Goal: Task Accomplishment & Management: Use online tool/utility

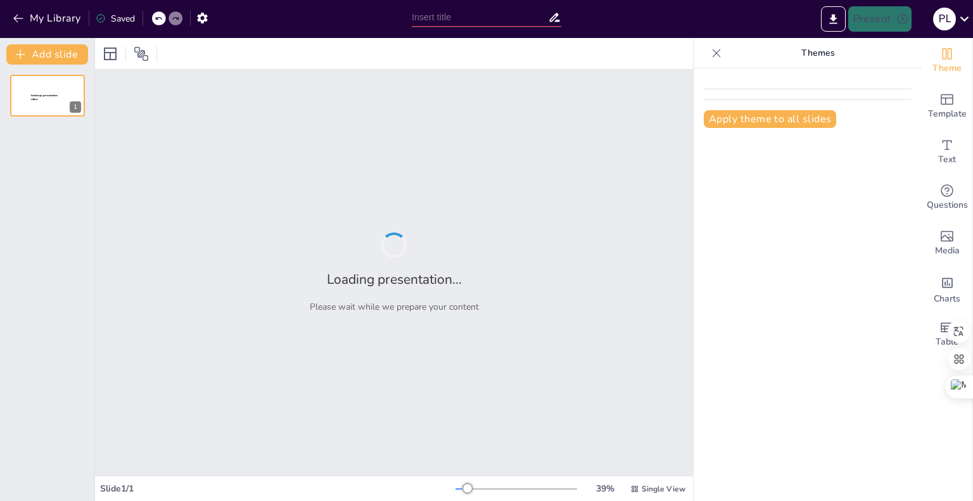
type input "Planeamiento Estratégico en PYMES: Crecimiento y Productividad en el Contexto A…"
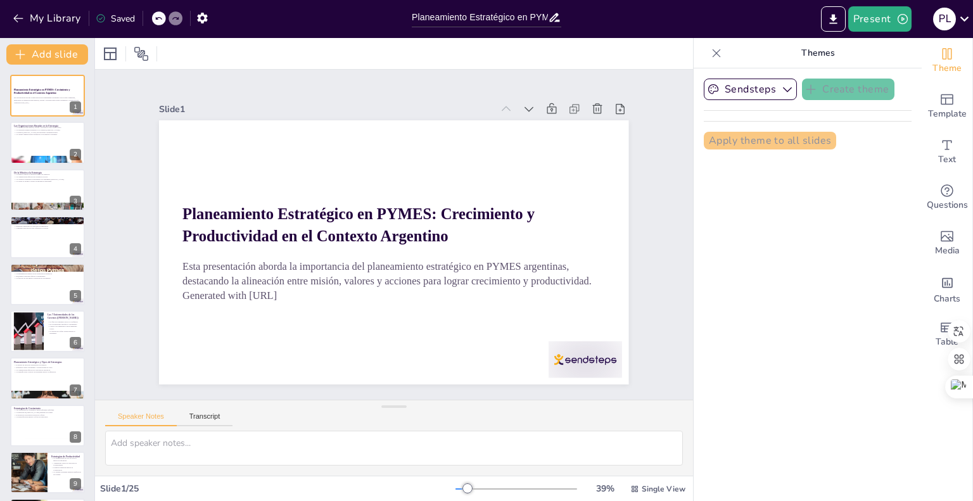
checkbox input "true"
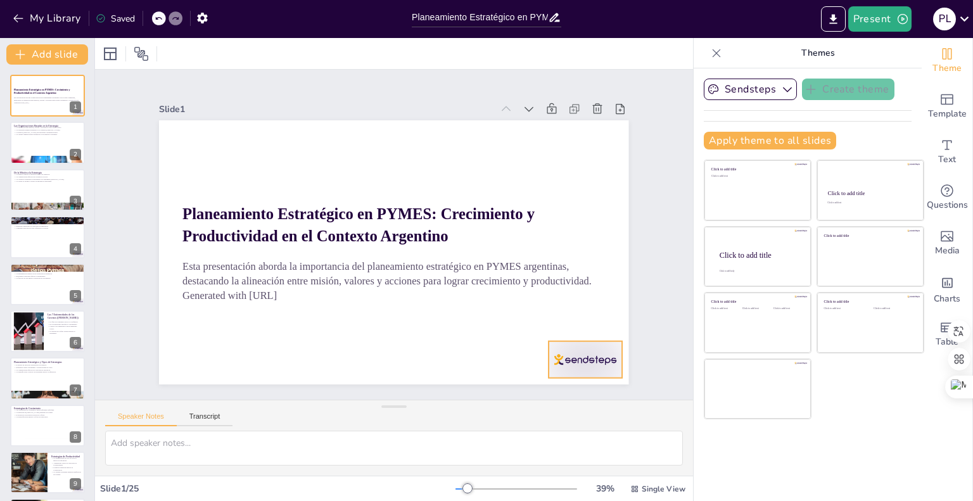
checkbox input "true"
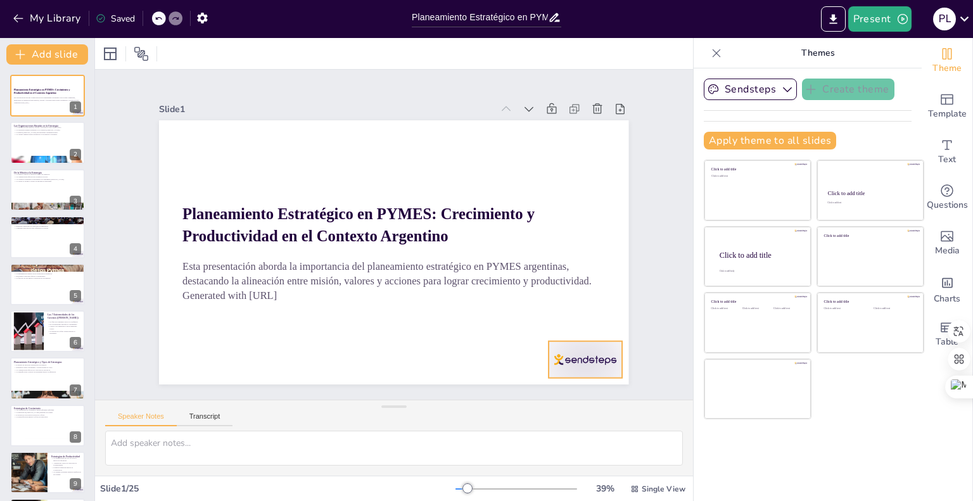
checkbox input "true"
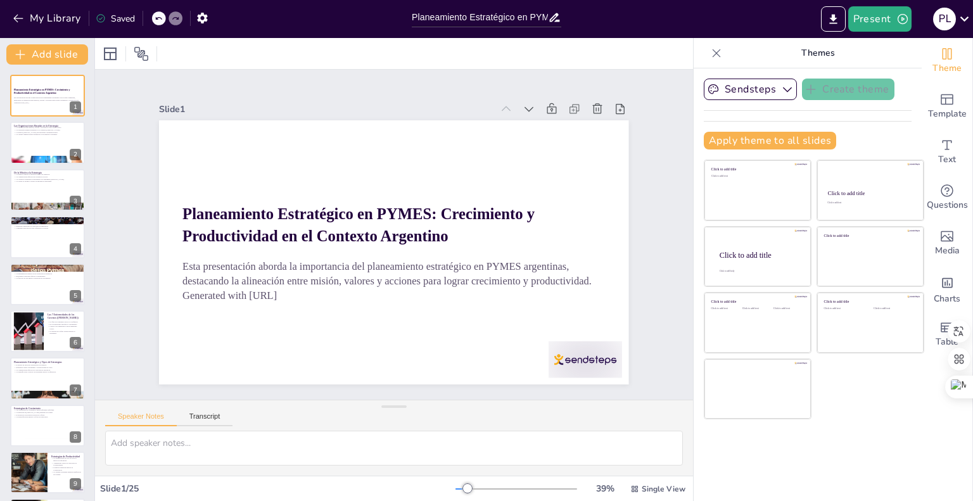
checkbox input "true"
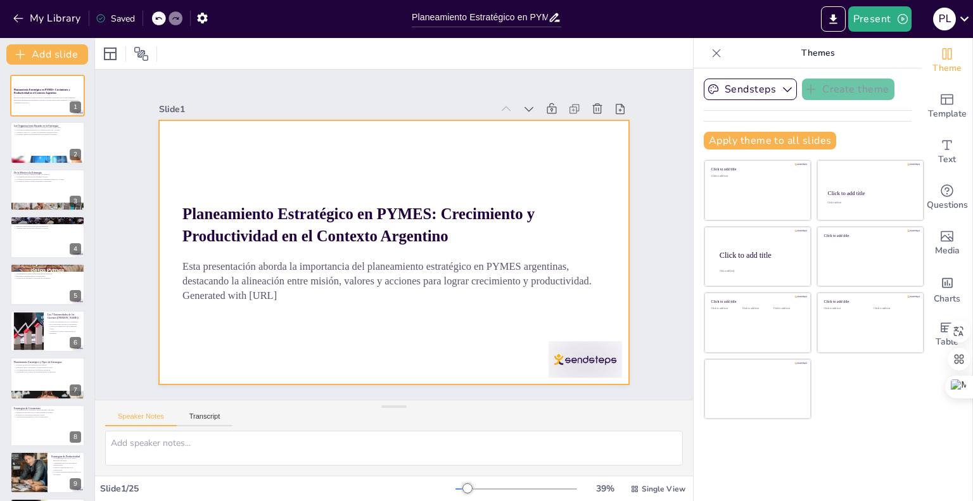
checkbox input "true"
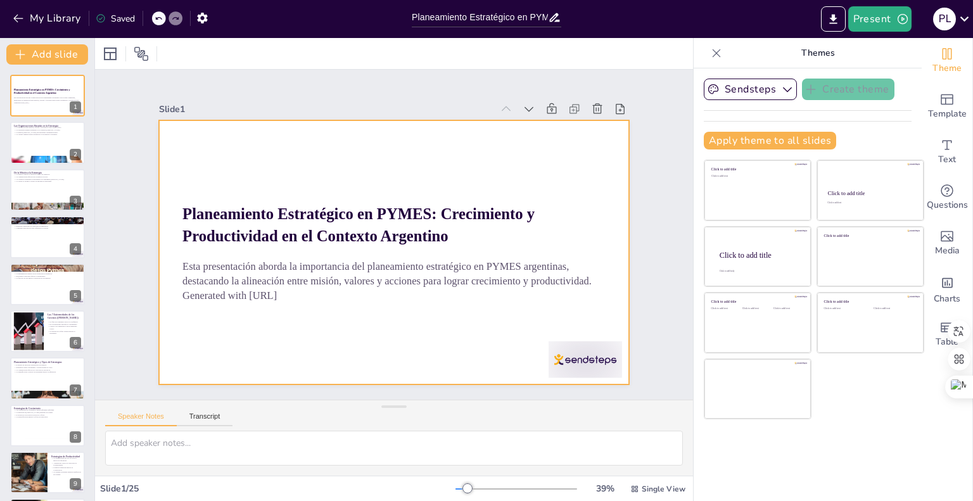
checkbox input "true"
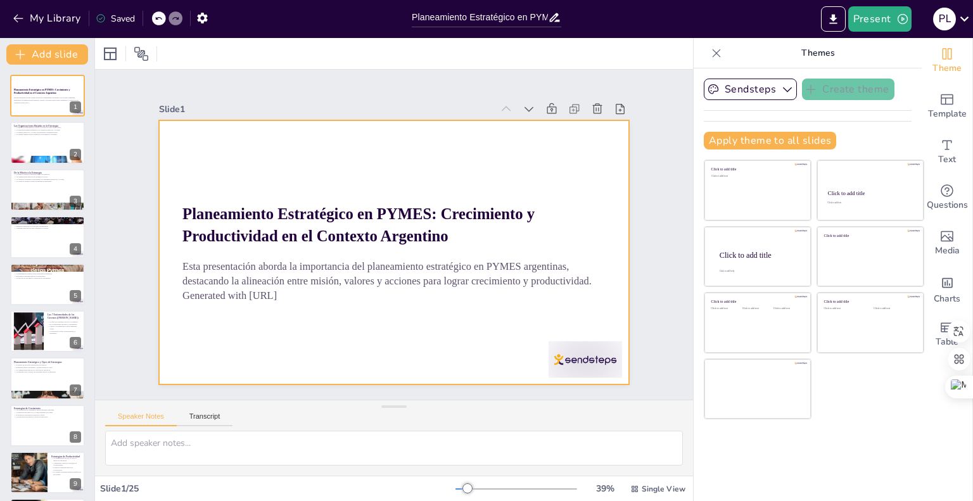
checkbox input "true"
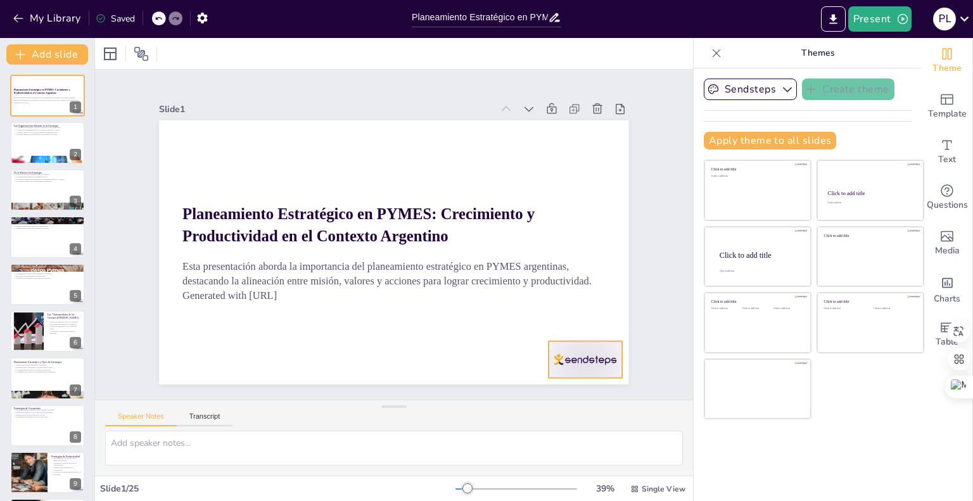
click at [390, 419] on div at bounding box center [357, 460] width 63 height 82
checkbox input "true"
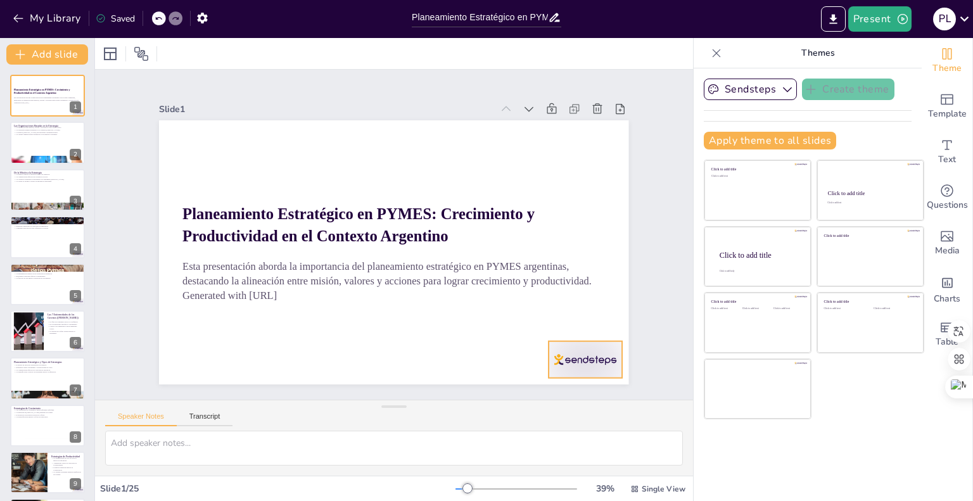
checkbox input "true"
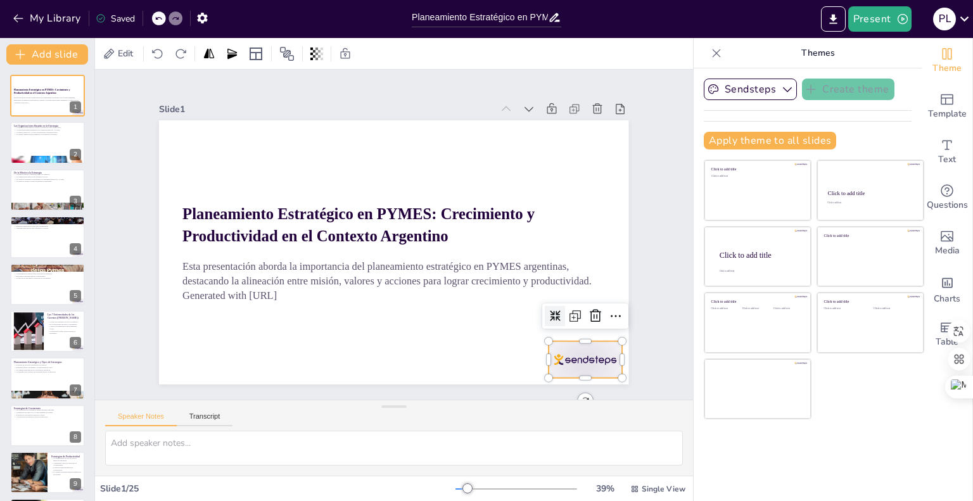
checkbox input "true"
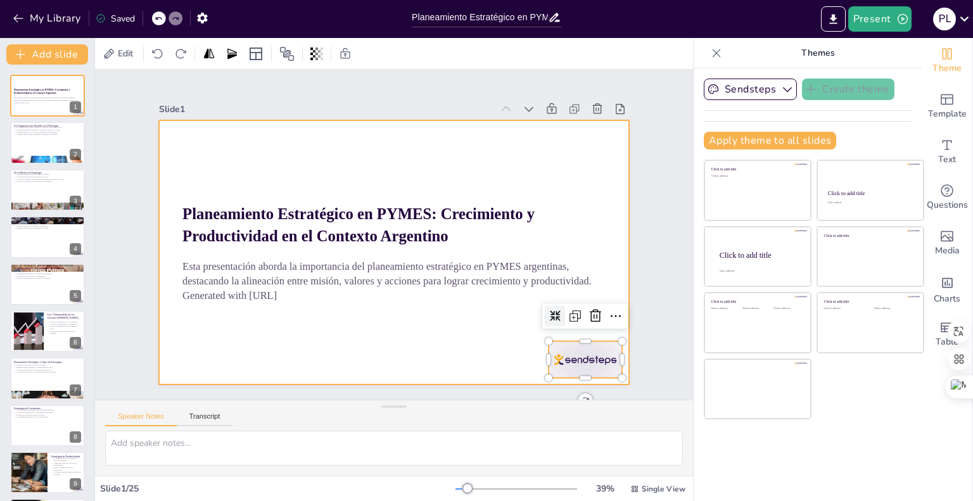
checkbox input "true"
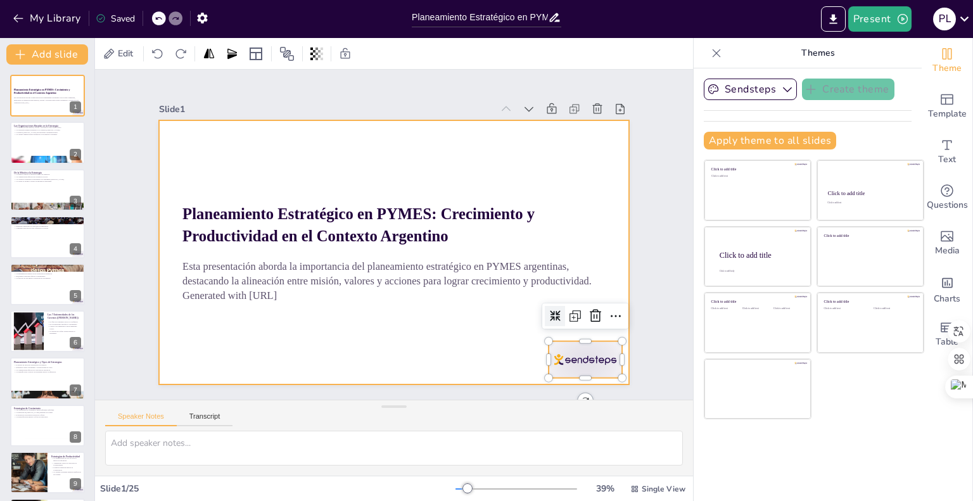
checkbox input "true"
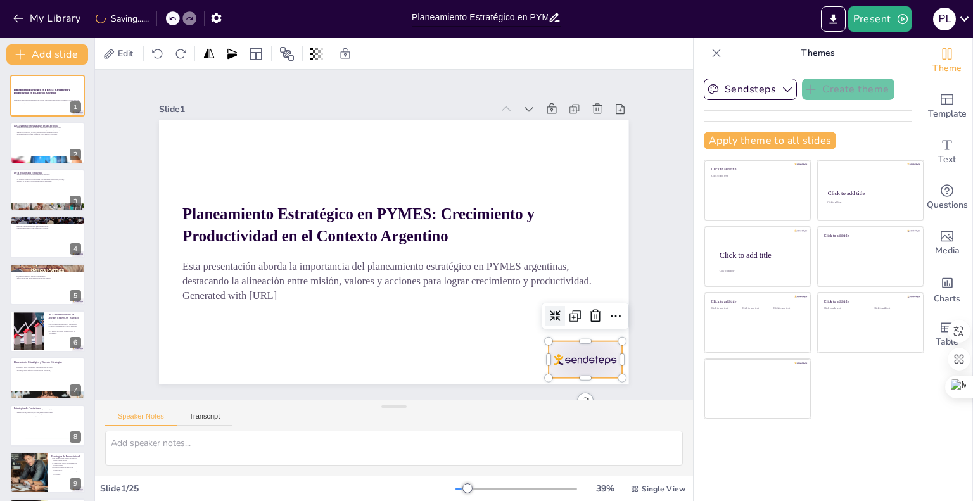
checkbox input "true"
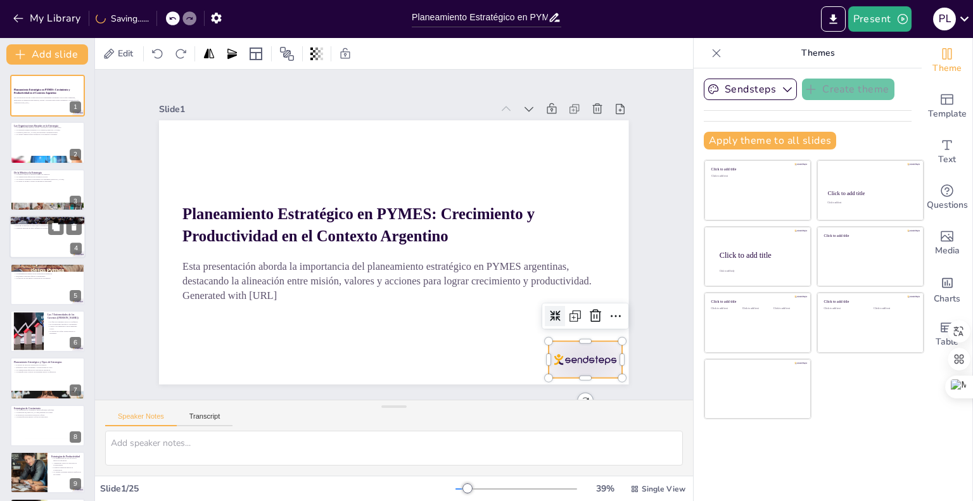
checkbox input "true"
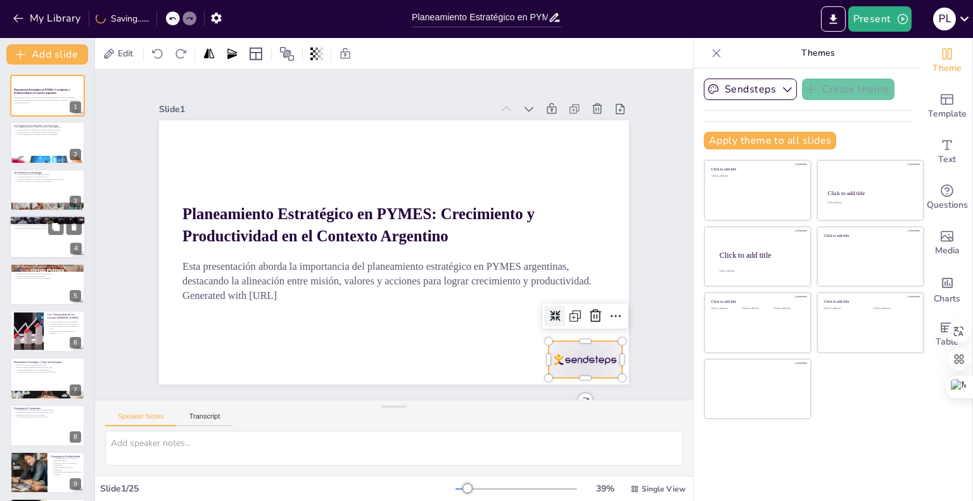
checkbox input "true"
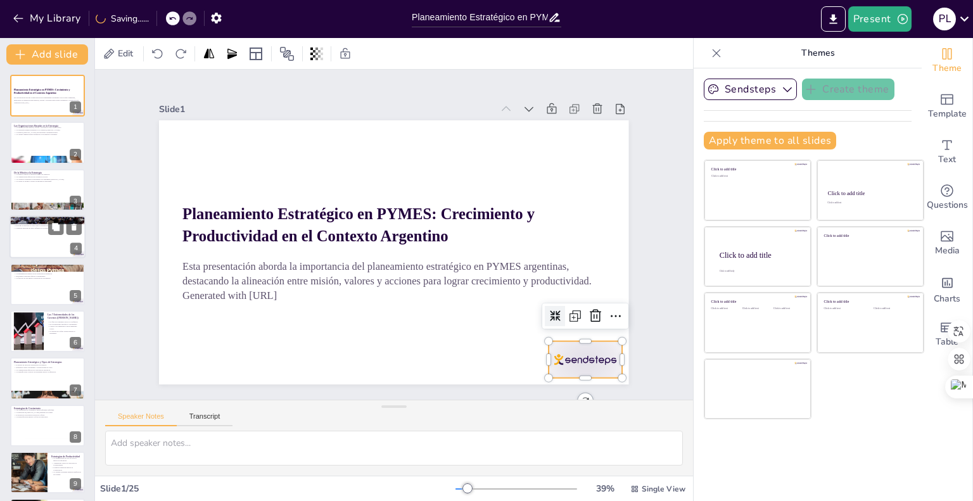
checkbox input "true"
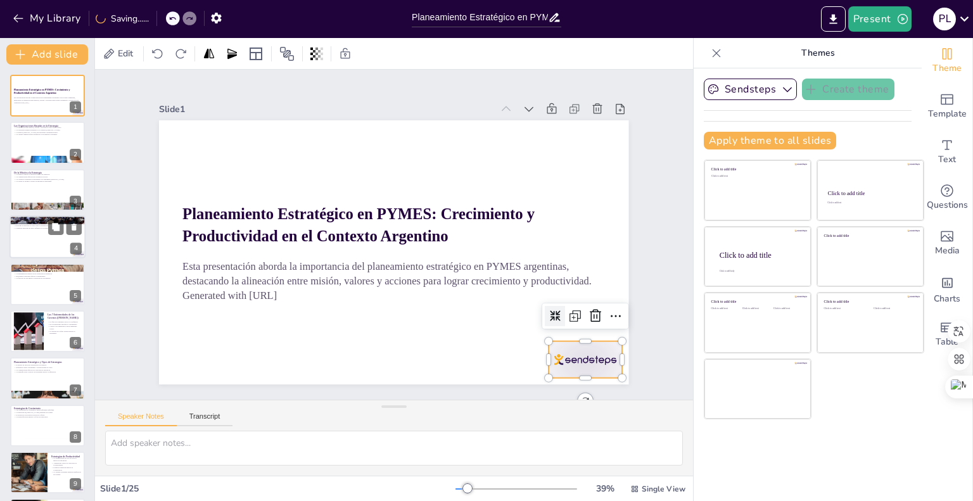
checkbox input "true"
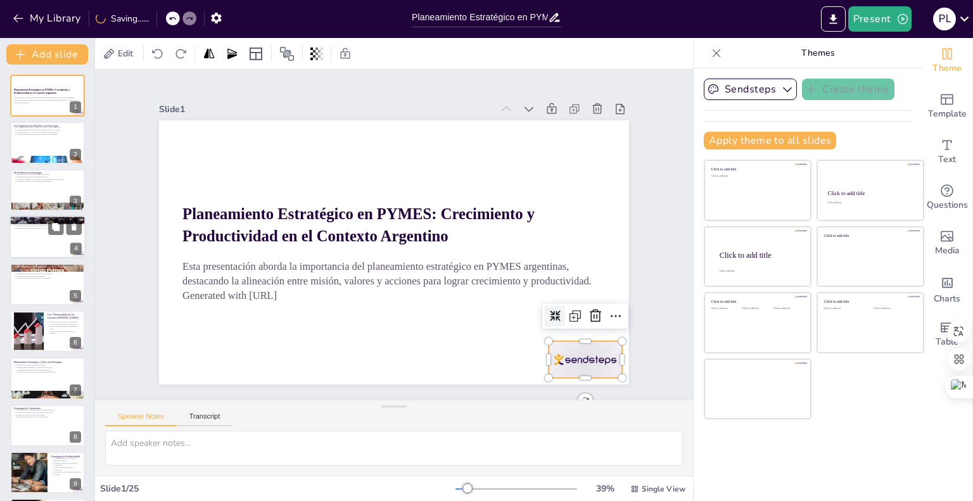
checkbox input "true"
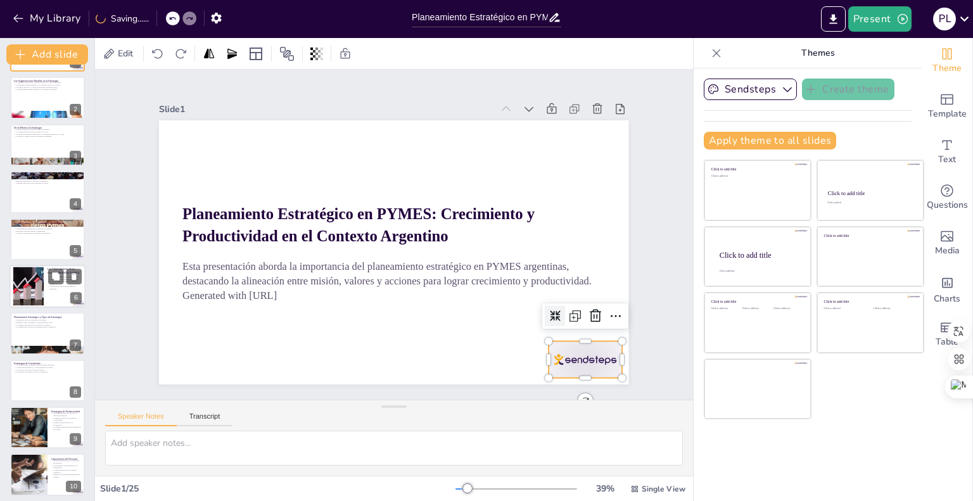
checkbox input "true"
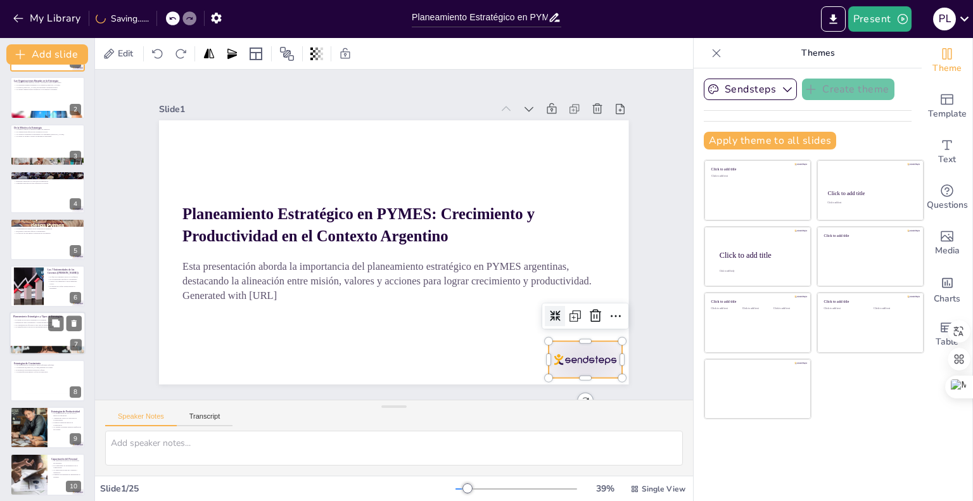
checkbox input "true"
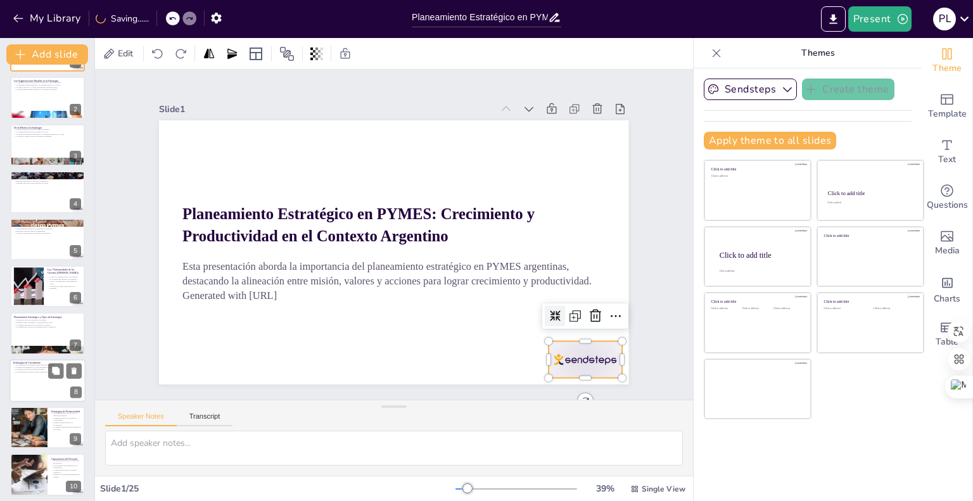
checkbox input "true"
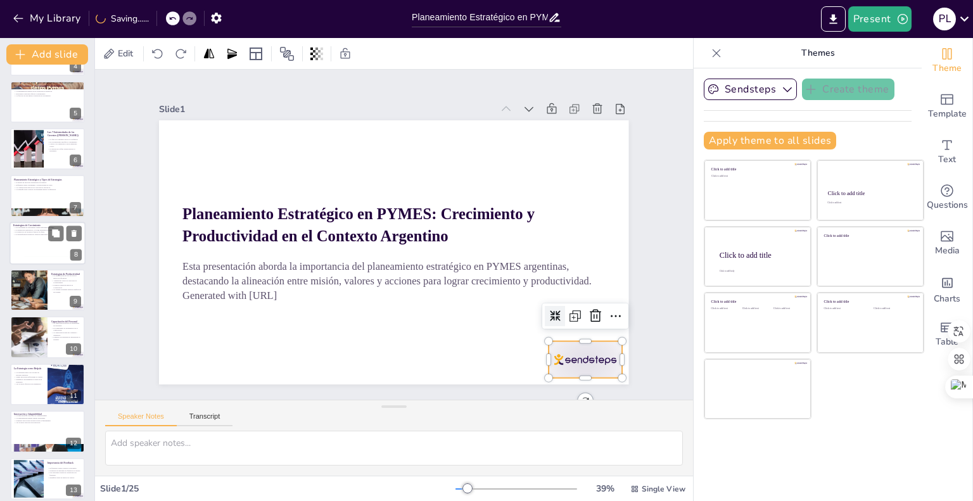
checkbox input "true"
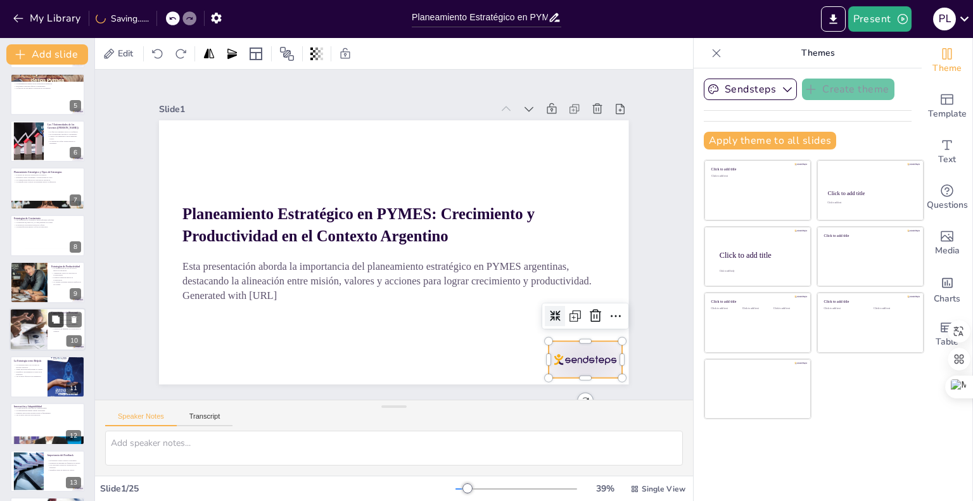
checkbox input "true"
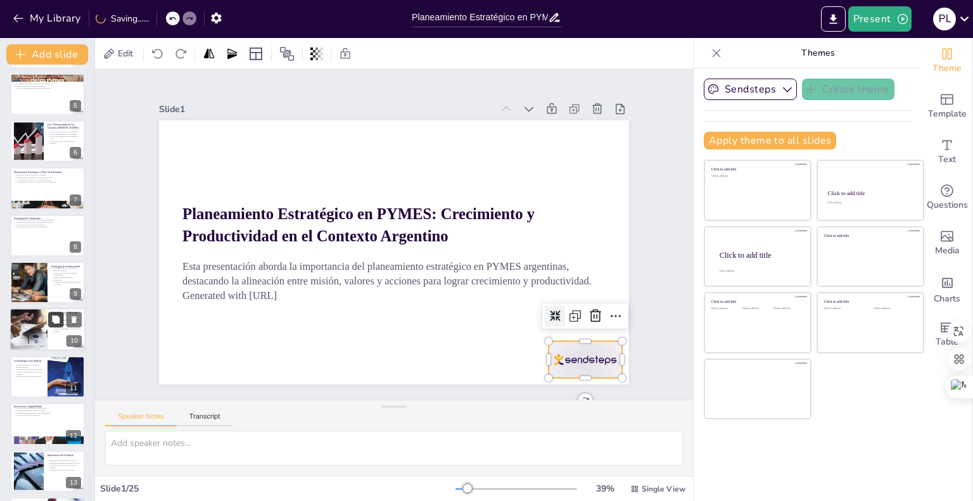
checkbox input "true"
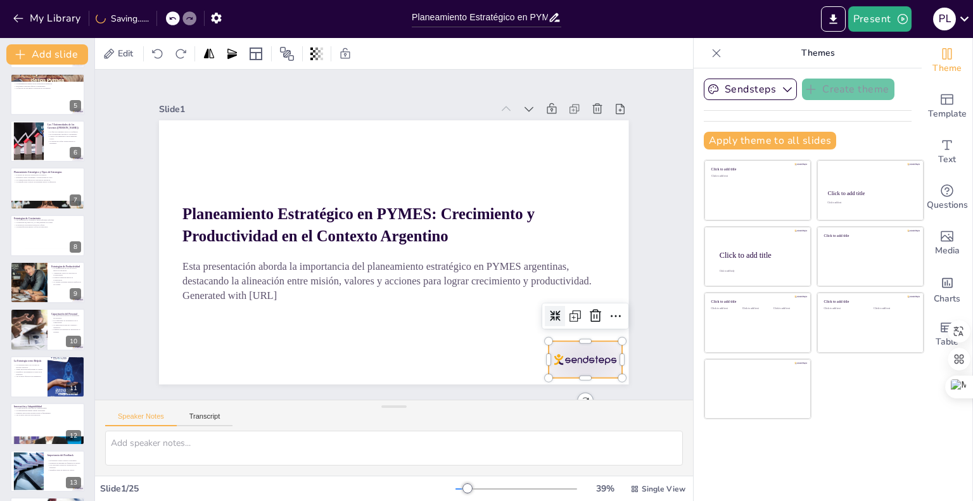
checkbox input "true"
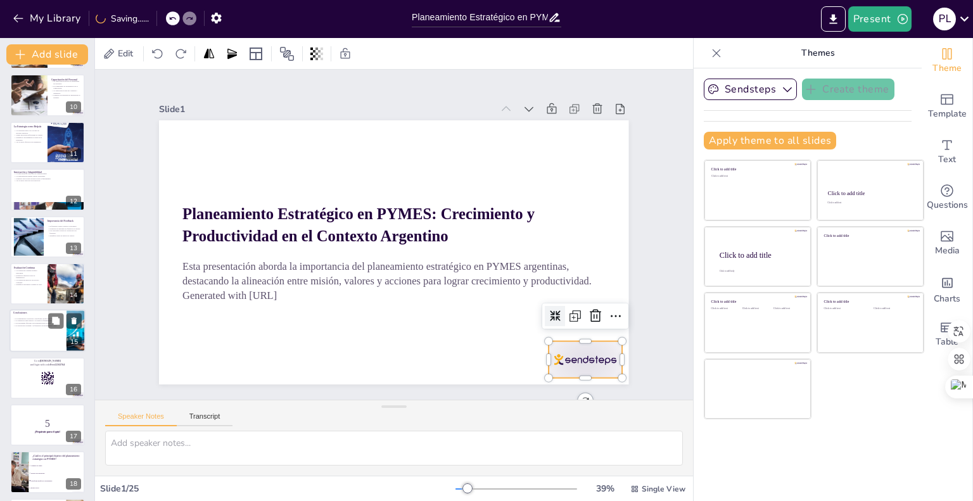
checkbox input "true"
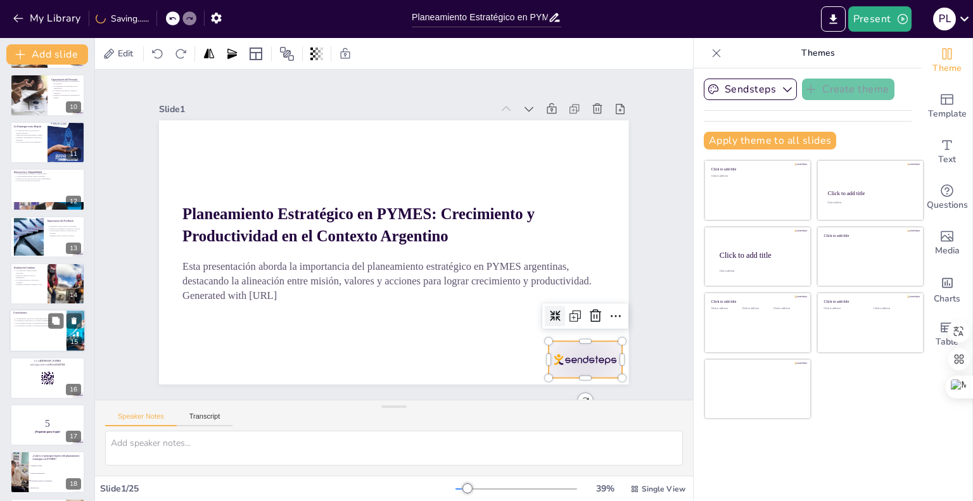
checkbox input "true"
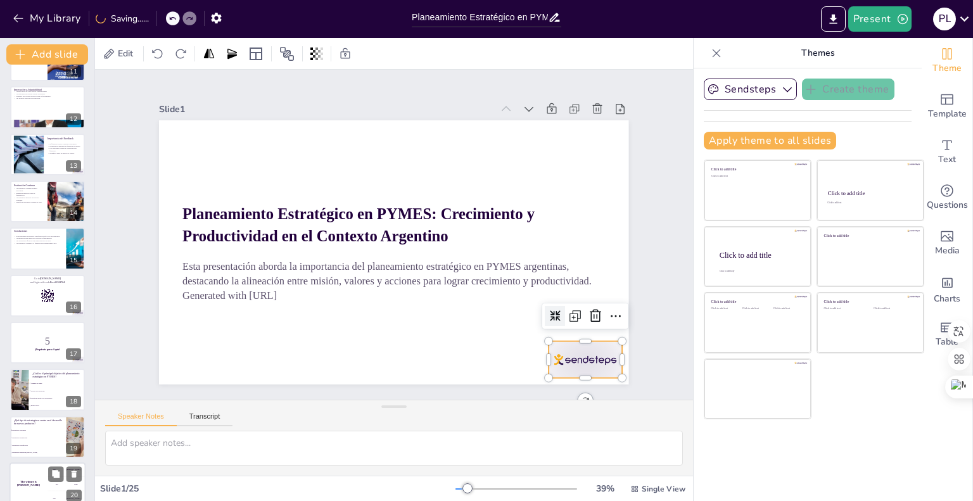
checkbox input "true"
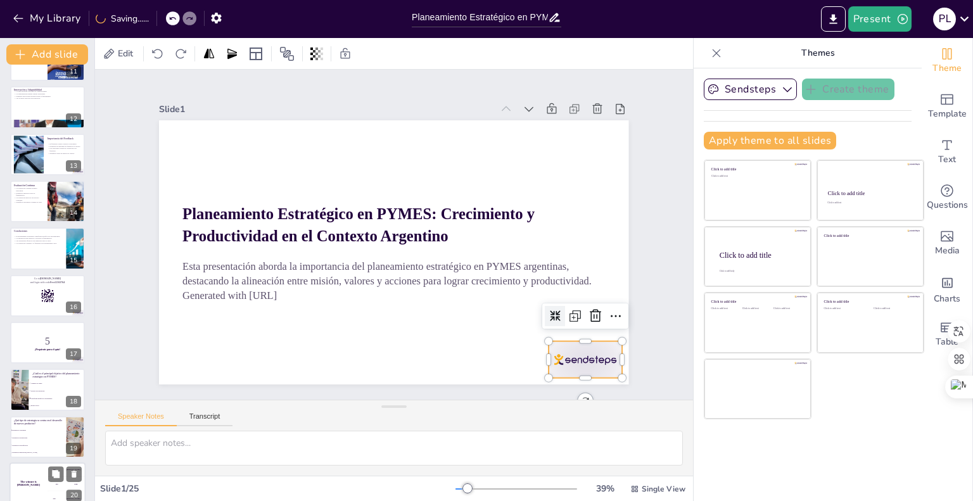
checkbox input "true"
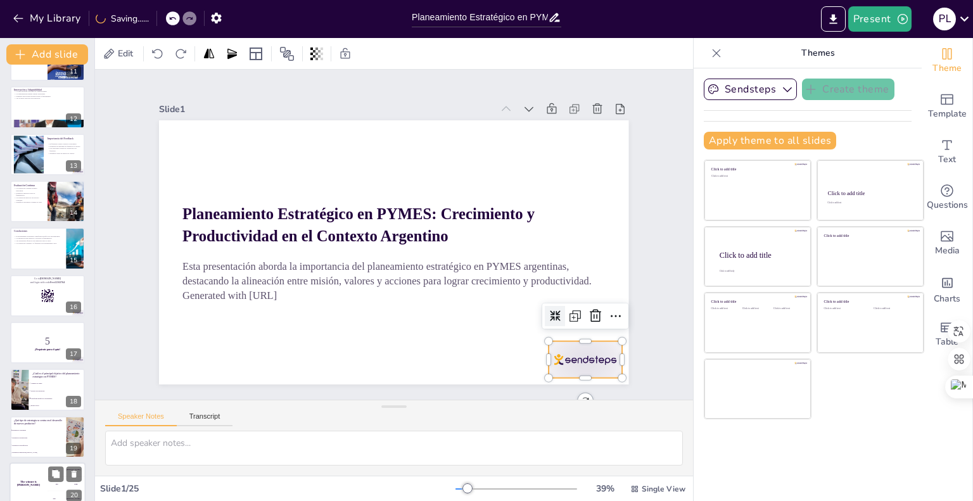
checkbox input "true"
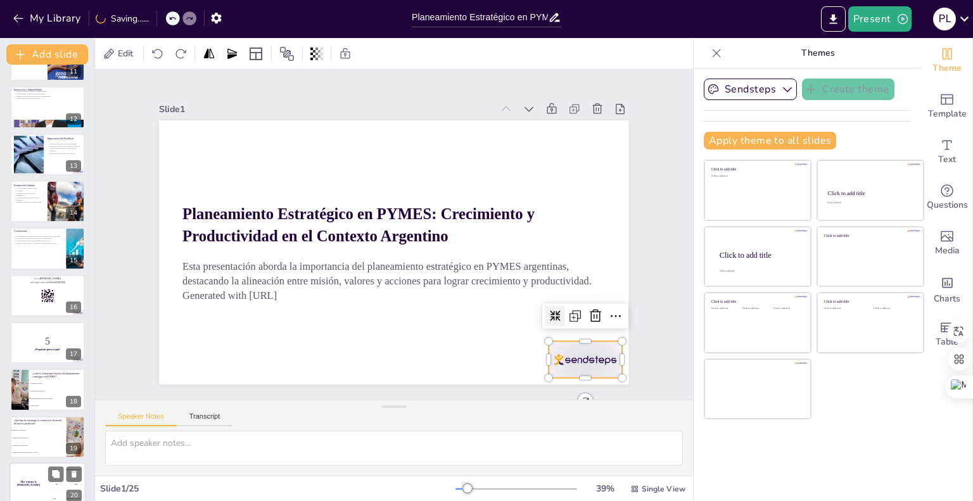
scroll to position [757, 0]
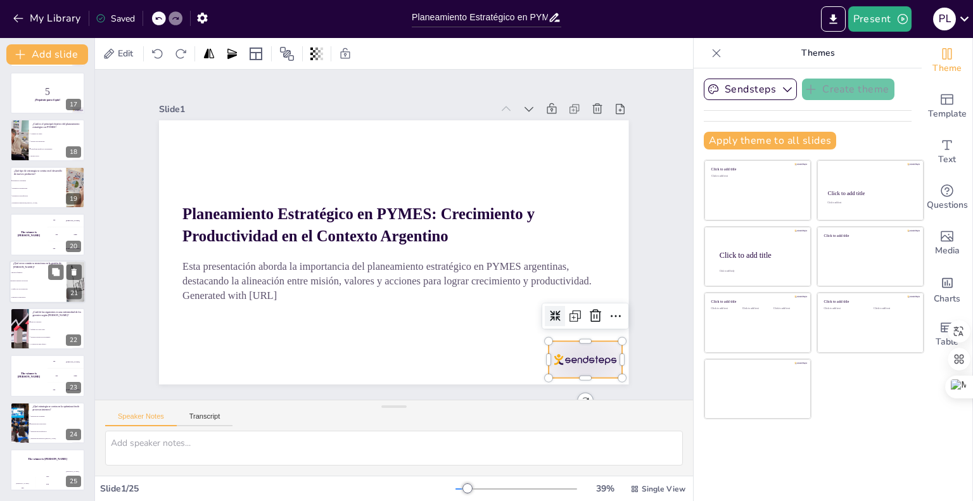
checkbox input "true"
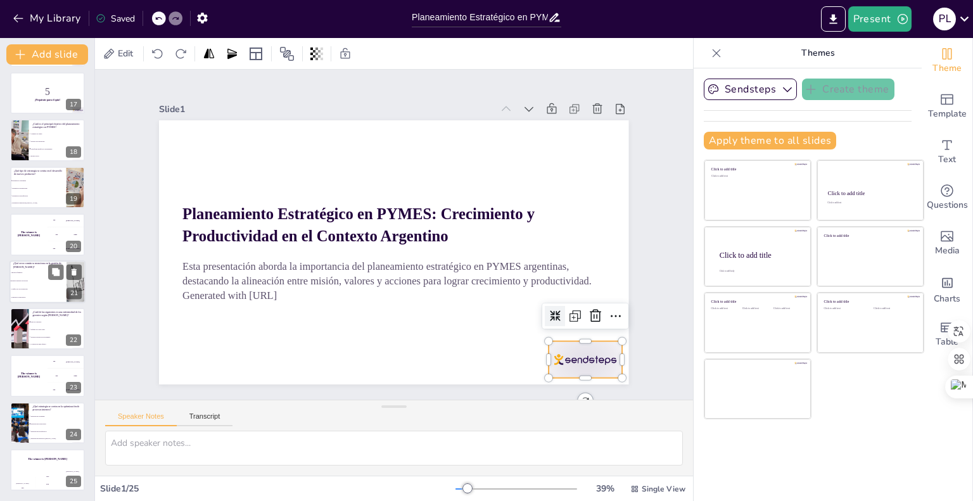
checkbox input "true"
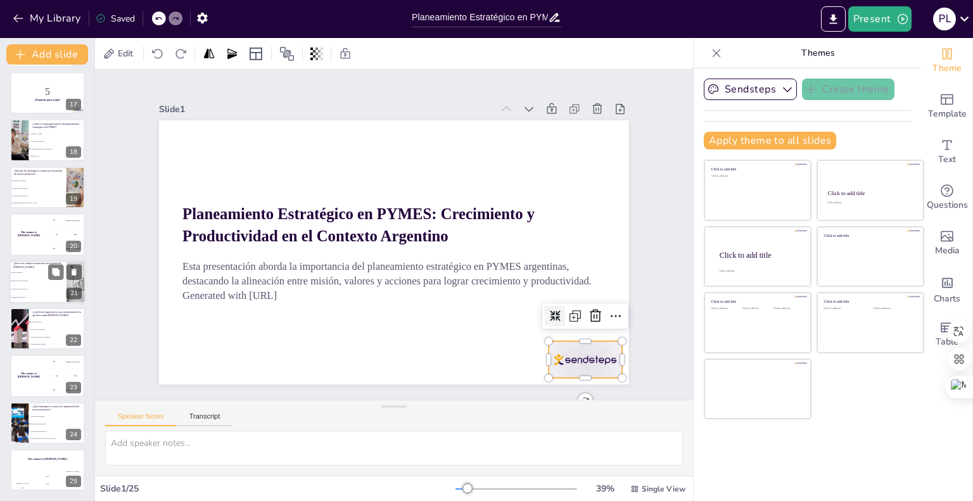
checkbox input "true"
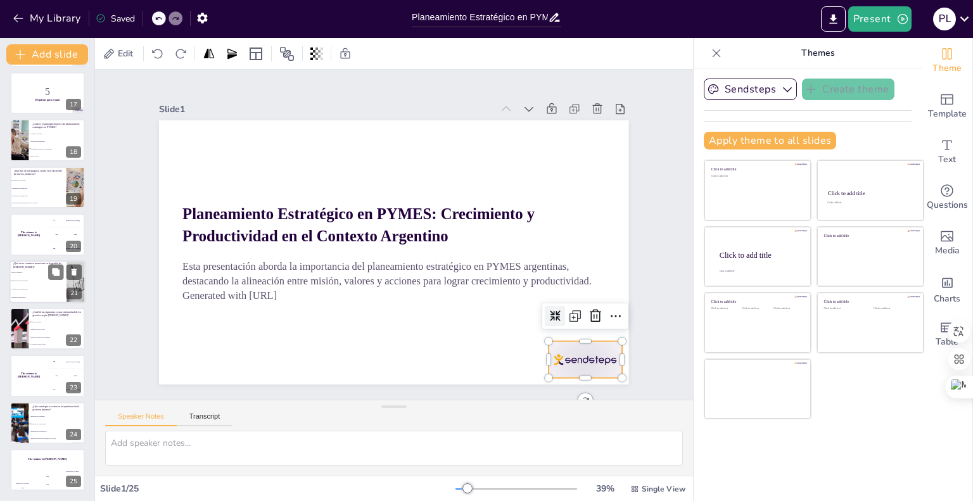
checkbox input "true"
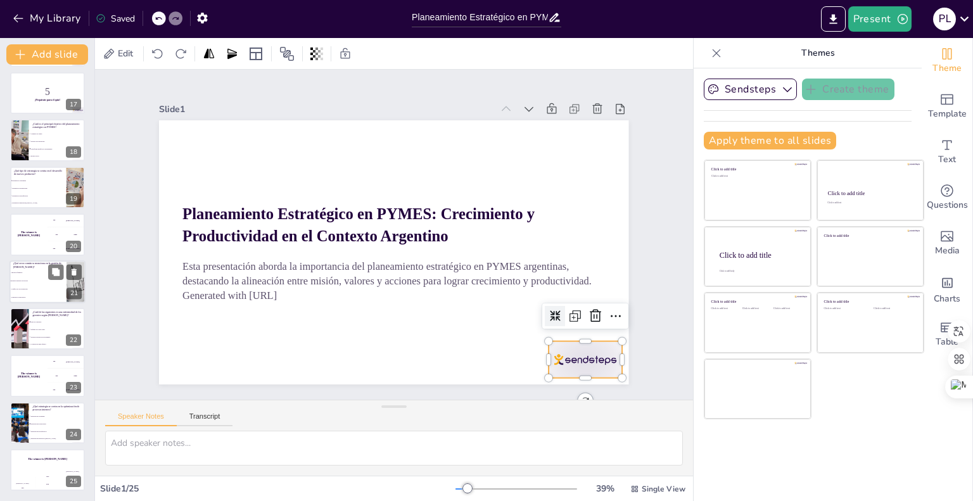
checkbox input "true"
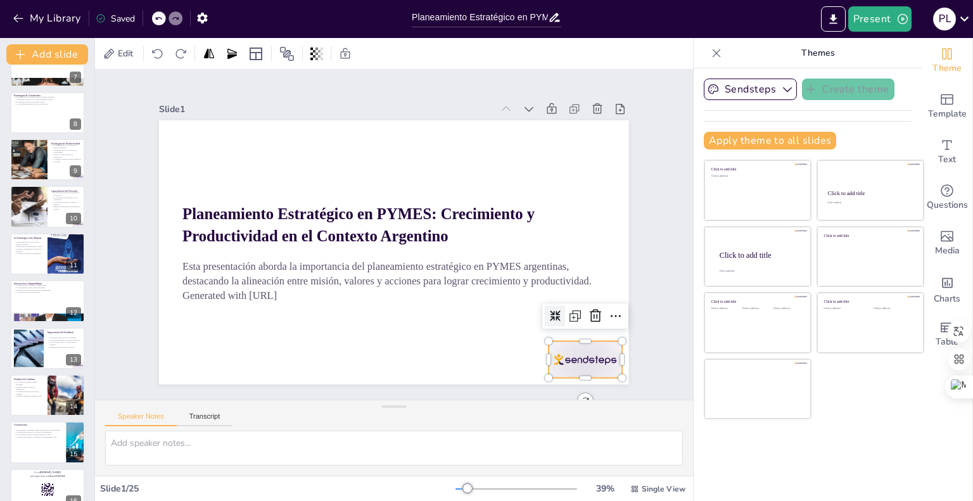
scroll to position [0, 0]
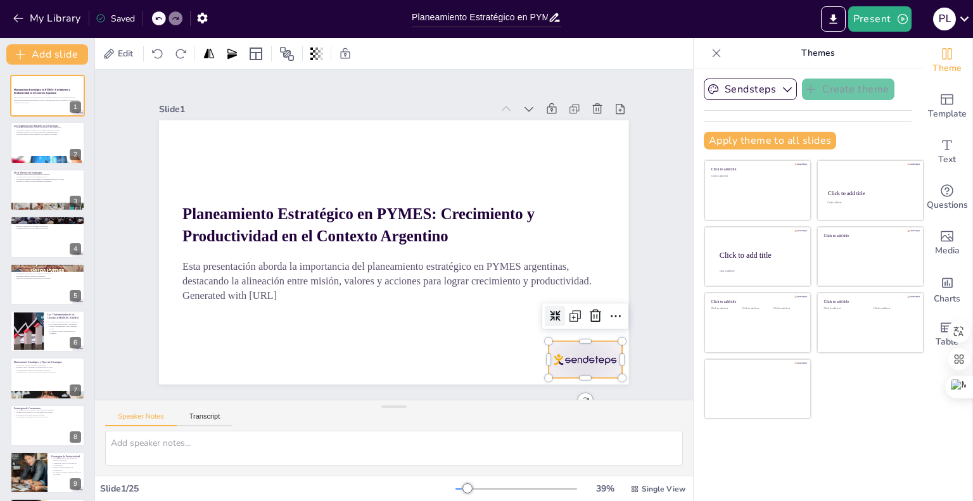
checkbox input "true"
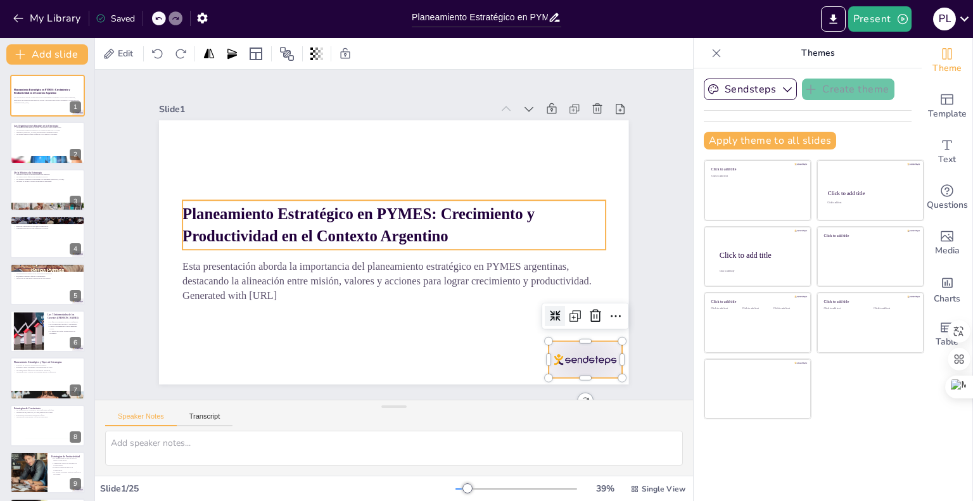
checkbox input "true"
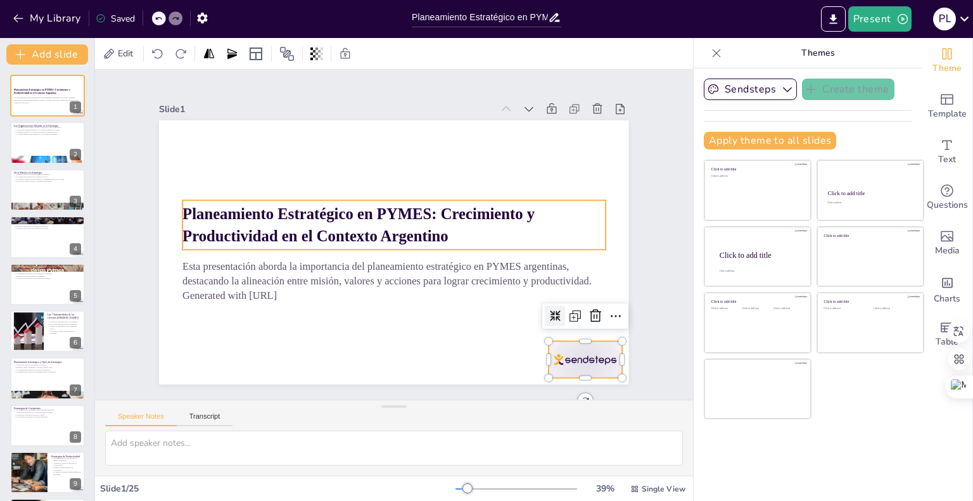
checkbox input "true"
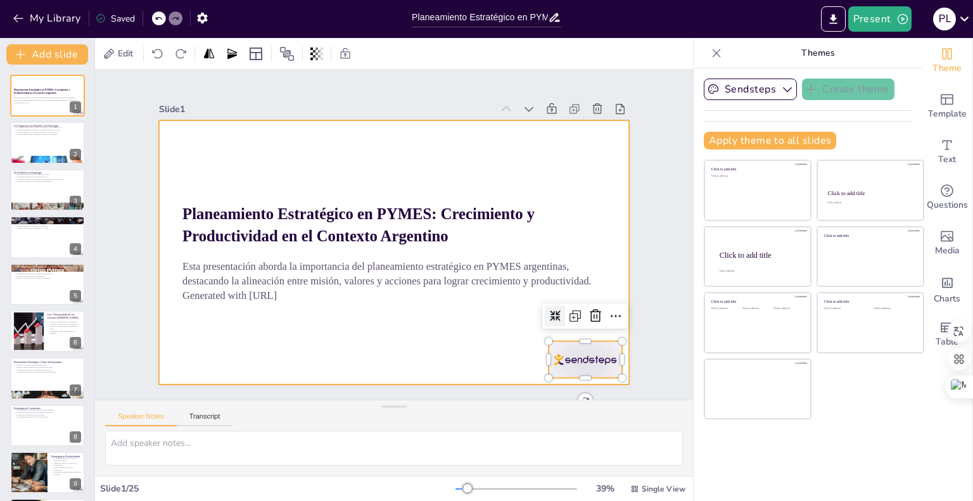
checkbox input "true"
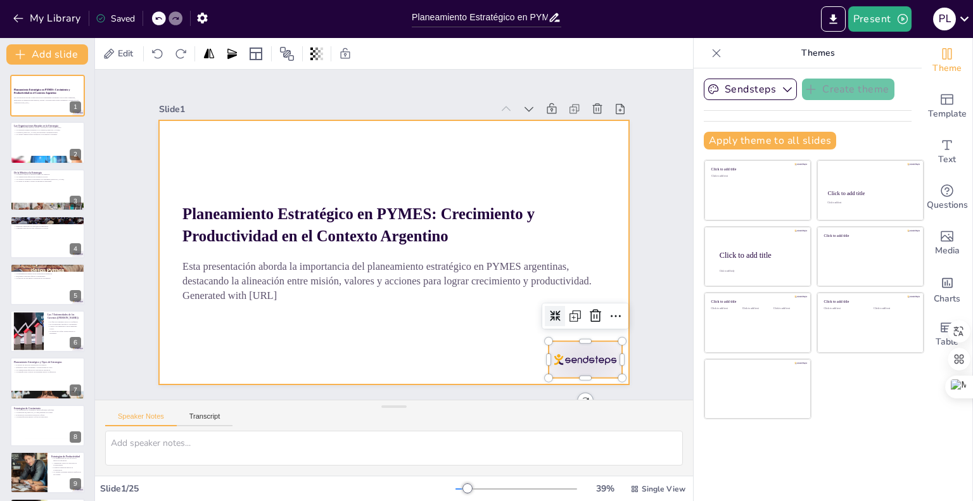
checkbox input "true"
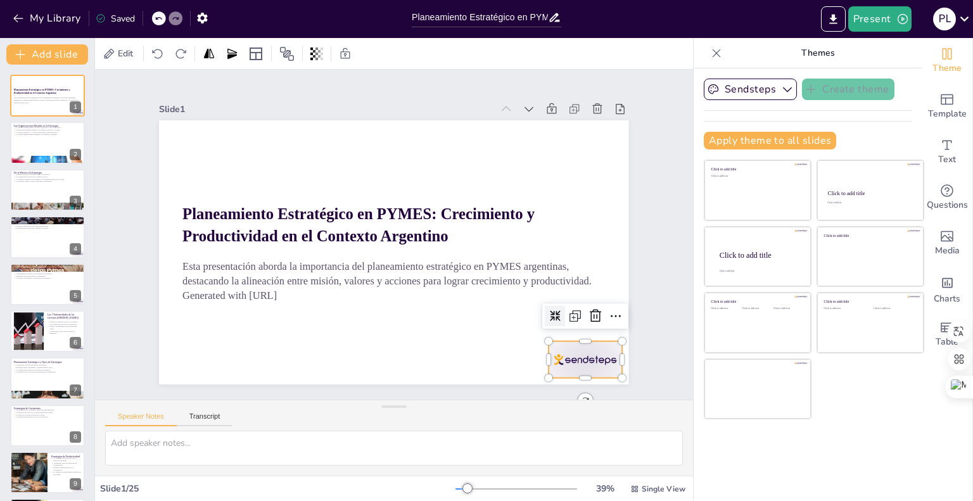
checkbox input "true"
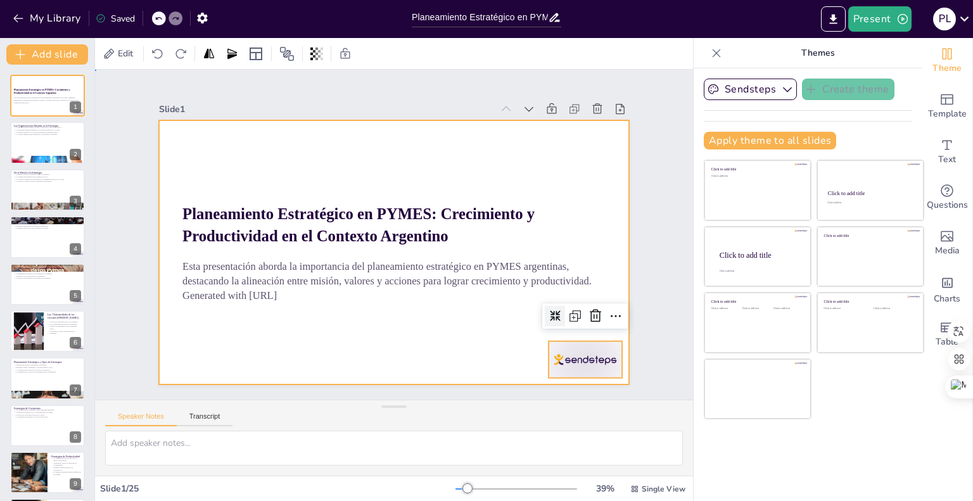
click at [442, 165] on div at bounding box center [382, 221] width 526 height 511
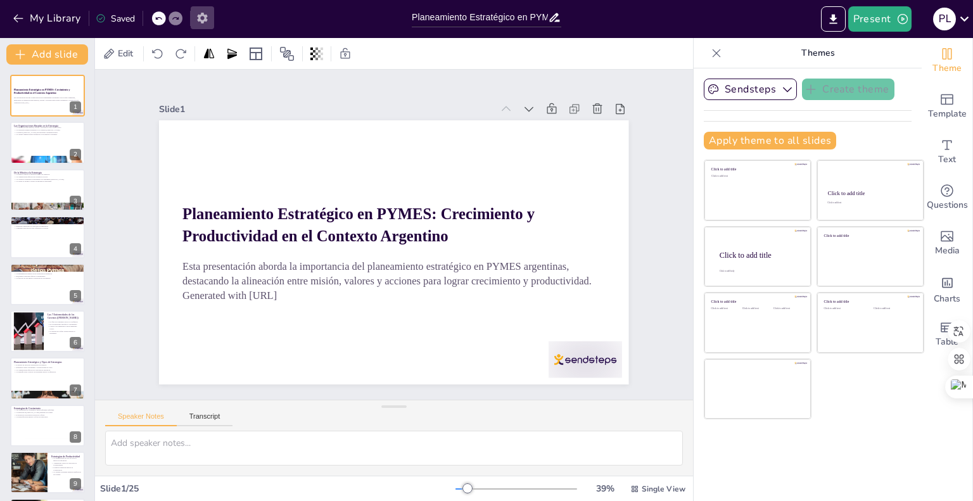
click at [205, 18] on icon "button" at bounding box center [202, 18] width 10 height 11
click at [203, 18] on icon "button" at bounding box center [202, 17] width 13 height 13
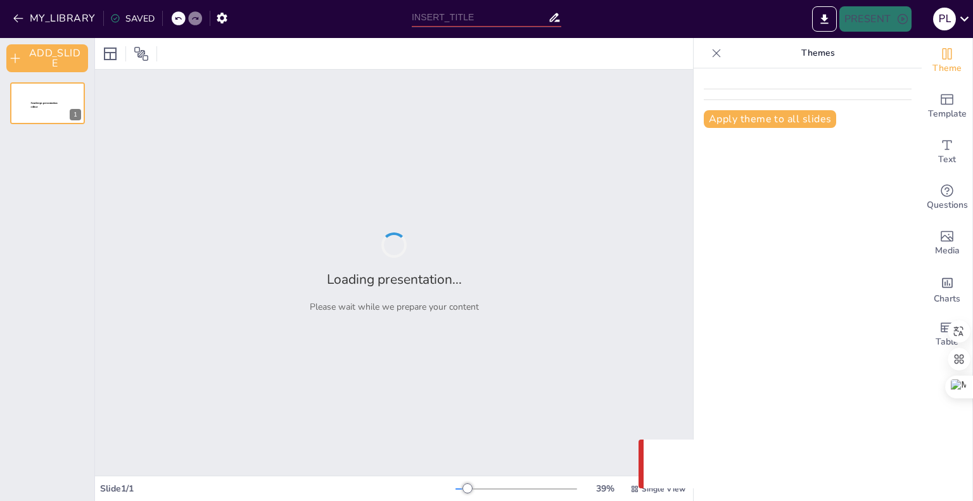
type input "Planeamiento Estratégico en PYMES: Crecimiento y Productividad en el Contexto A…"
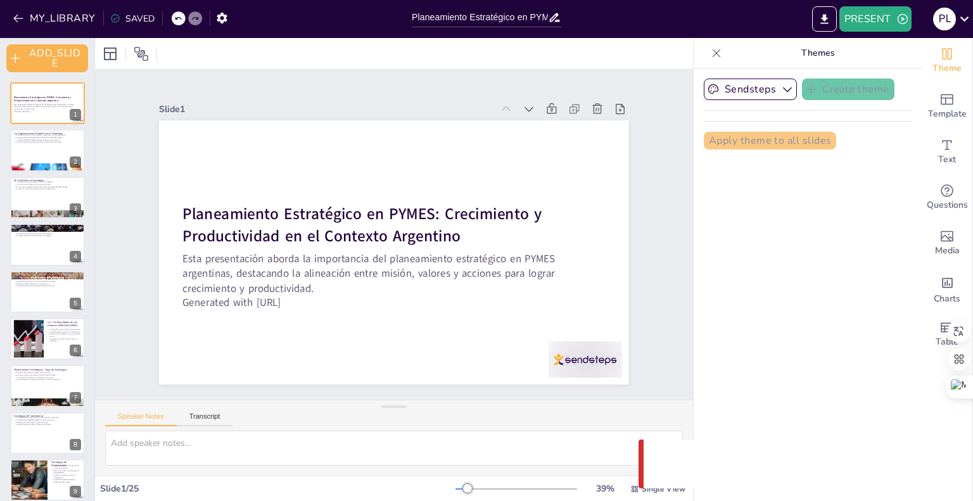
checkbox input "true"
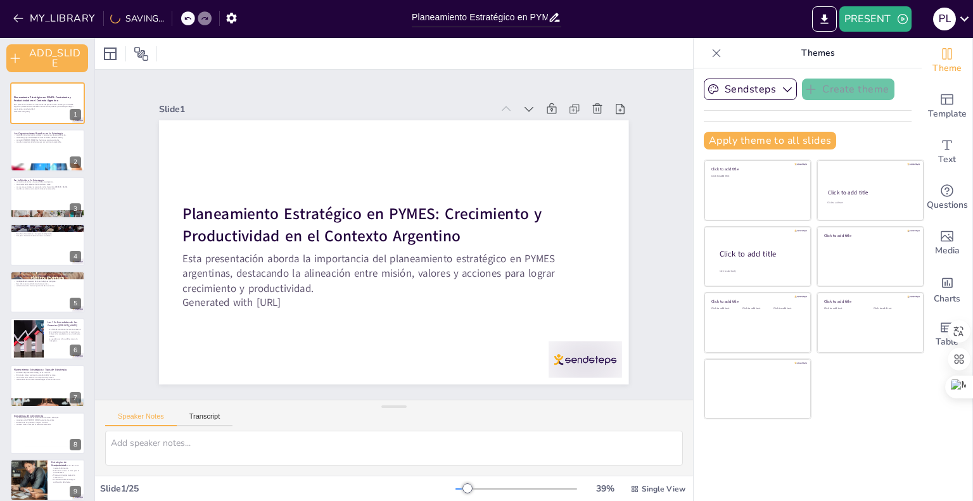
checkbox input "true"
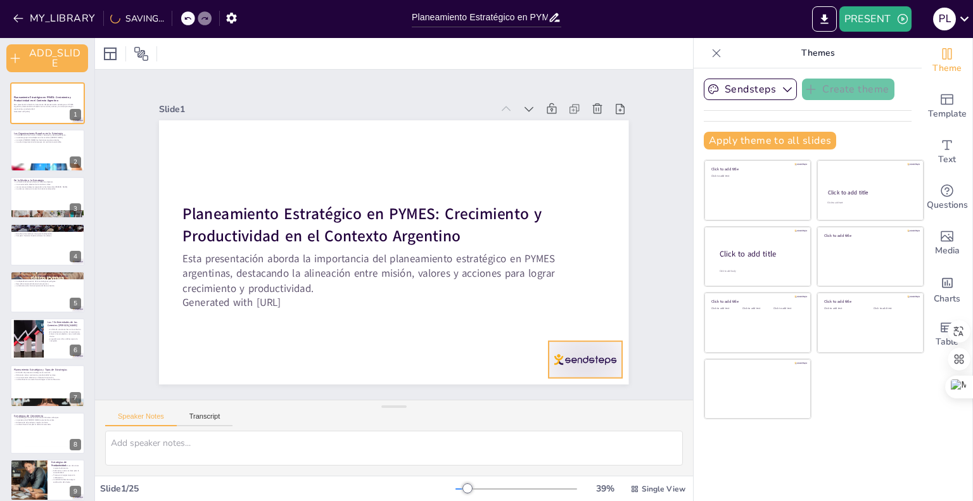
checkbox input "true"
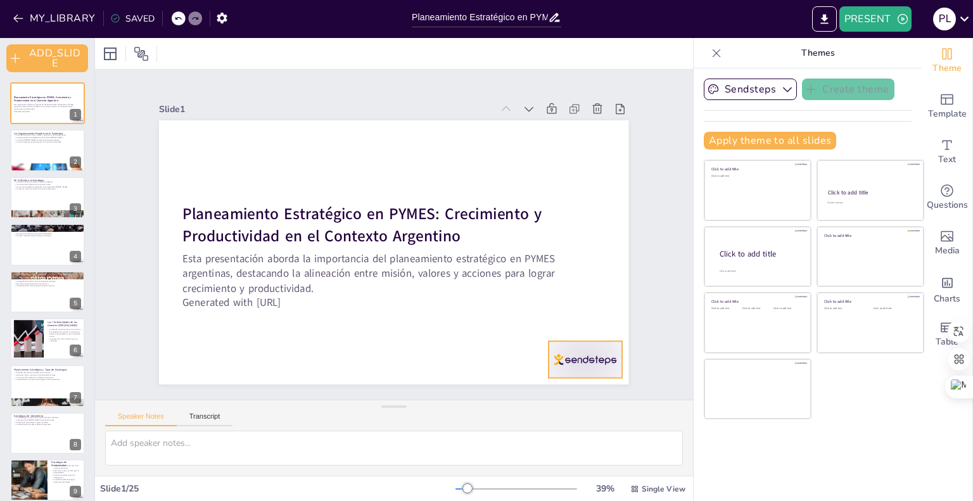
checkbox input "true"
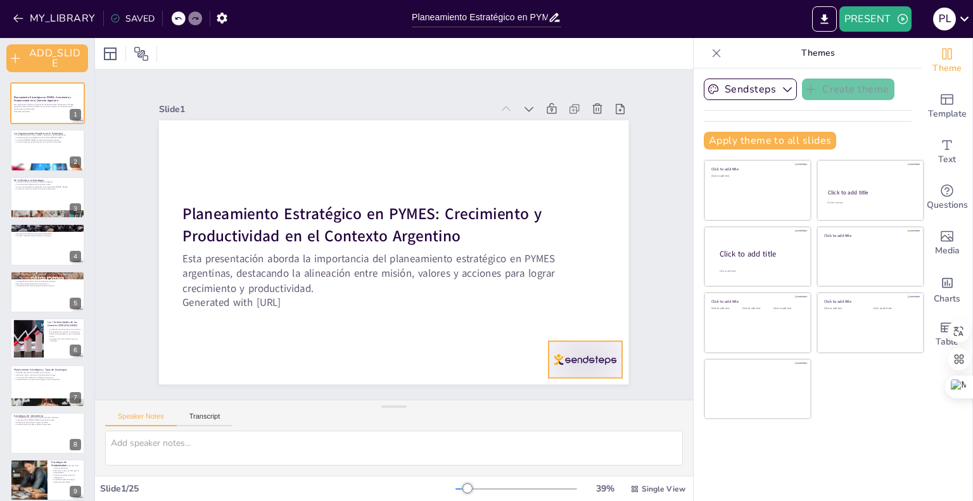
checkbox input "true"
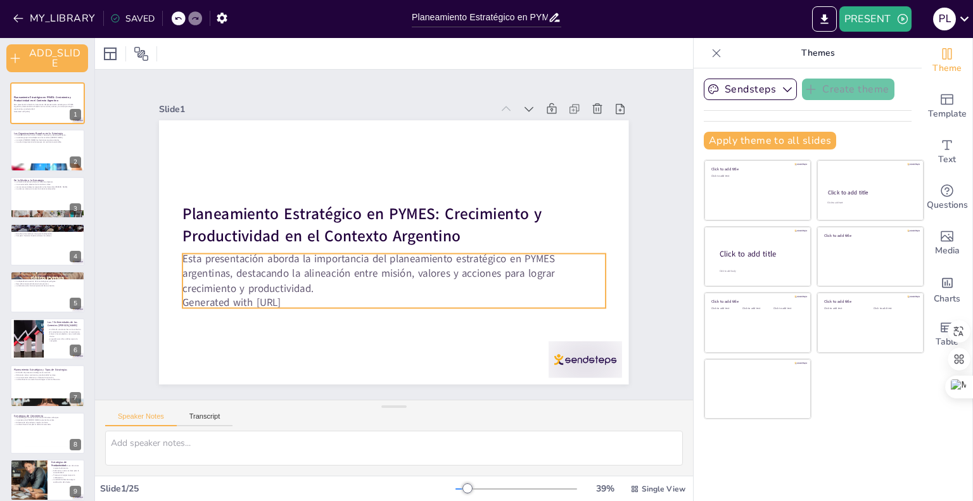
checkbox input "true"
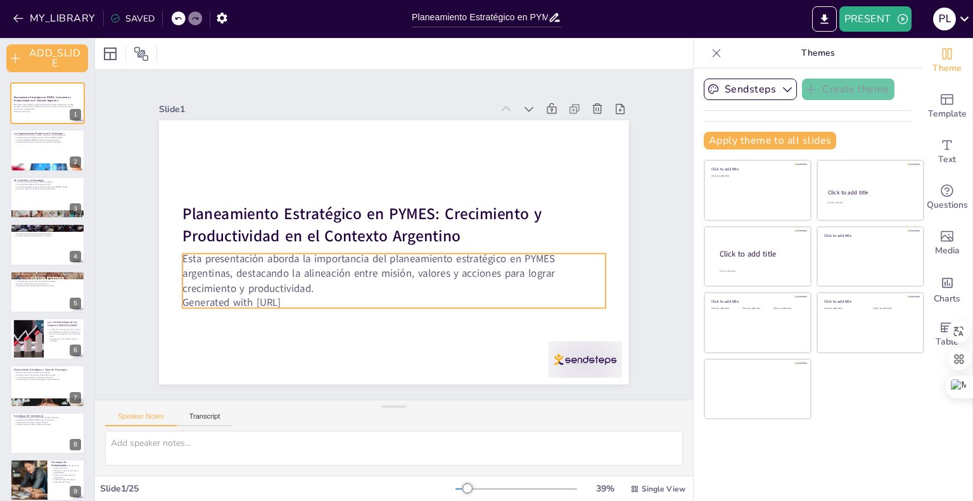
checkbox input "true"
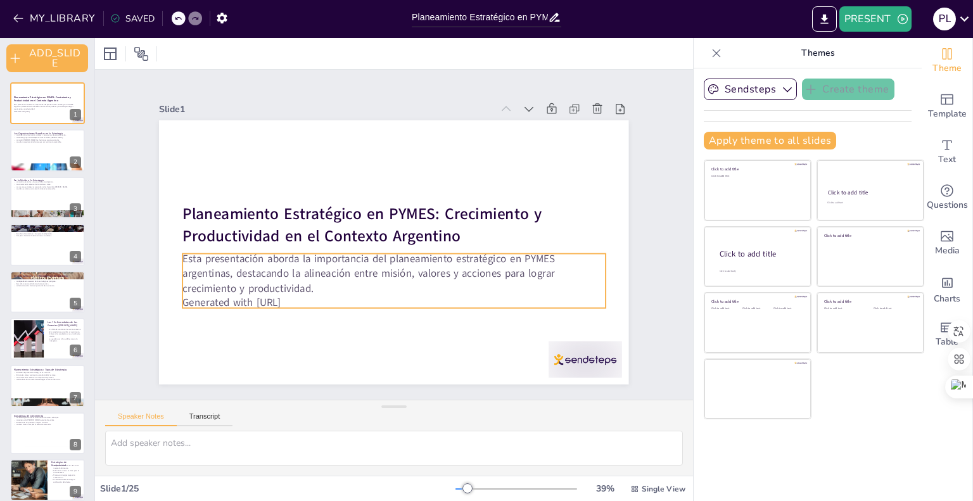
checkbox input "true"
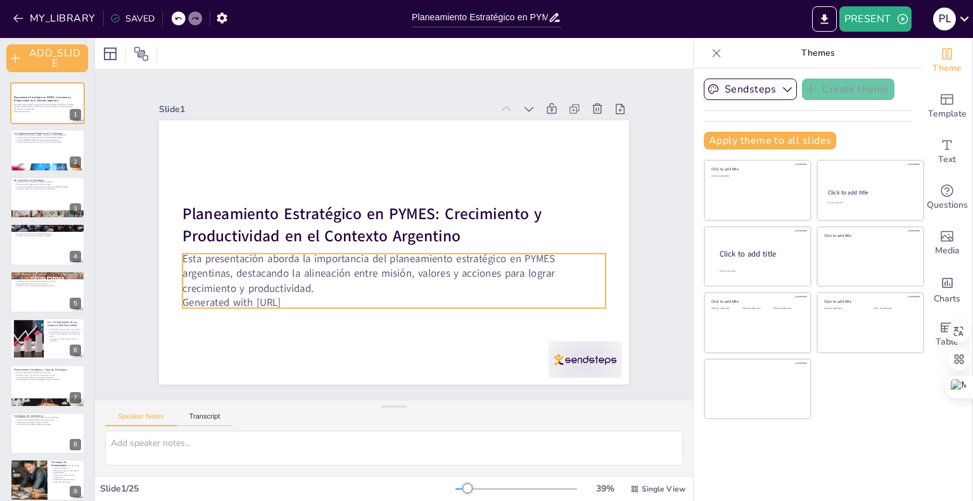
checkbox input "true"
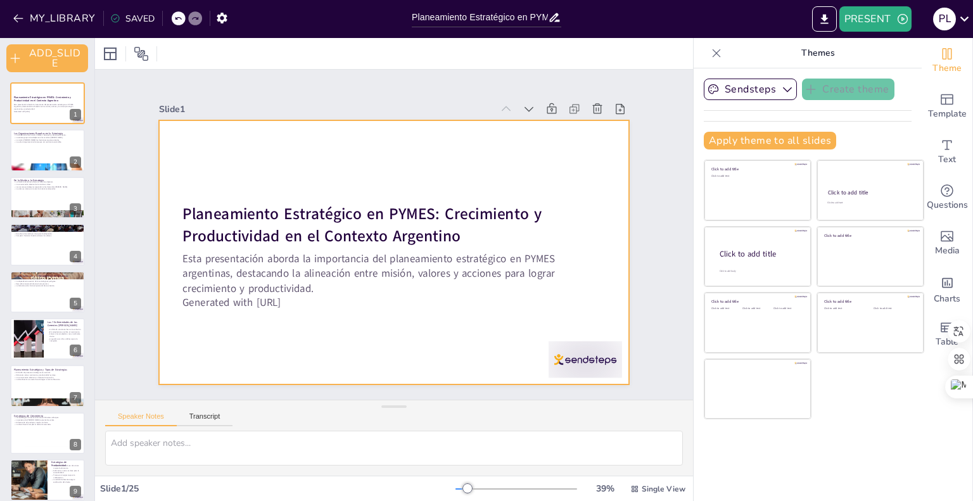
checkbox input "true"
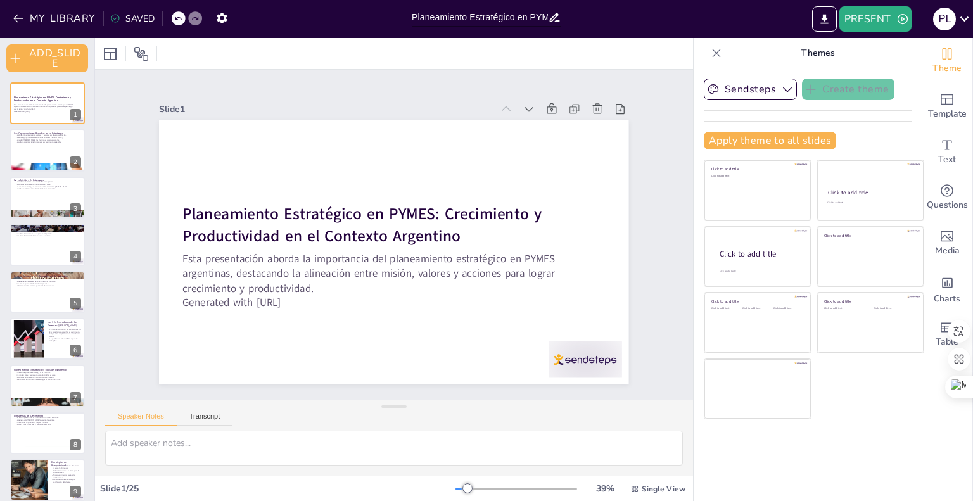
checkbox input "true"
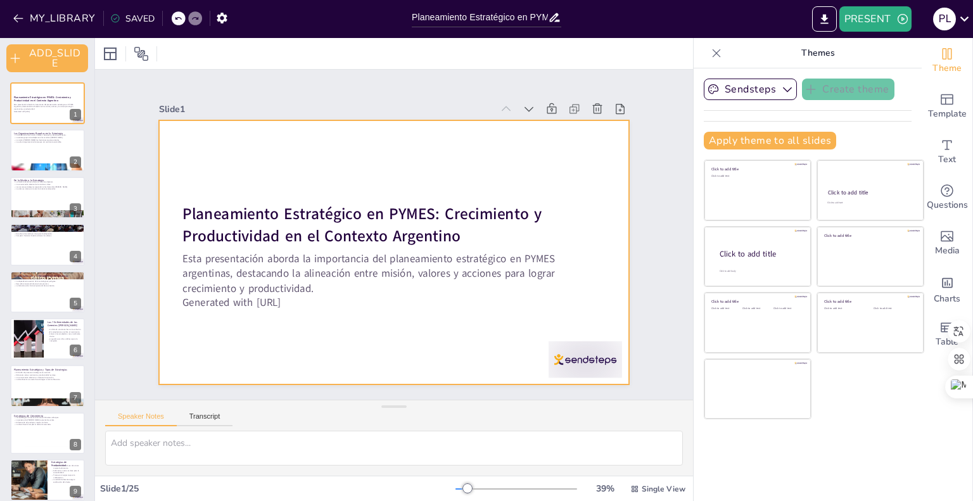
checkbox input "true"
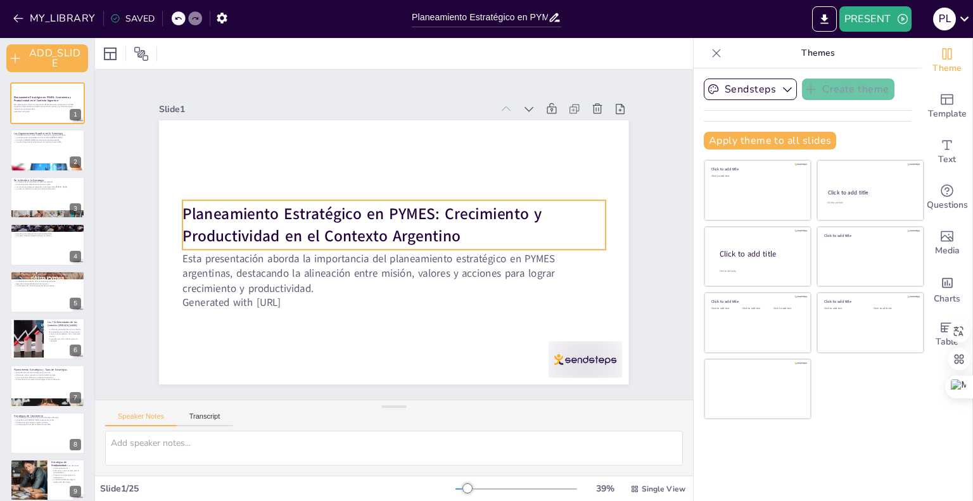
checkbox input "true"
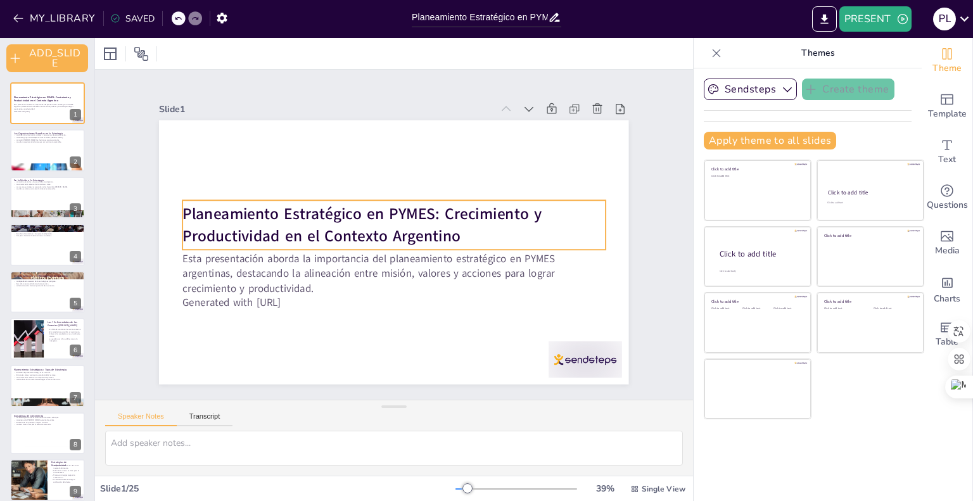
checkbox input "true"
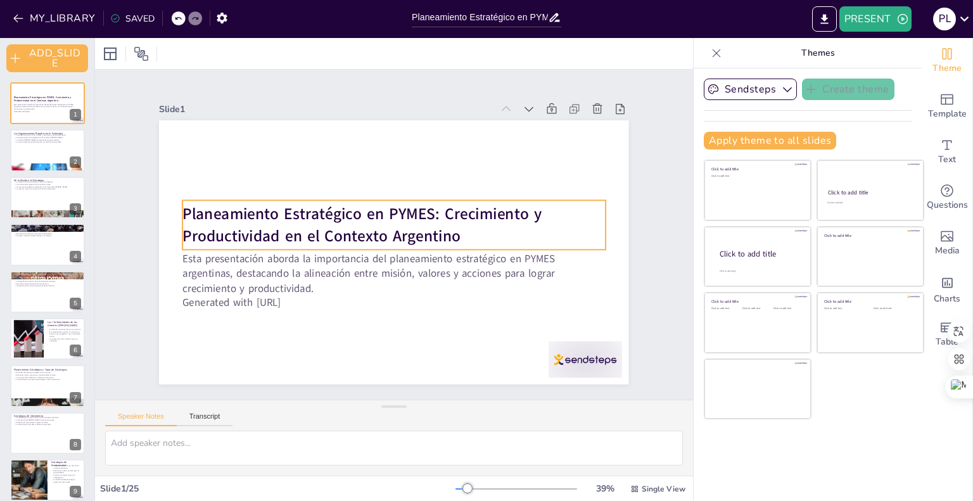
checkbox input "true"
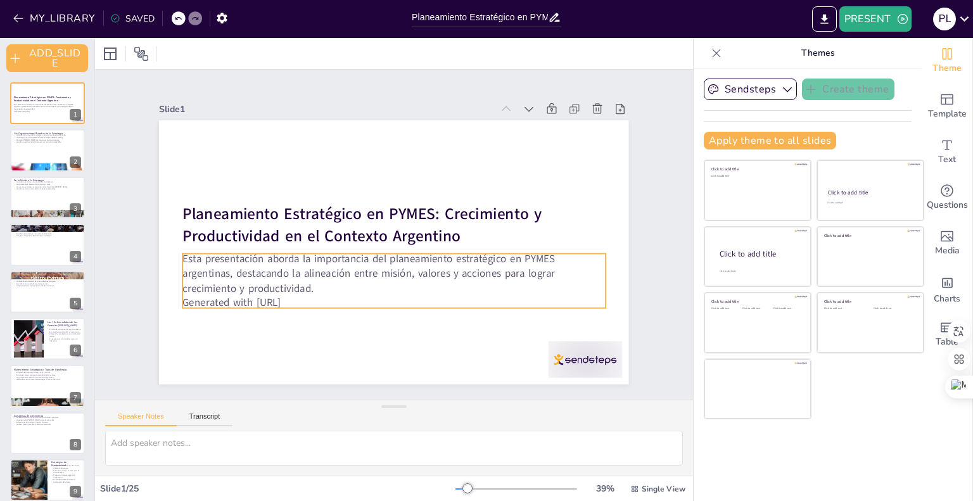
checkbox input "true"
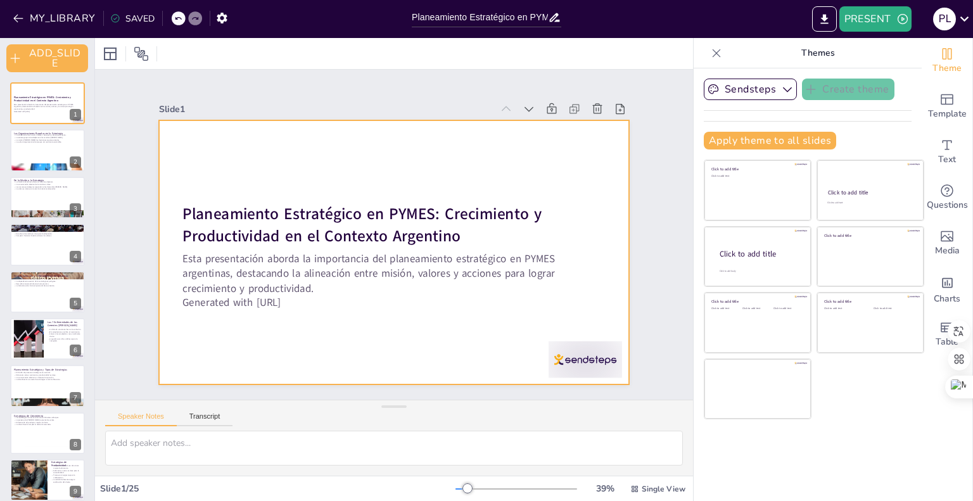
checkbox input "true"
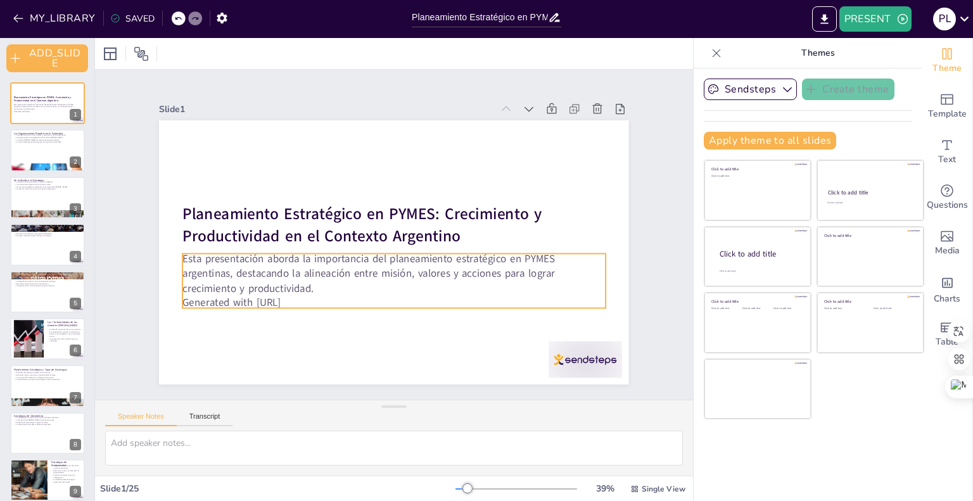
click at [307, 298] on p "Generated with [URL]" at bounding box center [380, 301] width 416 height 102
checkbox input "true"
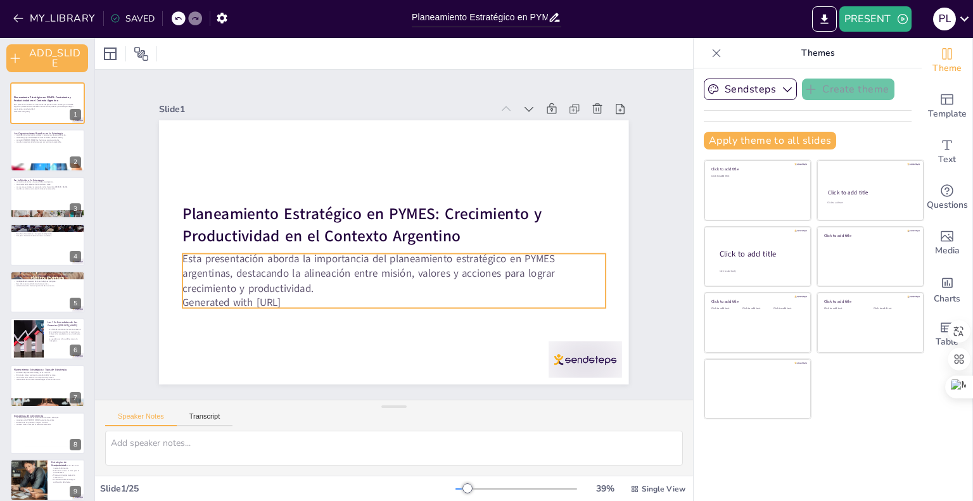
checkbox input "true"
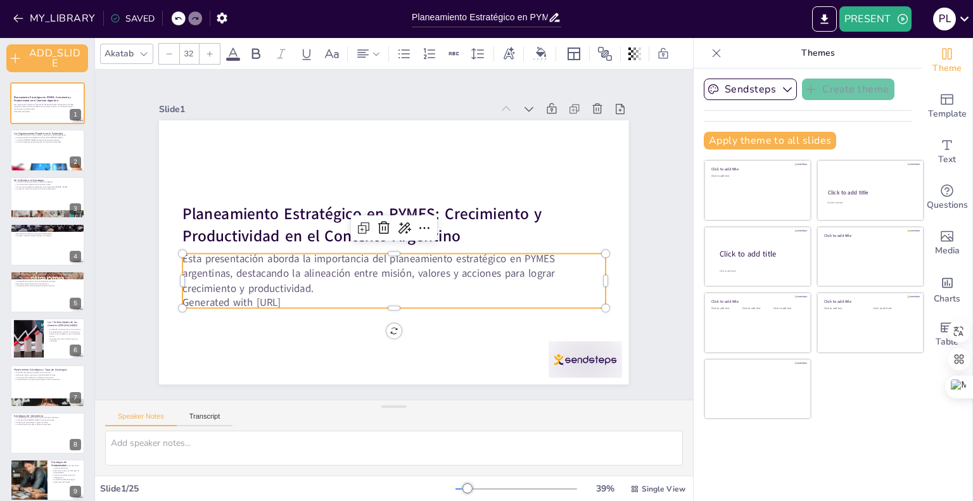
click at [307, 296] on p "Generated with [URL]" at bounding box center [393, 303] width 423 height 15
checkbox input "true"
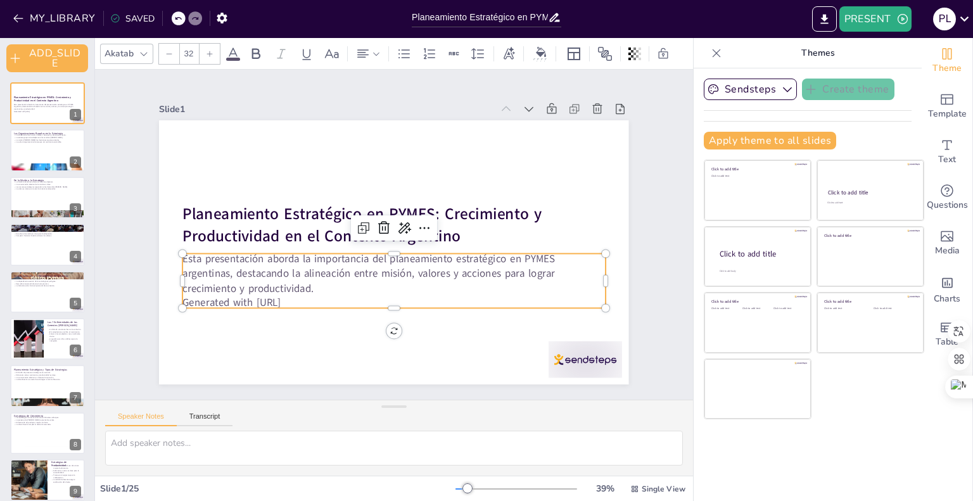
checkbox input "true"
click at [307, 296] on p "Generated with [URL]" at bounding box center [332, 263] width 185 height 392
checkbox input "true"
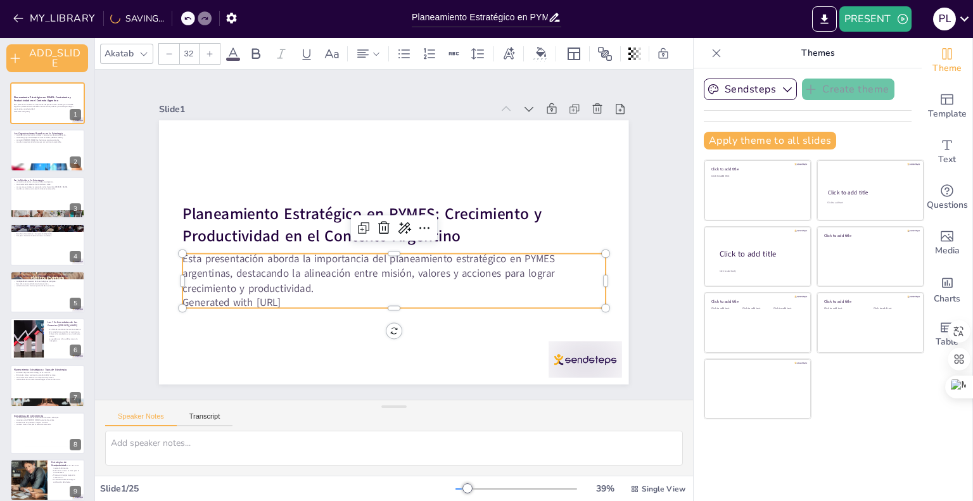
checkbox input "true"
drag, startPoint x: 307, startPoint y: 296, endPoint x: 180, endPoint y: 301, distance: 126.8
click at [180, 301] on p "Generated with [URL]" at bounding box center [380, 301] width 416 height 102
checkbox input "true"
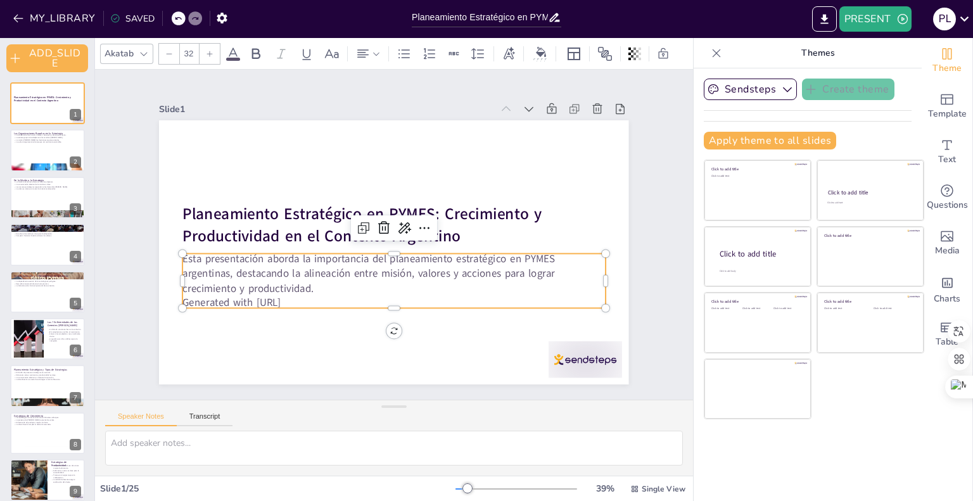
checkbox input "true"
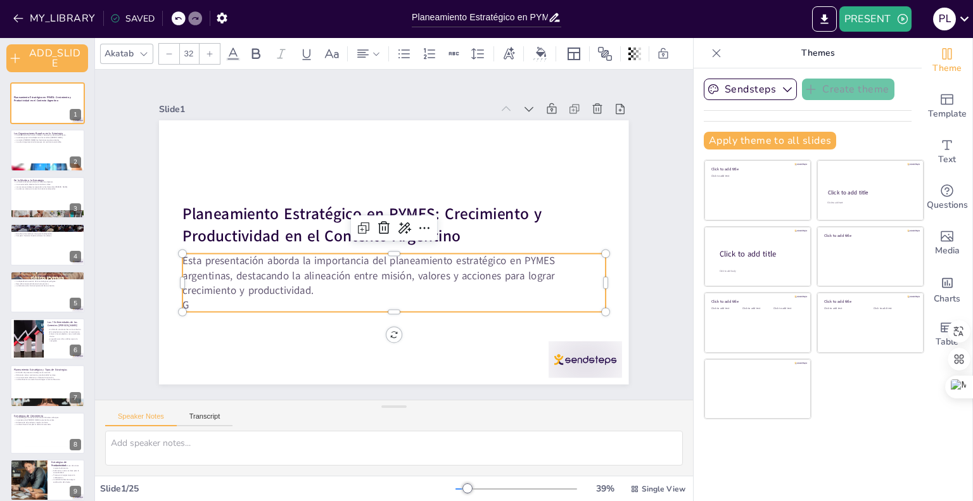
checkbox input "true"
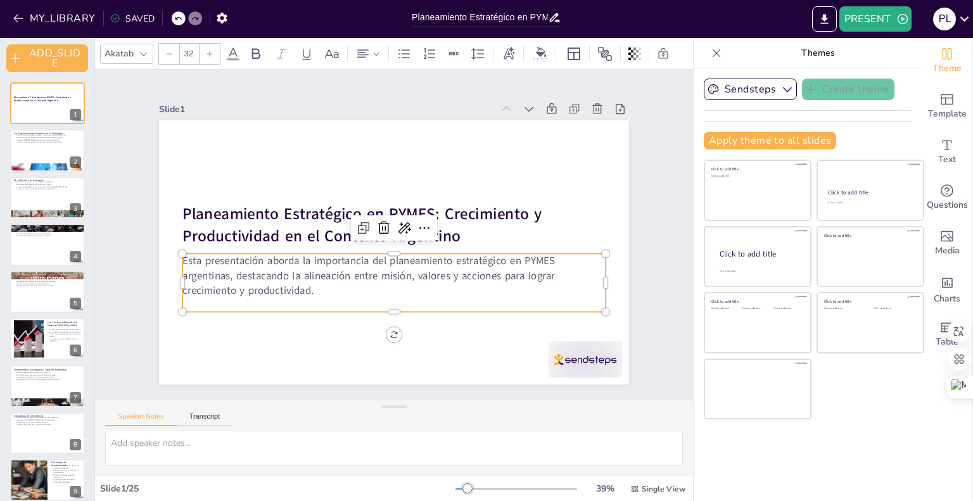
checkbox input "true"
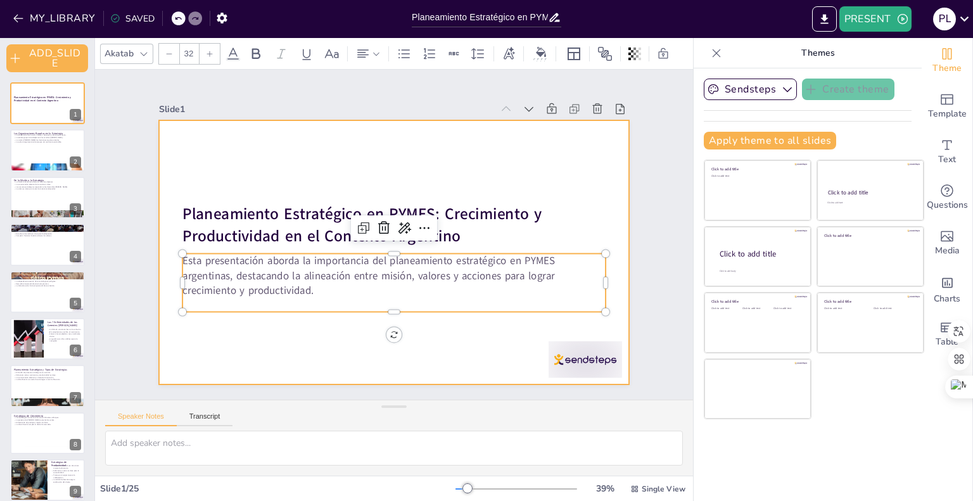
checkbox input "true"
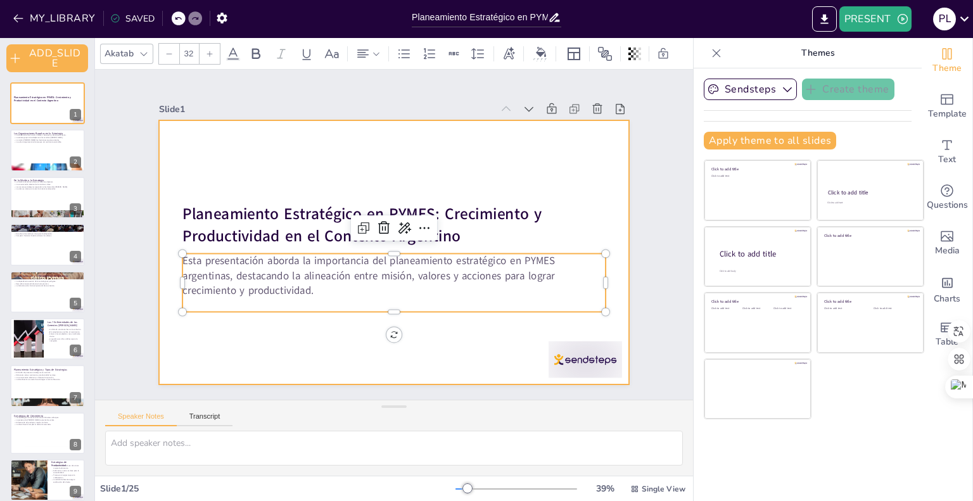
checkbox input "true"
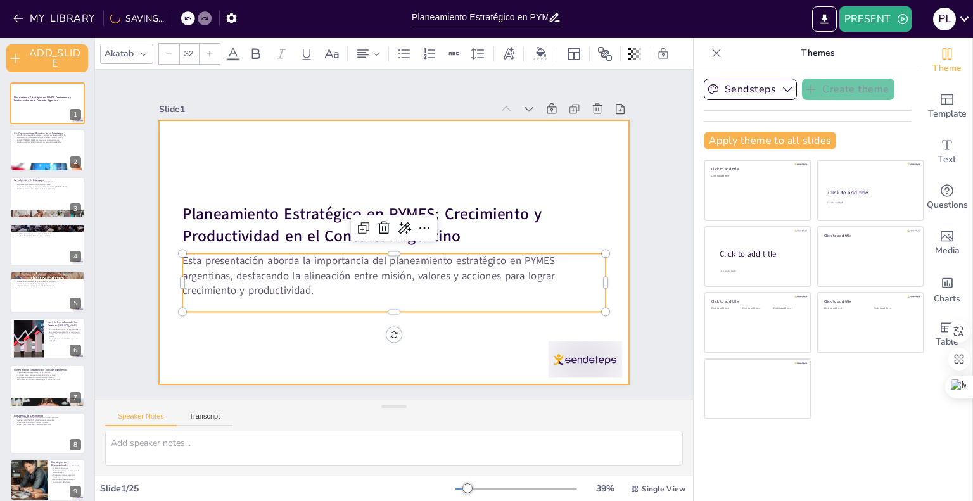
checkbox input "true"
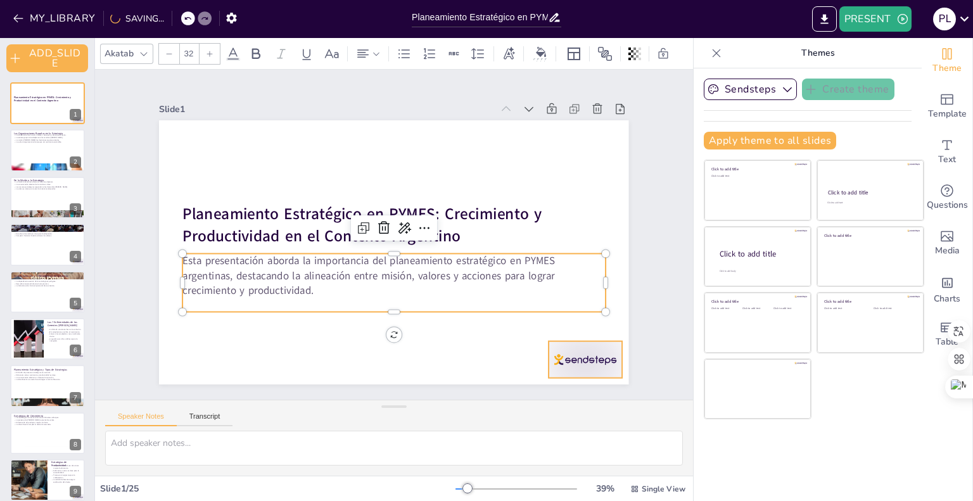
checkbox input "true"
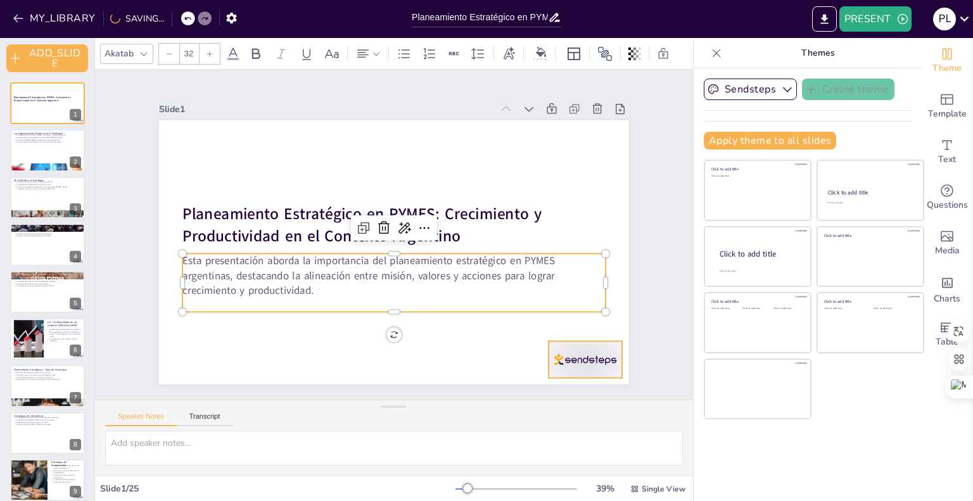
click at [565, 357] on div at bounding box center [571, 379] width 77 height 44
checkbox input "true"
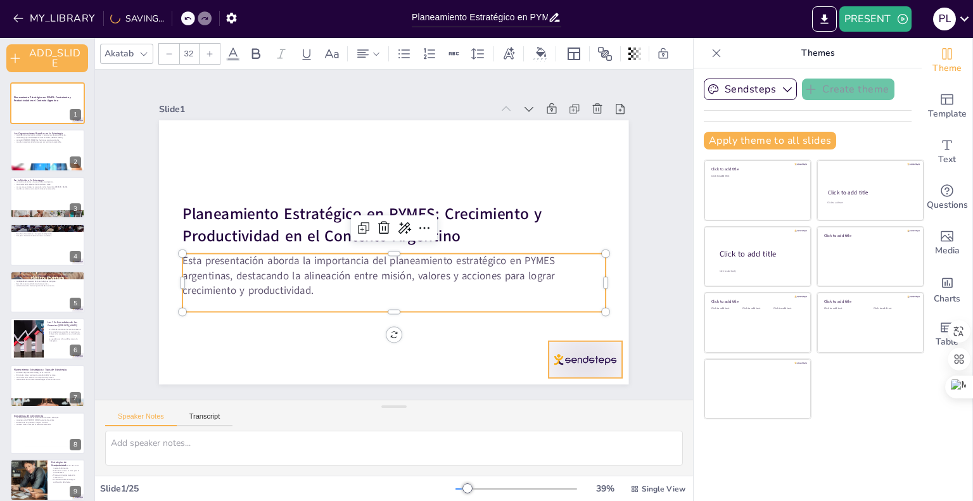
checkbox input "true"
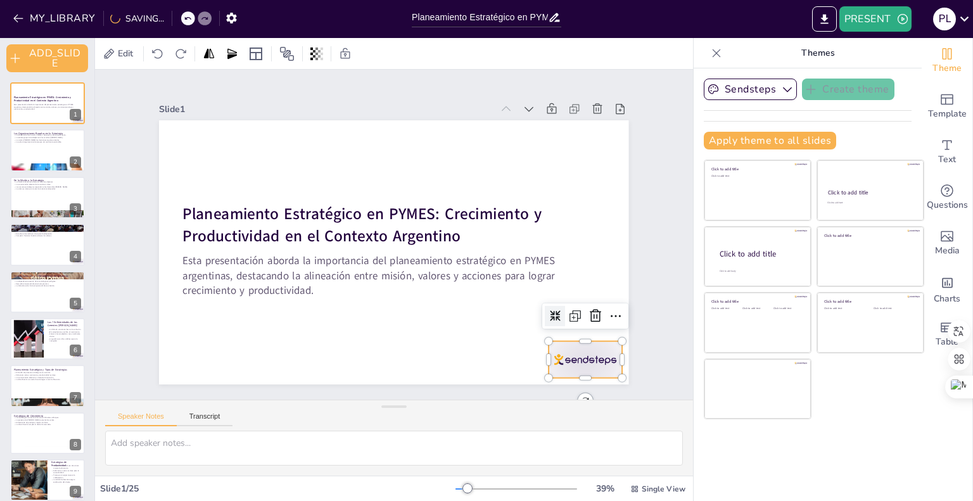
checkbox input "true"
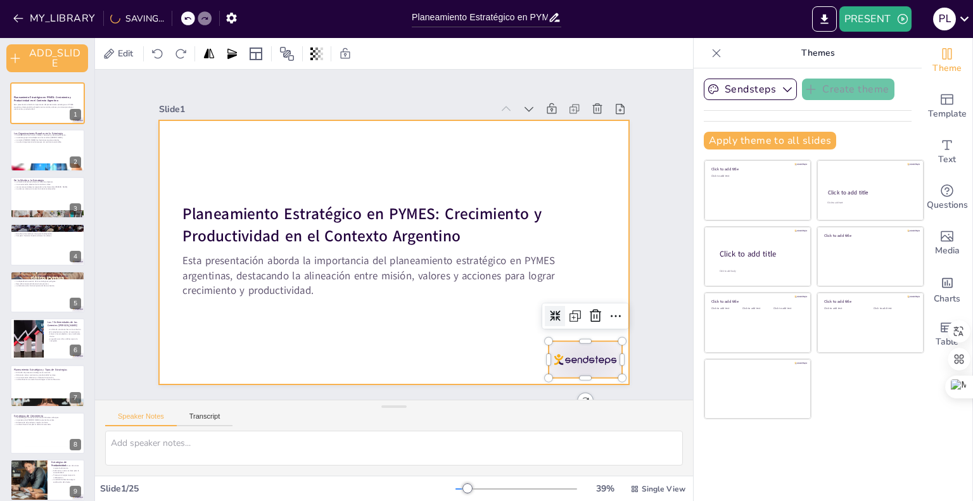
checkbox input "true"
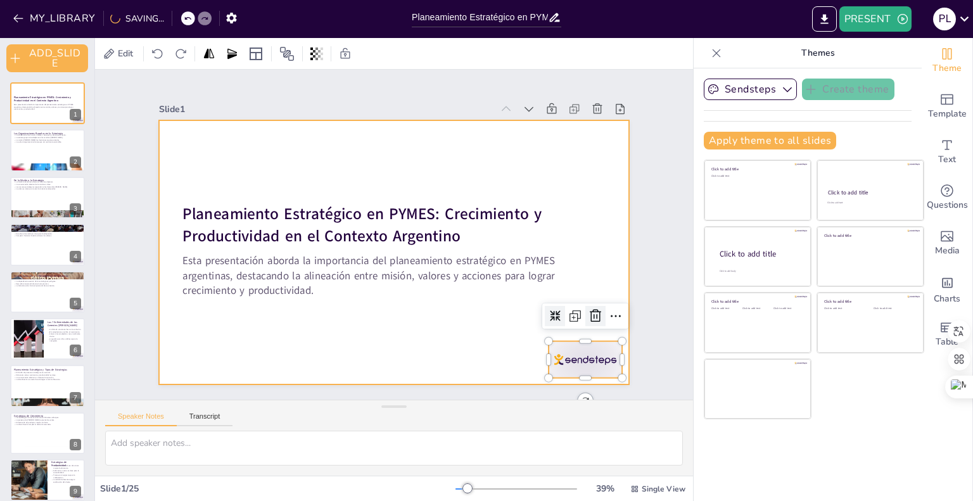
checkbox input "true"
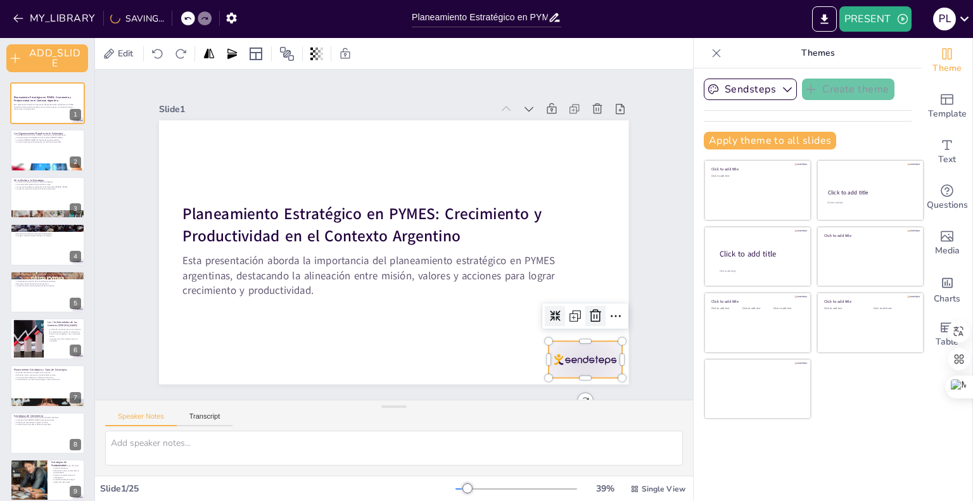
click at [587, 328] on icon at bounding box center [586, 336] width 16 height 16
checkbox input "true"
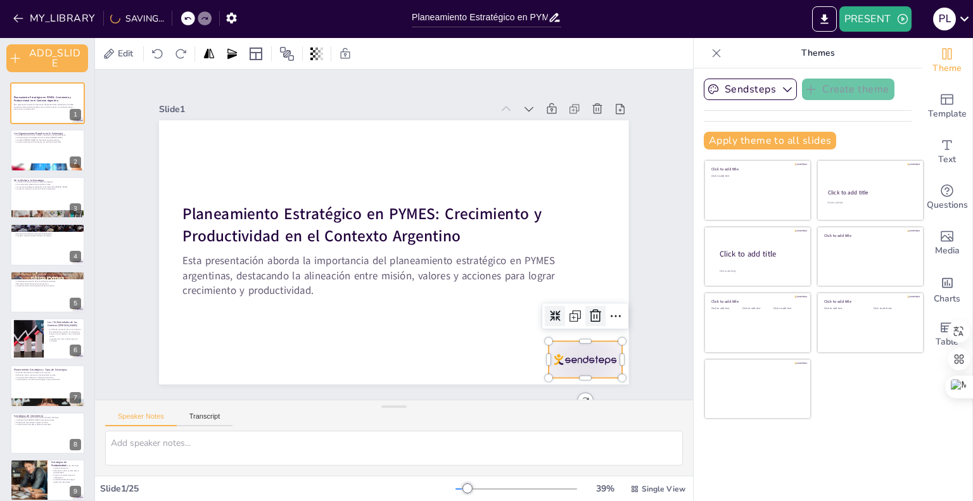
checkbox input "true"
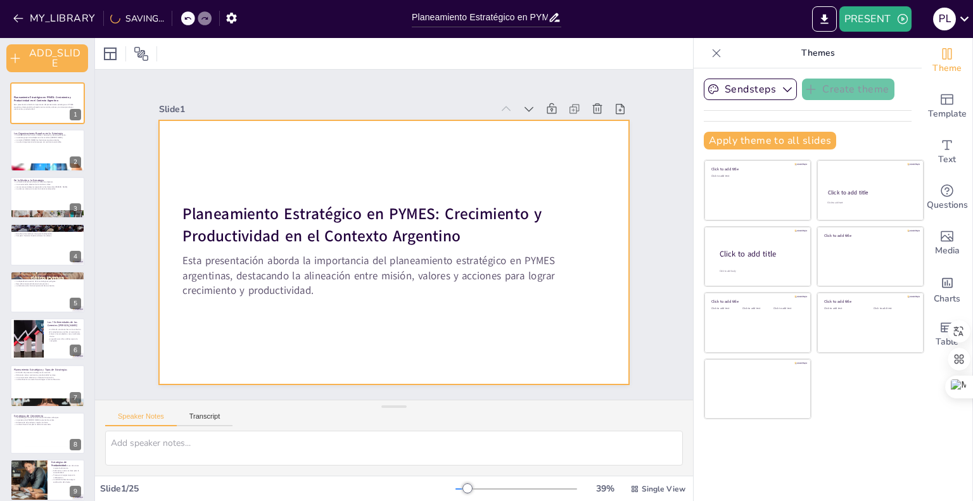
checkbox input "true"
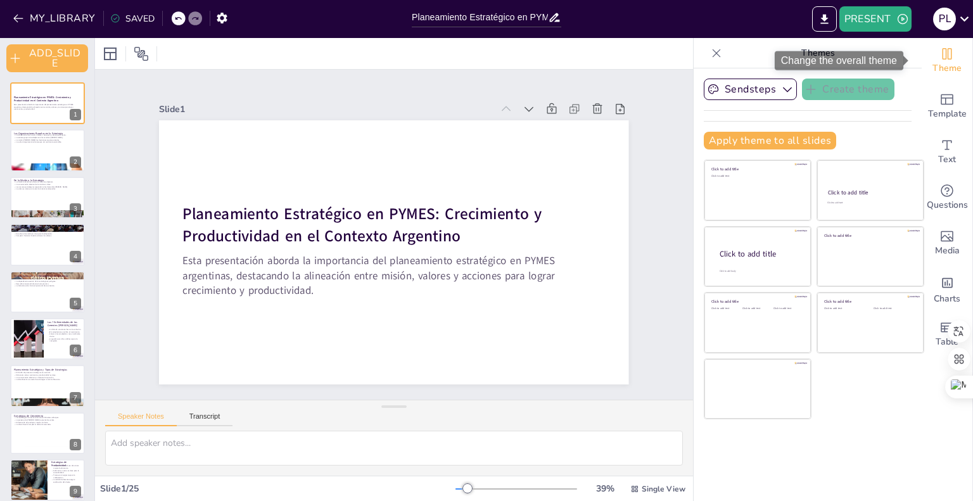
click at [943, 63] on span "Theme" at bounding box center [947, 68] width 29 height 14
checkbox input "true"
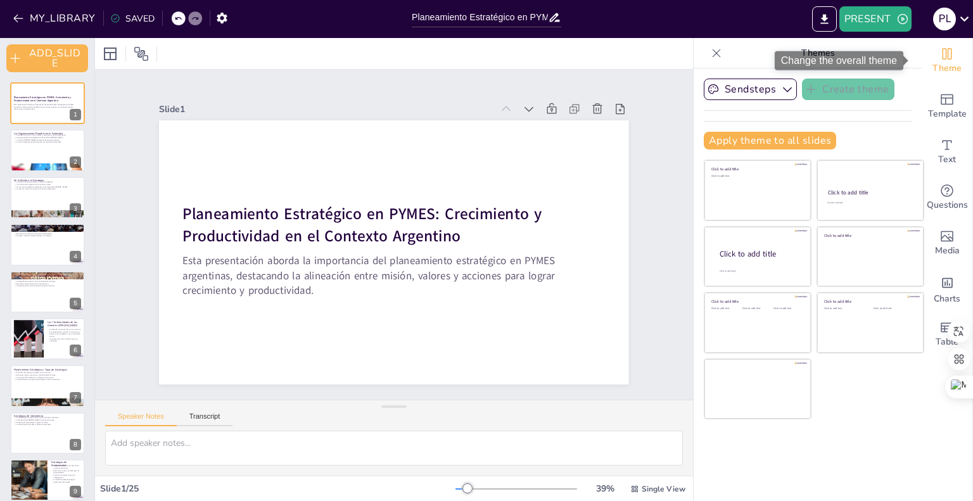
checkbox input "true"
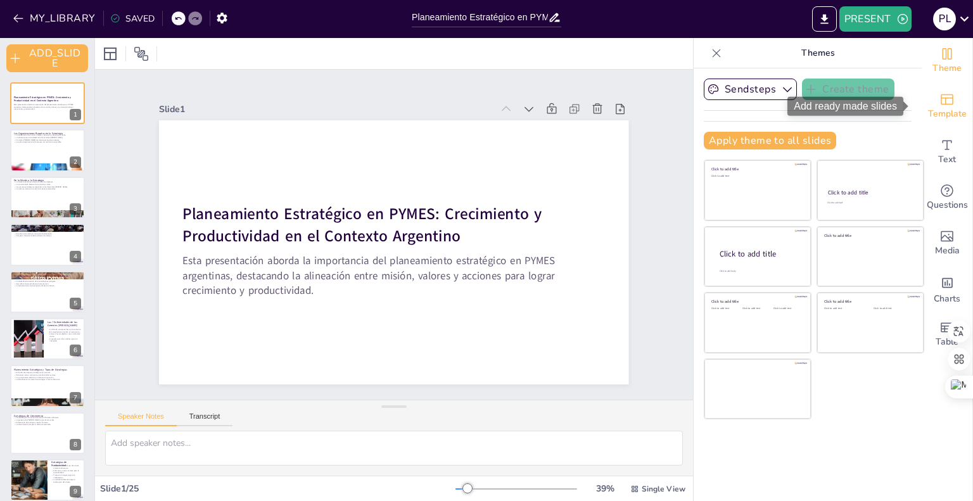
click at [944, 110] on span "Template" at bounding box center [947, 114] width 39 height 14
checkbox input "true"
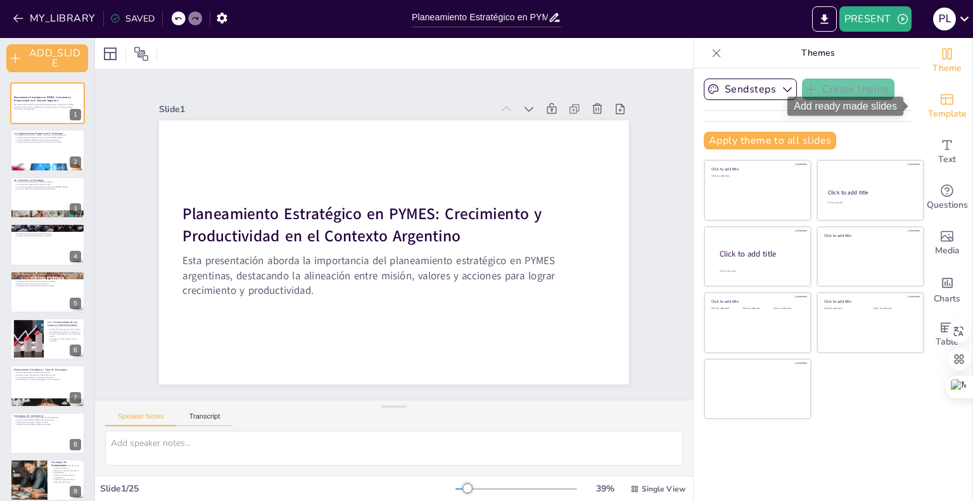
checkbox input "true"
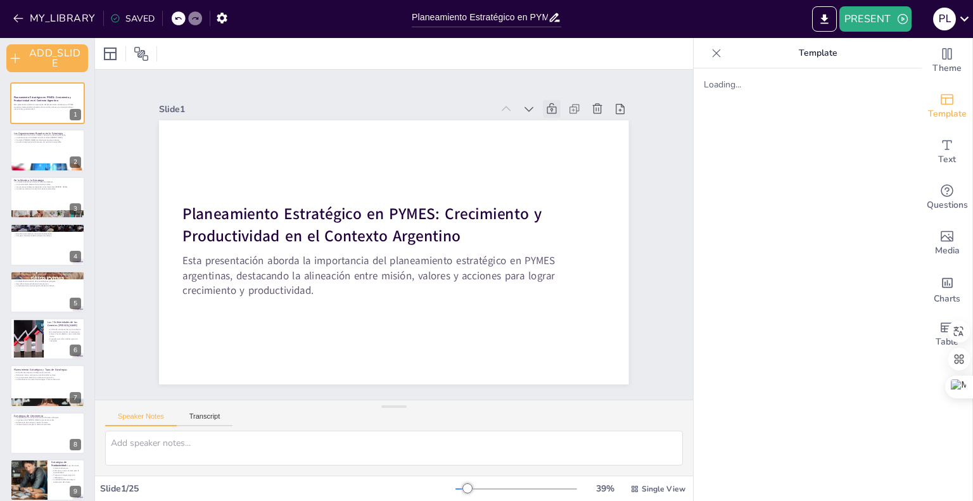
checkbox input "true"
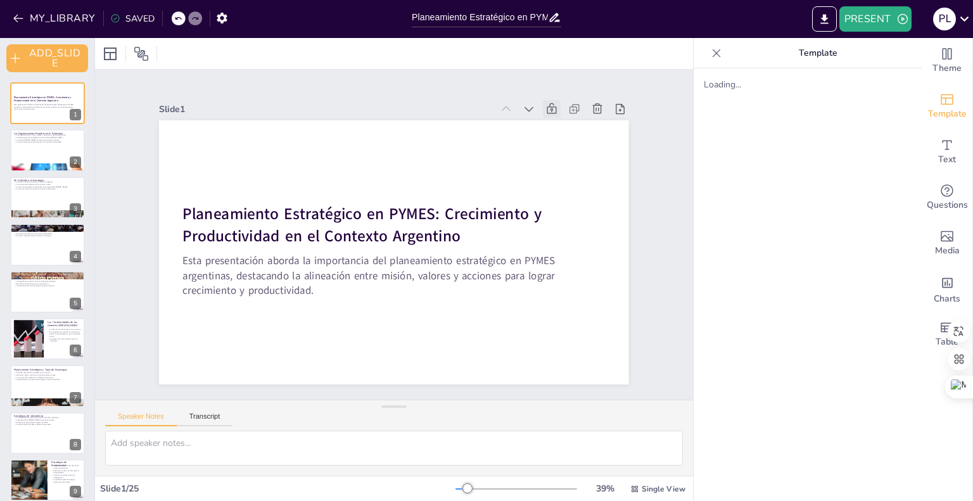
checkbox input "true"
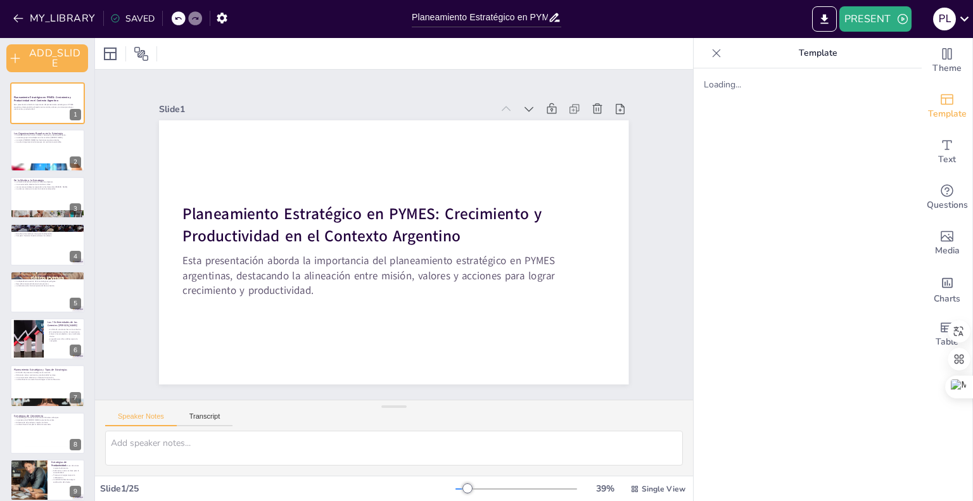
checkbox input "true"
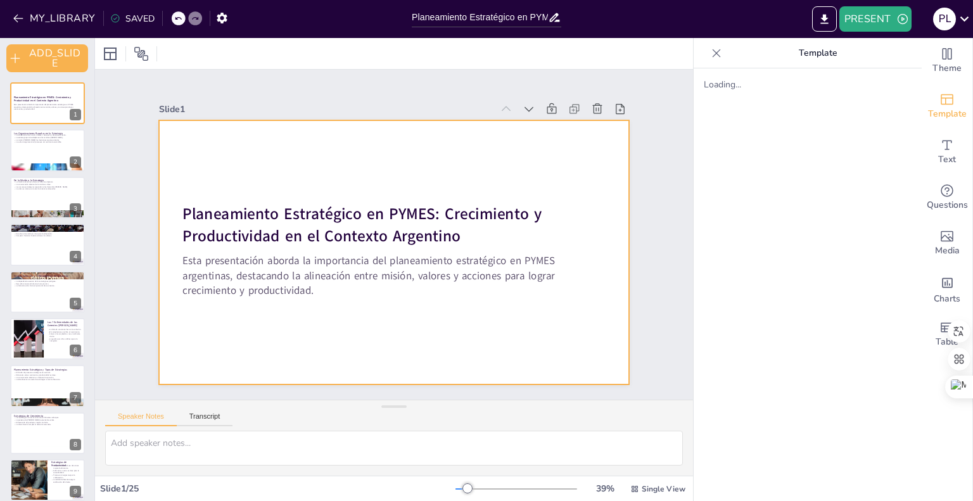
checkbox input "true"
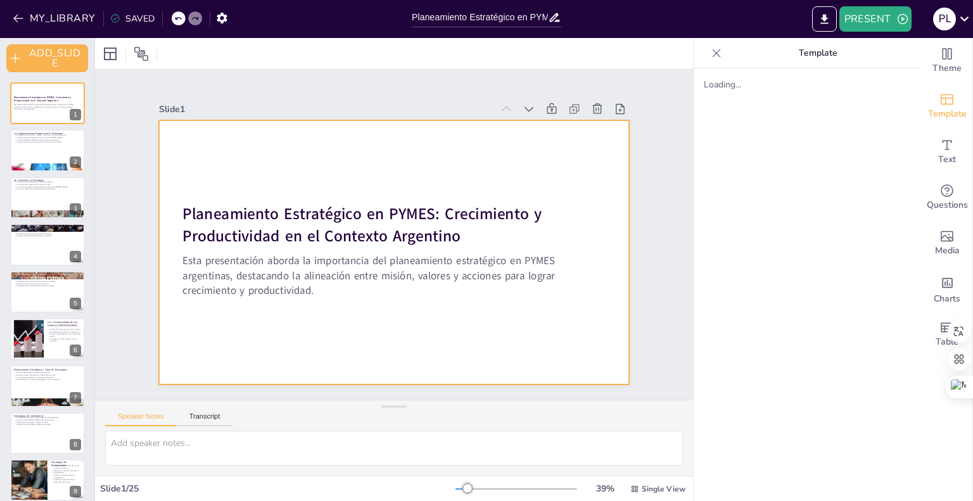
checkbox input "true"
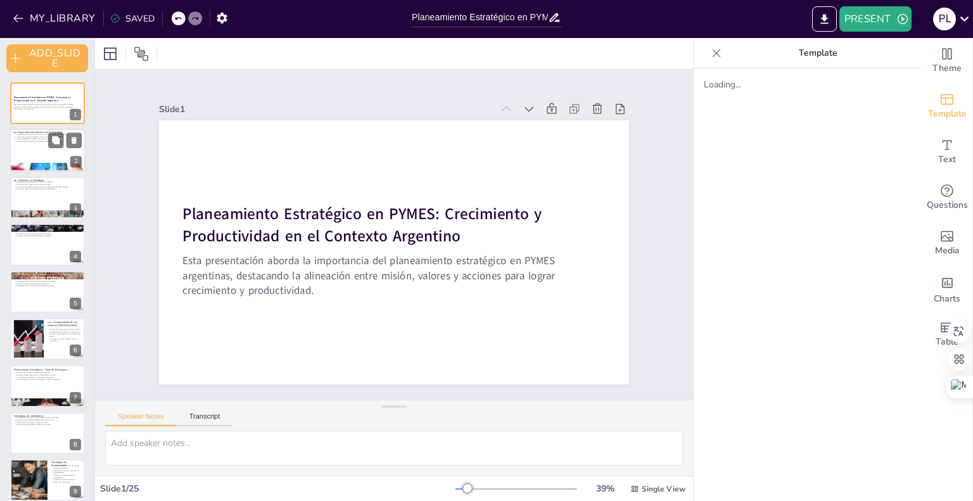
click at [35, 151] on div at bounding box center [48, 150] width 76 height 43
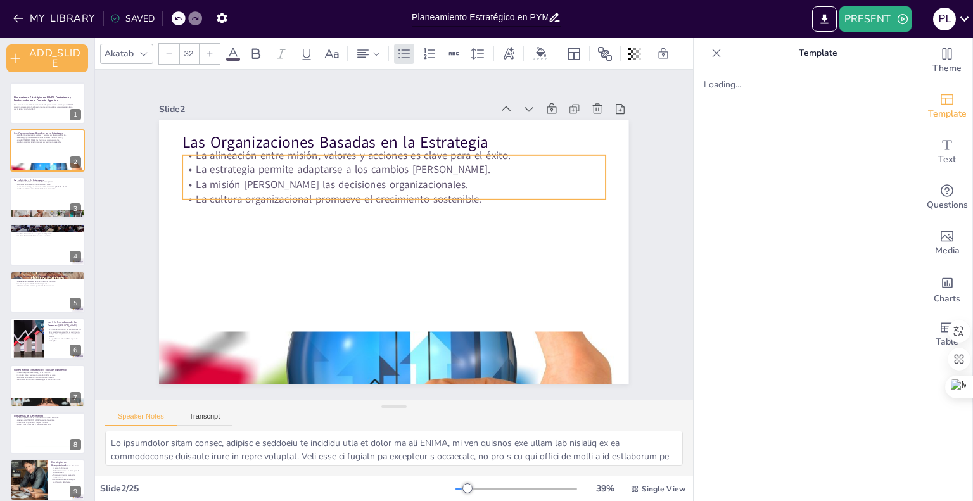
click at [501, 195] on p "La cultura organizacional promueve el crecimiento sostenible." at bounding box center [401, 200] width 416 height 102
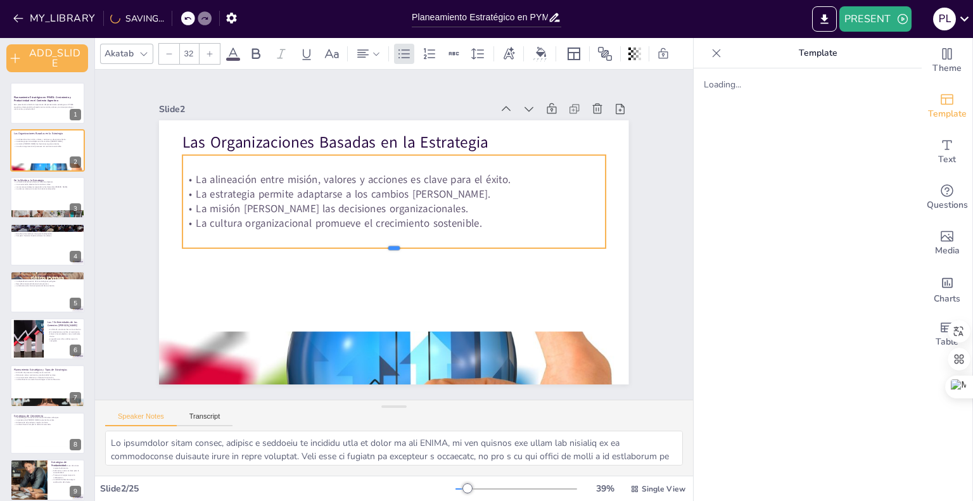
drag, startPoint x: 509, startPoint y: 196, endPoint x: 511, endPoint y: 245, distance: 48.8
click at [511, 245] on div at bounding box center [390, 253] width 416 height 98
click at [49, 197] on div at bounding box center [48, 197] width 76 height 43
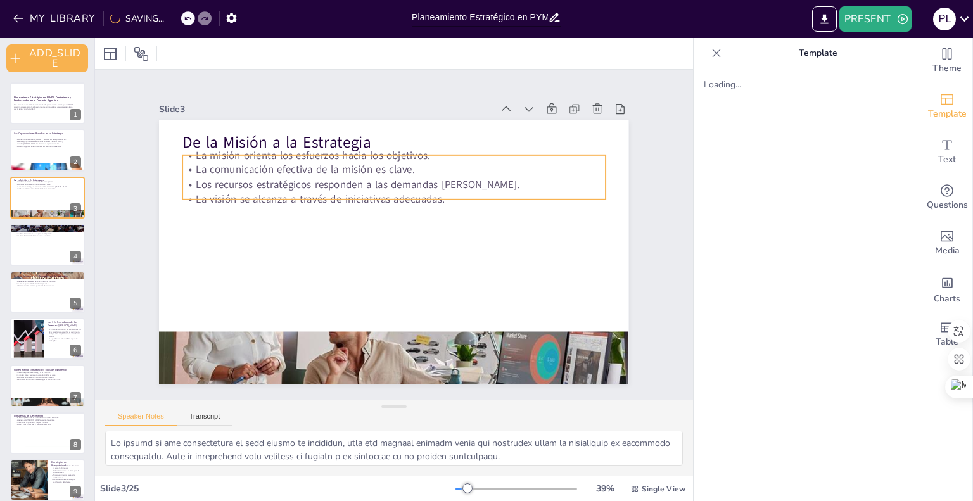
click at [291, 197] on div "De la Misión a la Estrategia La misión orienta los esfuerzos hacia los objetivo…" at bounding box center [390, 252] width 515 height 356
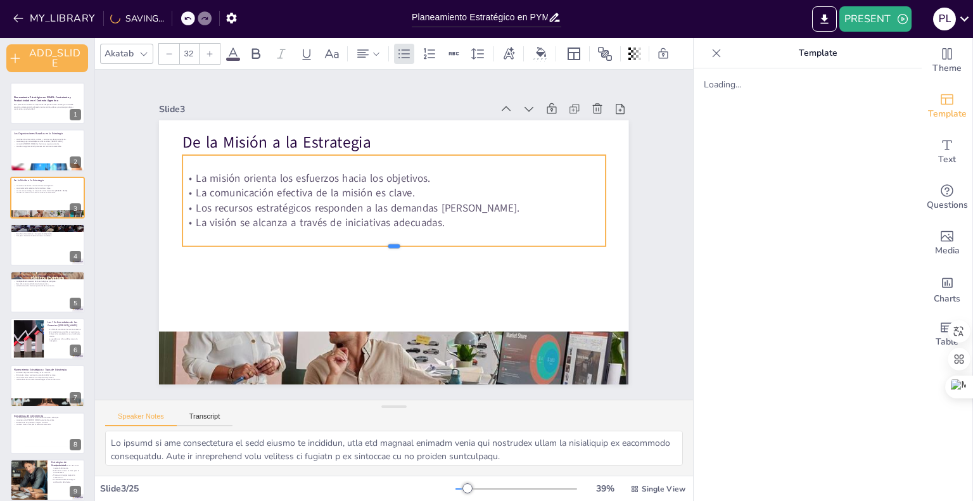
drag, startPoint x: 295, startPoint y: 197, endPoint x: 304, endPoint y: 245, distance: 48.2
click at [304, 245] on div at bounding box center [381, 244] width 257 height 348
click at [56, 253] on div at bounding box center [48, 244] width 76 height 43
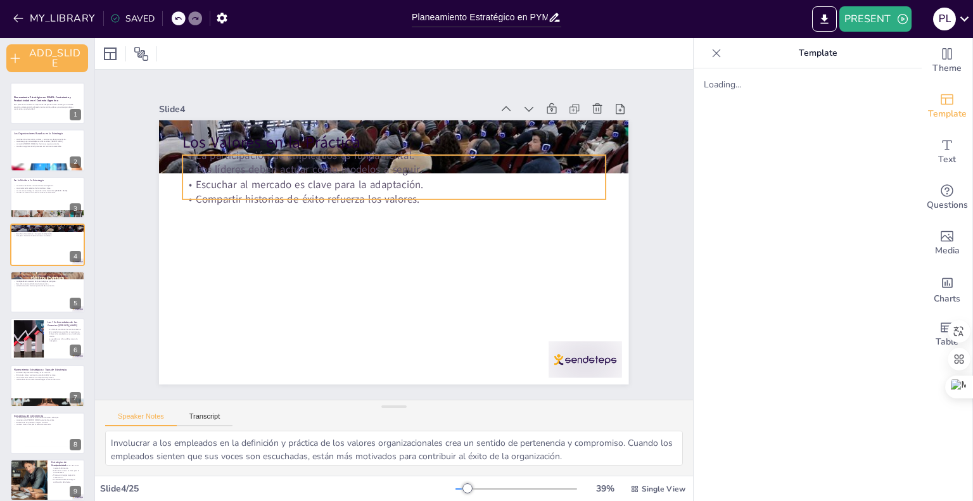
click at [297, 195] on div "Los Valores en la Práctica La participación de empleados es fundamental. Los lí…" at bounding box center [390, 252] width 515 height 356
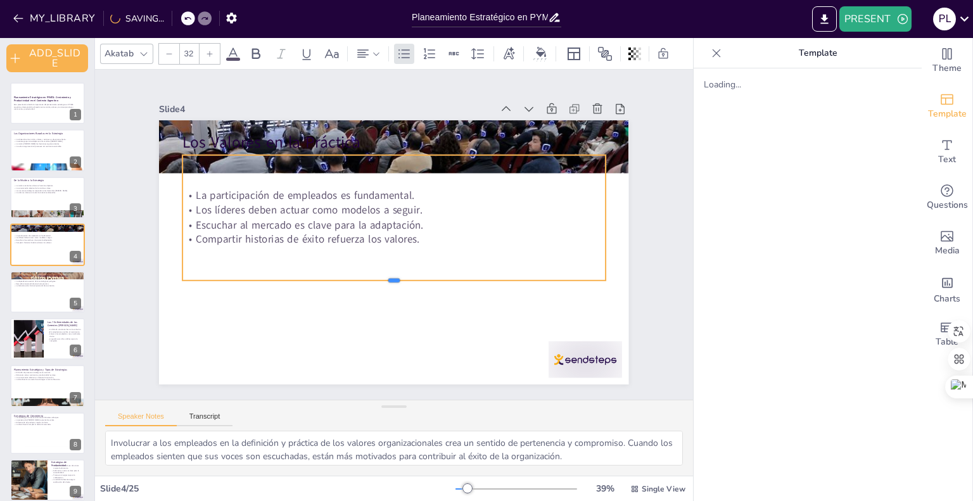
drag, startPoint x: 297, startPoint y: 195, endPoint x: 314, endPoint y: 276, distance: 83.5
click at [314, 276] on div at bounding box center [388, 285] width 421 height 54
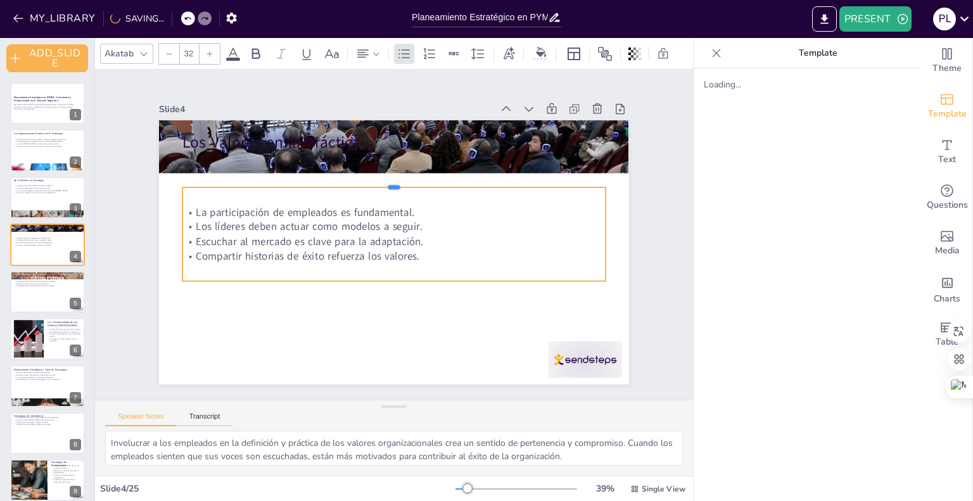
drag, startPoint x: 319, startPoint y: 148, endPoint x: 321, endPoint y: 181, distance: 32.4
click at [321, 181] on div at bounding box center [399, 182] width 421 height 54
click at [430, 161] on icon at bounding box center [439, 170] width 18 height 18
click at [203, 275] on div "La participación de empleados es fundamental. Los líderes deben actuar como mod…" at bounding box center [394, 233] width 433 height 179
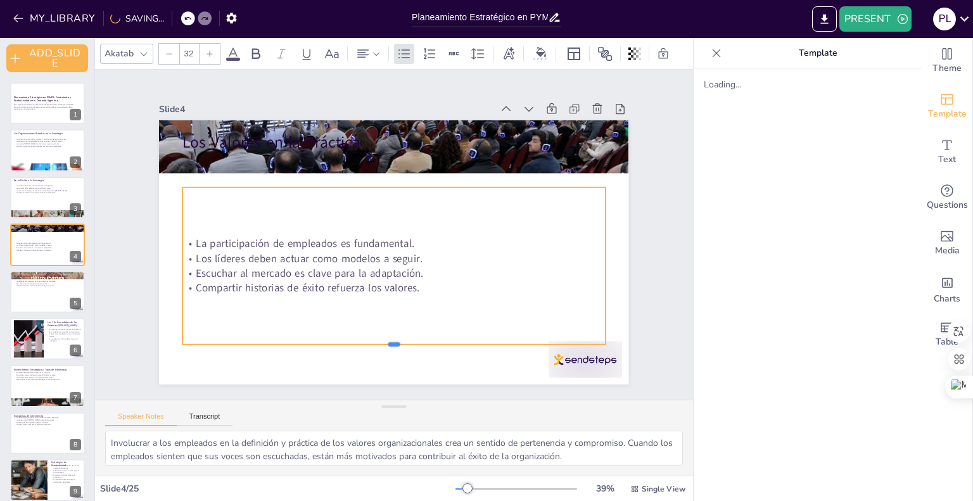
drag, startPoint x: 324, startPoint y: 276, endPoint x: 323, endPoint y: 311, distance: 35.5
click at [317, 338] on div "Los Valores en la Práctica La participación de empleados es fundamental. Los lí…" at bounding box center [390, 252] width 515 height 356
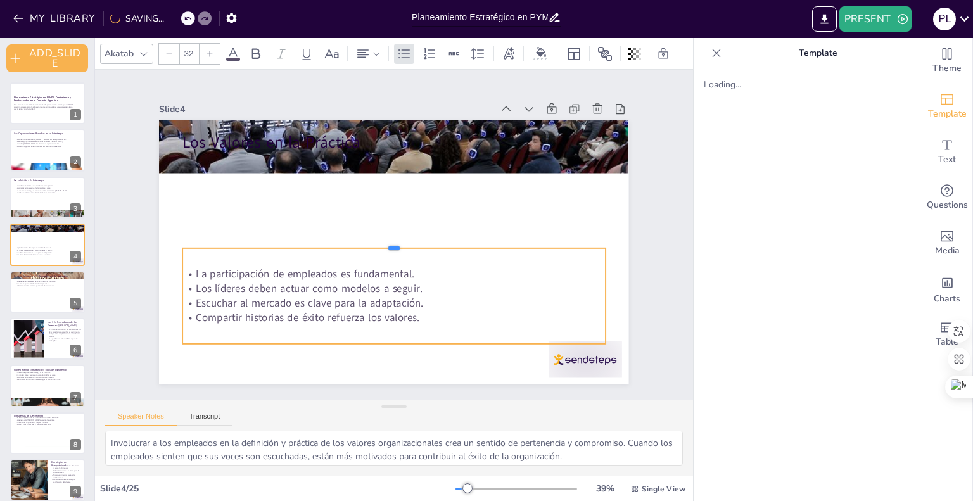
drag, startPoint x: 387, startPoint y: 182, endPoint x: 381, endPoint y: 240, distance: 58.6
click at [381, 240] on div at bounding box center [393, 243] width 423 height 10
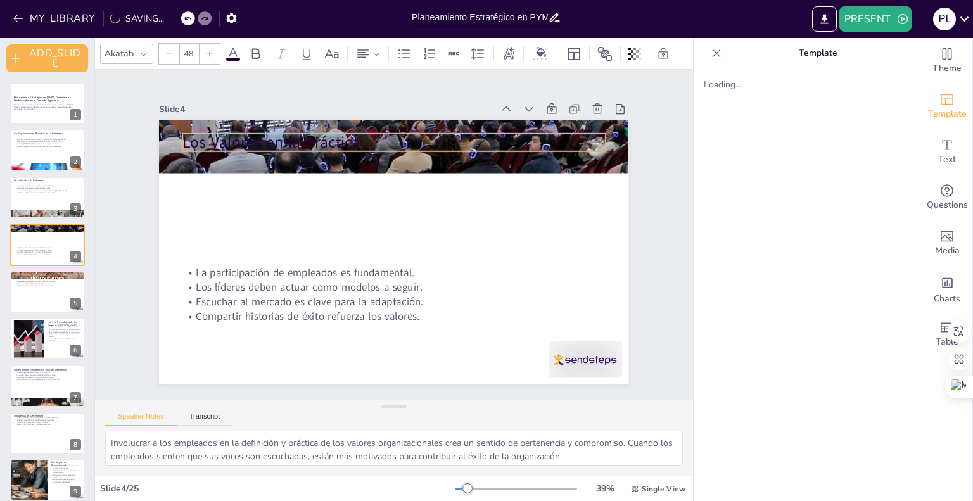
click at [349, 141] on p "Los Valores en la Práctica" at bounding box center [413, 144] width 418 height 109
click at [352, 134] on p "Los Valores en la Práctica" at bounding box center [404, 143] width 423 height 66
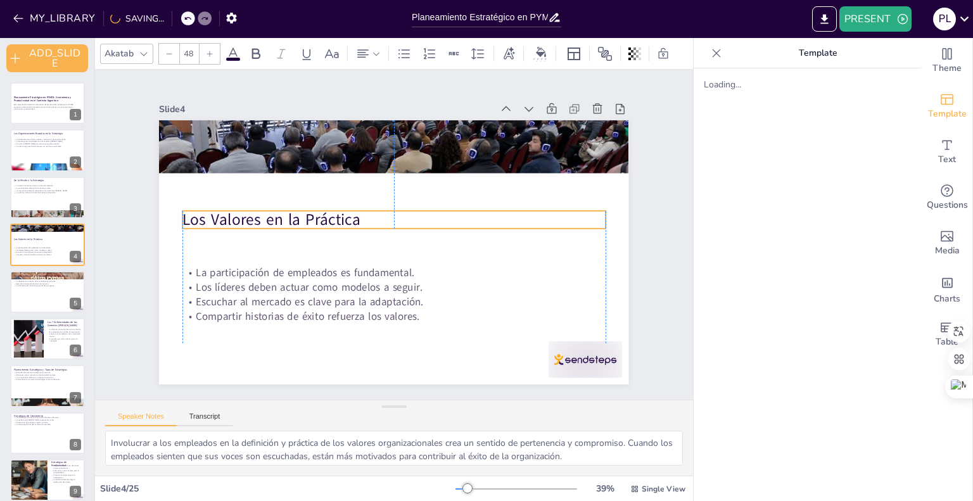
drag, startPoint x: 351, startPoint y: 139, endPoint x: 350, endPoint y: 216, distance: 77.3
click at [350, 216] on p "Los Valores en la Práctica" at bounding box center [399, 219] width 409 height 151
click at [33, 301] on div at bounding box center [48, 292] width 76 height 43
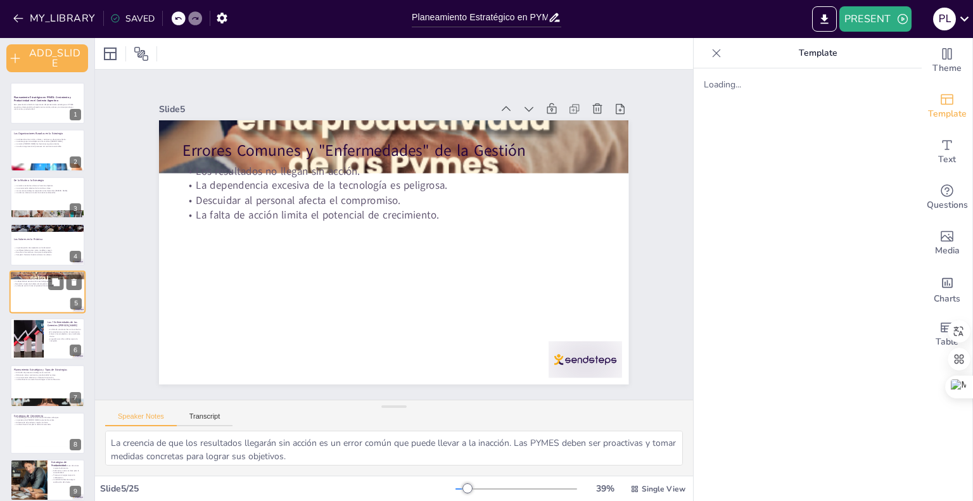
scroll to position [5, 0]
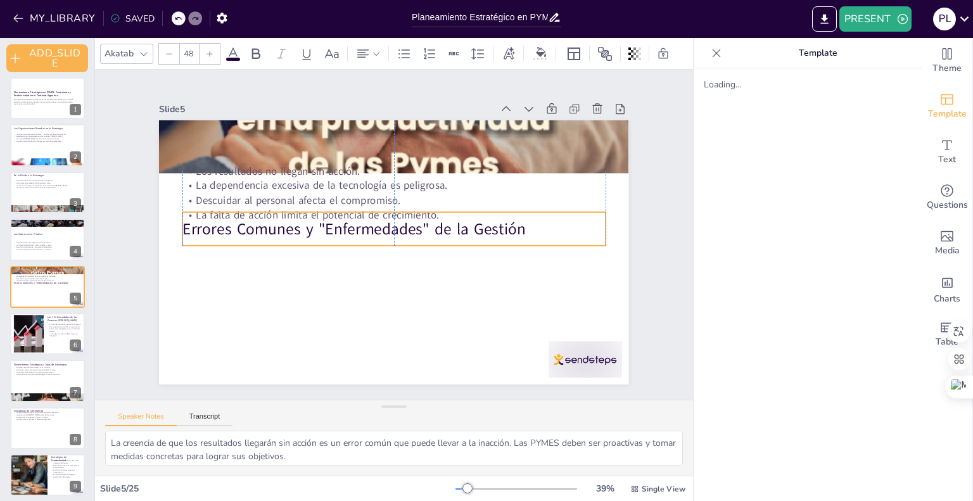
drag, startPoint x: 256, startPoint y: 134, endPoint x: 254, endPoint y: 212, distance: 78.6
click at [254, 172] on div "Errores Comunes y "Enfermedades" de la Gestión Los resultados no llegan sin acc…" at bounding box center [417, 123] width 459 height 98
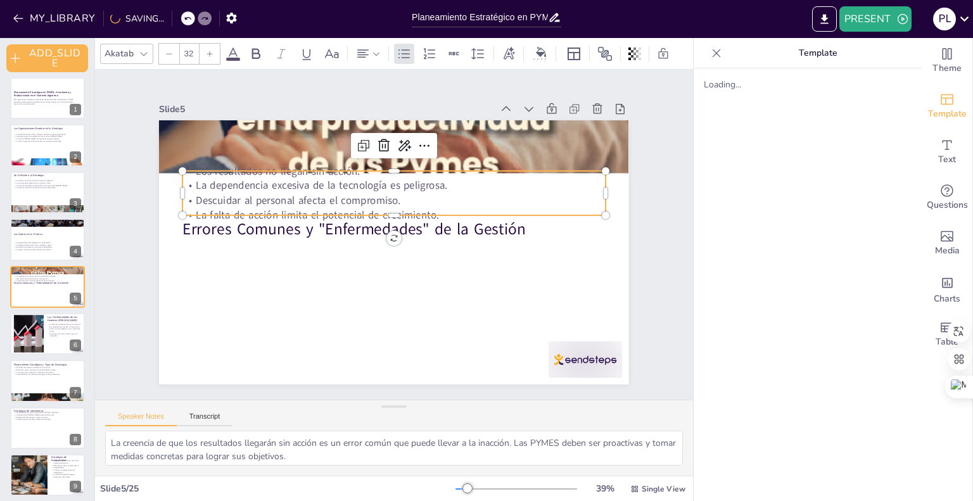
click at [259, 177] on p "La dependencia excesiva de la tecnología es peligrosa." at bounding box center [399, 186] width 422 height 59
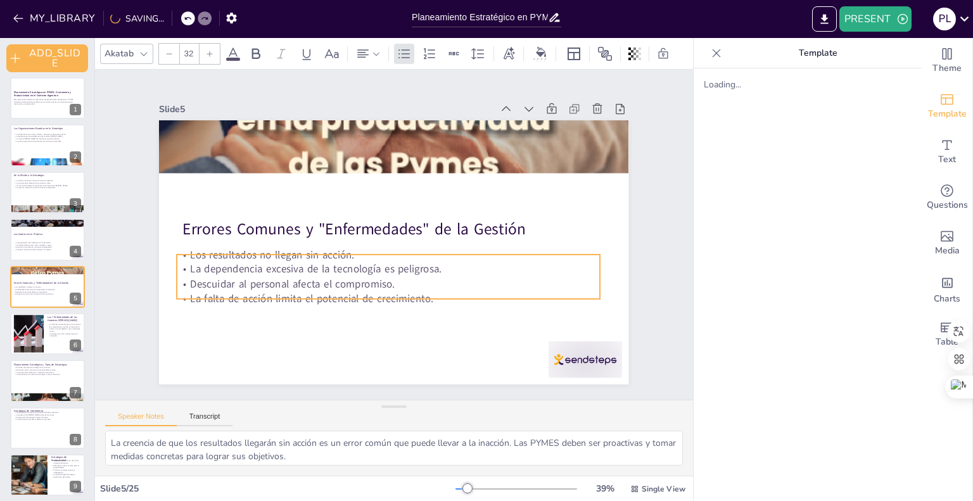
drag, startPoint x: 252, startPoint y: 174, endPoint x: 246, endPoint y: 258, distance: 83.8
click at [246, 262] on p "La dependencia excesiva de la tecnología es peligrosa." at bounding box center [388, 269] width 423 height 15
click at [61, 334] on p "La gestión por cifras visibles ignora lo intangible." at bounding box center [65, 335] width 34 height 4
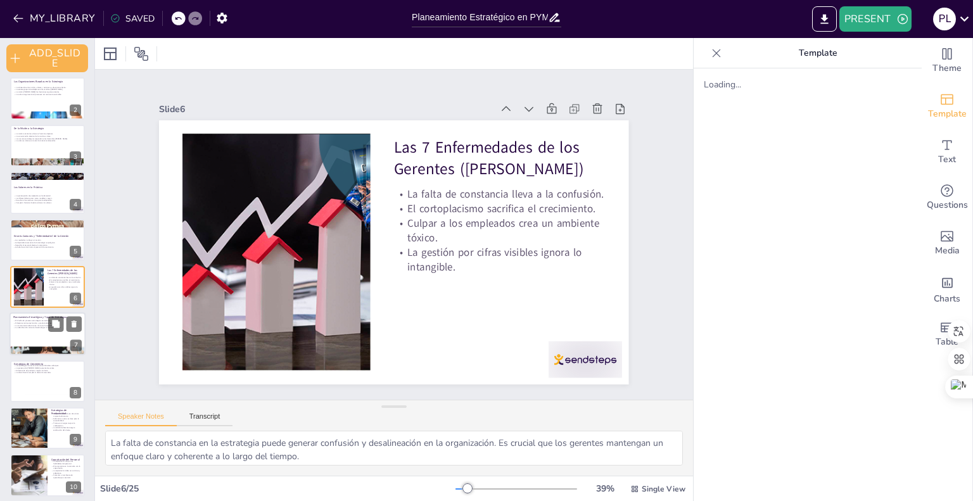
click at [34, 341] on div at bounding box center [48, 334] width 76 height 43
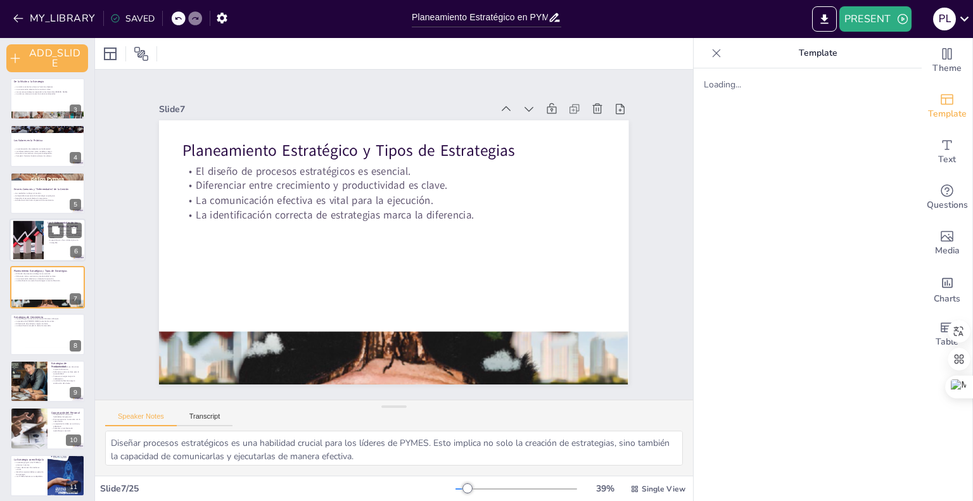
click at [14, 250] on div at bounding box center [28, 240] width 77 height 39
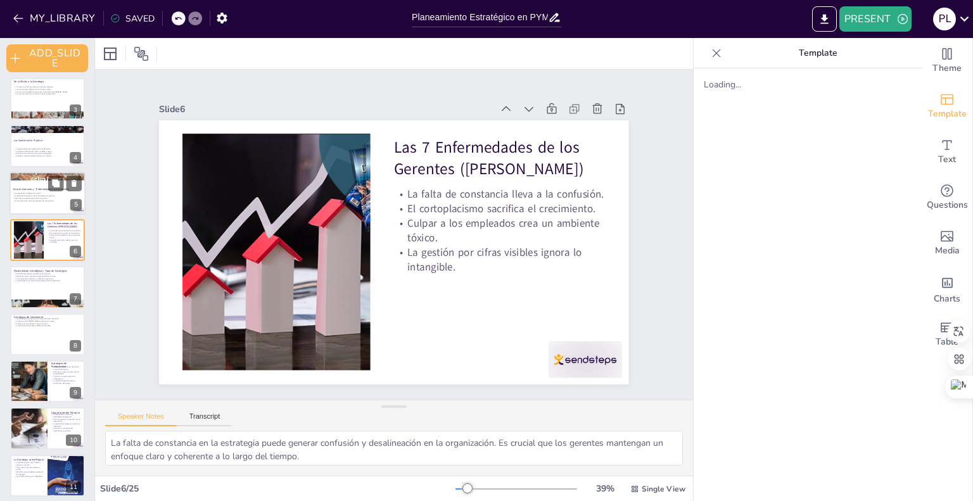
scroll to position [52, 0]
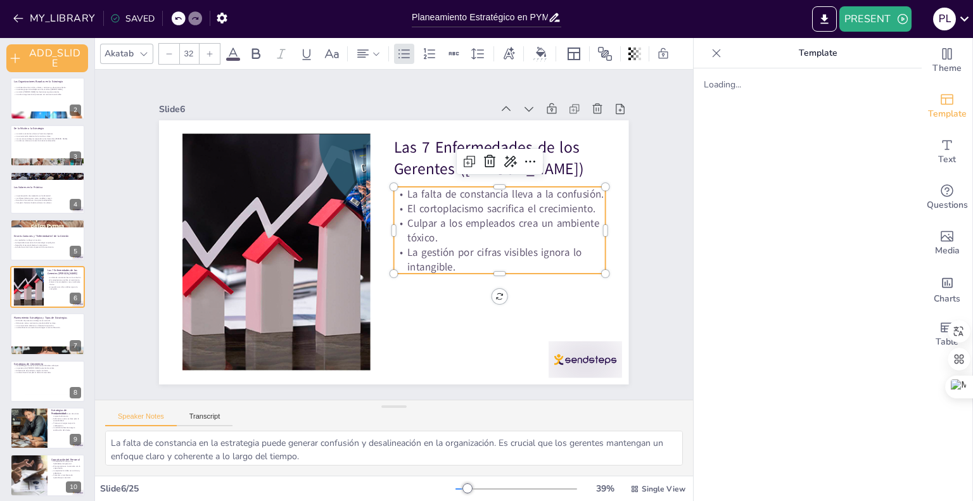
click at [529, 253] on p "La gestión por cifras visibles ignora lo intangible." at bounding box center [492, 281] width 213 height 72
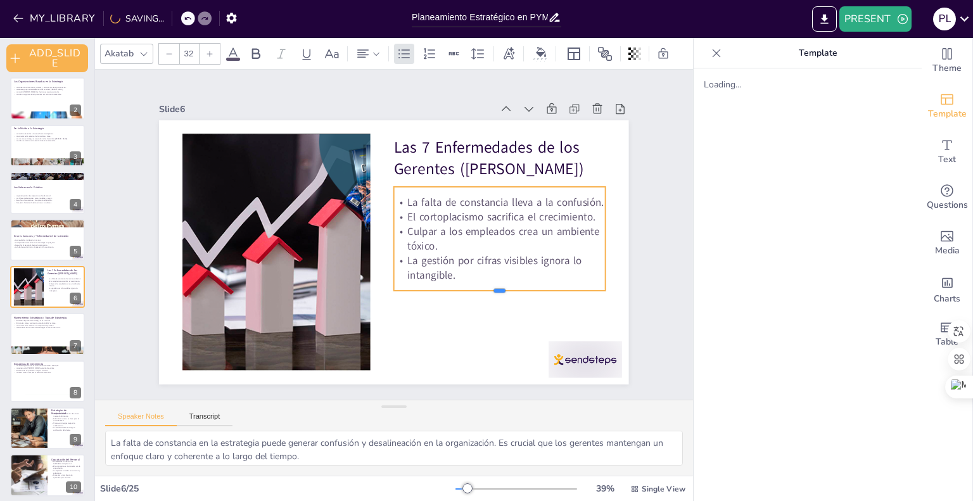
drag, startPoint x: 493, startPoint y: 269, endPoint x: 478, endPoint y: 286, distance: 22.5
click at [478, 291] on div at bounding box center [492, 307] width 211 height 32
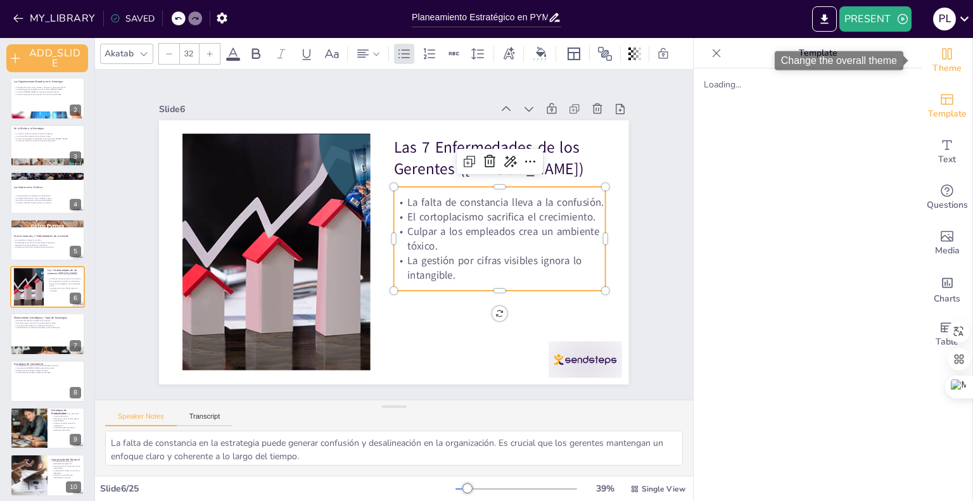
click at [945, 73] on span "Theme" at bounding box center [947, 68] width 29 height 14
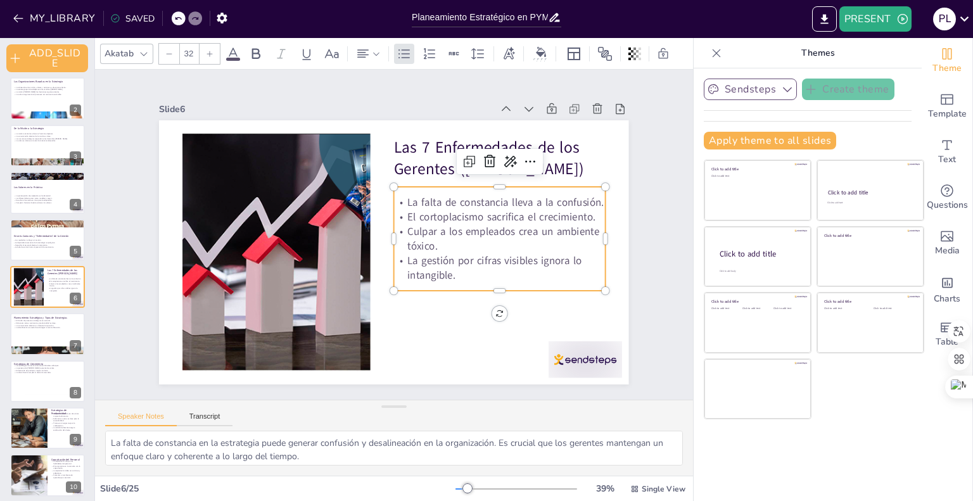
click at [781, 91] on icon "button" at bounding box center [787, 89] width 13 height 13
click at [950, 60] on div "Theme" at bounding box center [947, 61] width 51 height 46
click at [940, 105] on icon "Add ready made slides" at bounding box center [947, 99] width 15 height 15
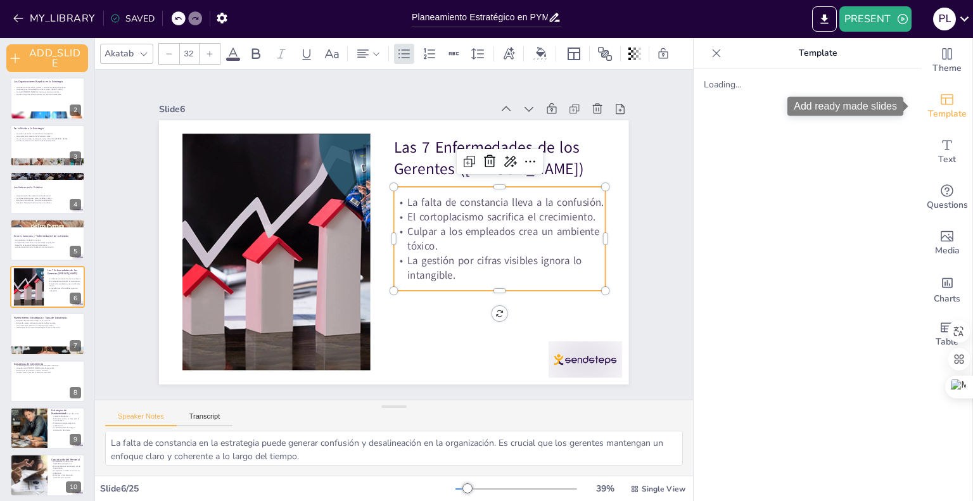
click at [940, 108] on span "Template" at bounding box center [947, 114] width 39 height 14
click at [49, 330] on button at bounding box center [55, 324] width 15 height 15
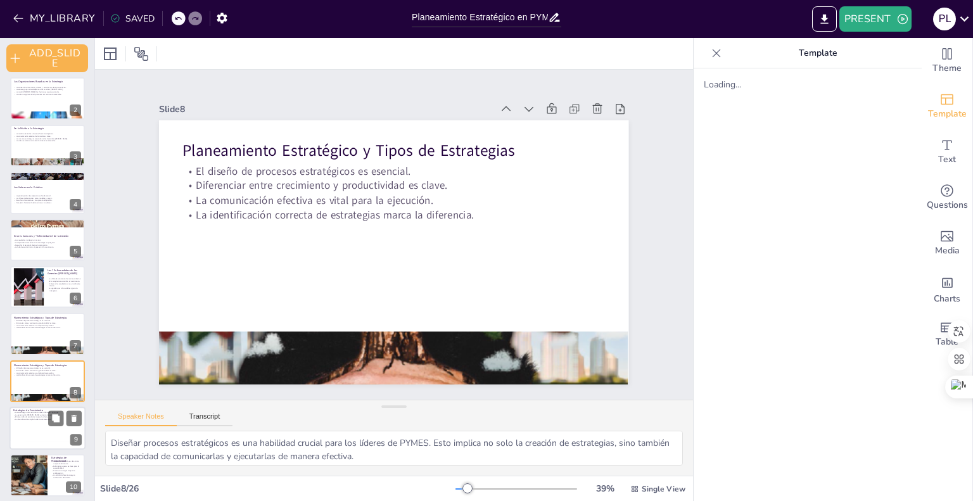
scroll to position [146, 0]
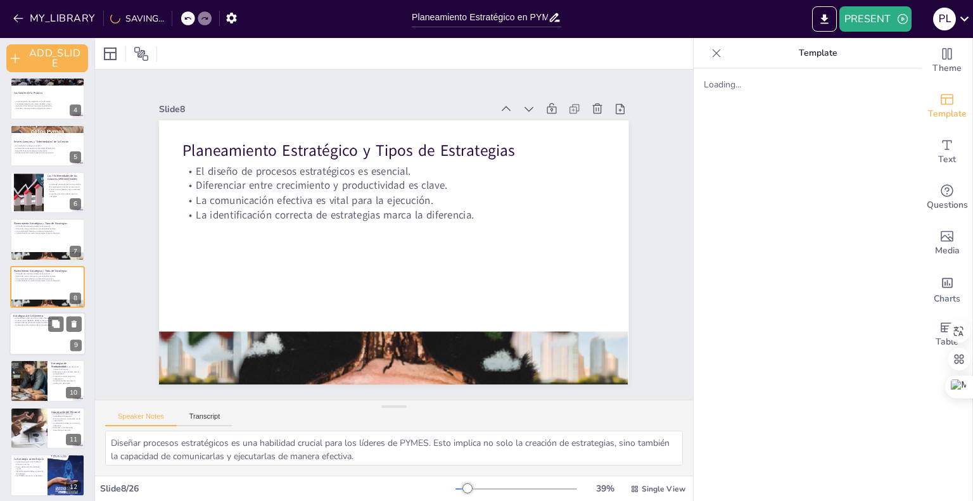
click at [28, 342] on div at bounding box center [48, 333] width 76 height 43
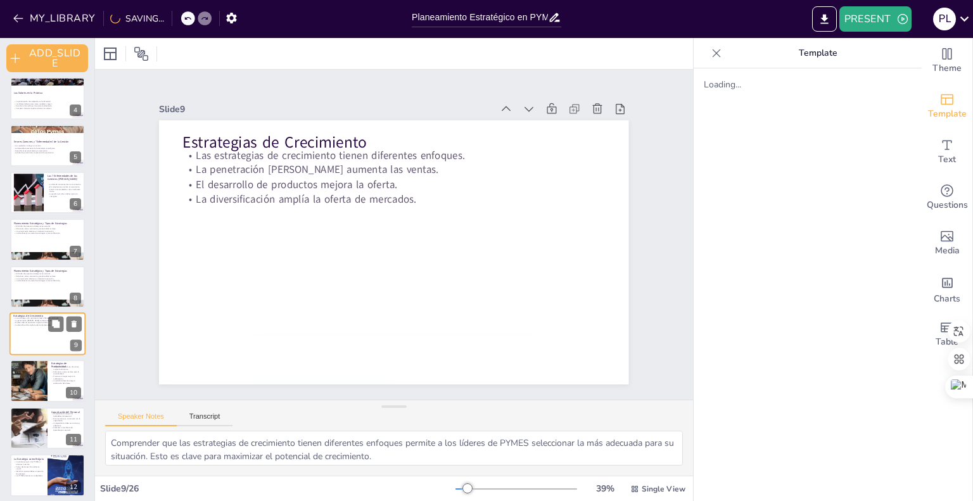
scroll to position [193, 0]
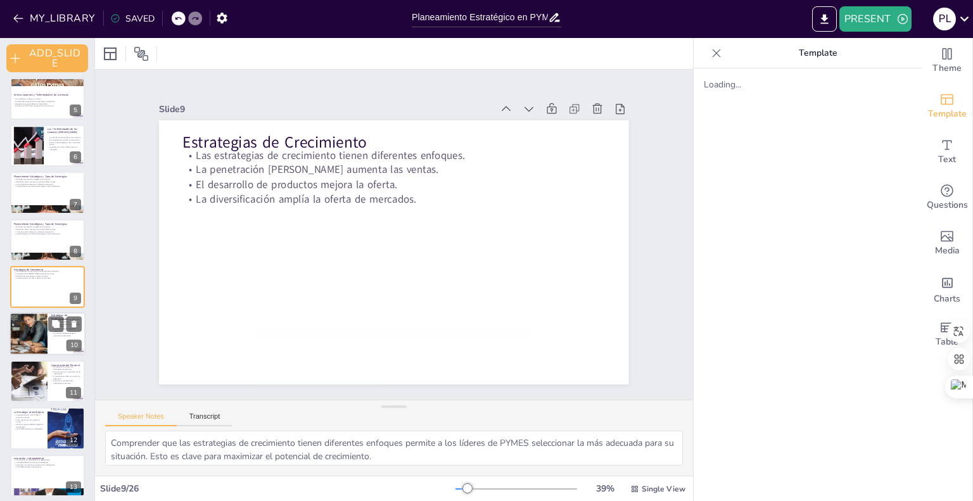
click at [30, 347] on div at bounding box center [28, 334] width 76 height 43
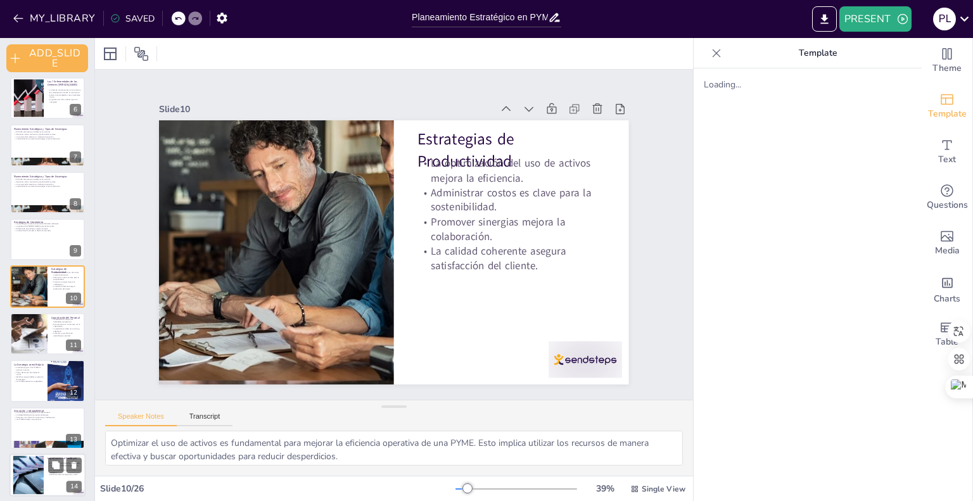
click at [40, 394] on div at bounding box center [47, 381] width 75 height 42
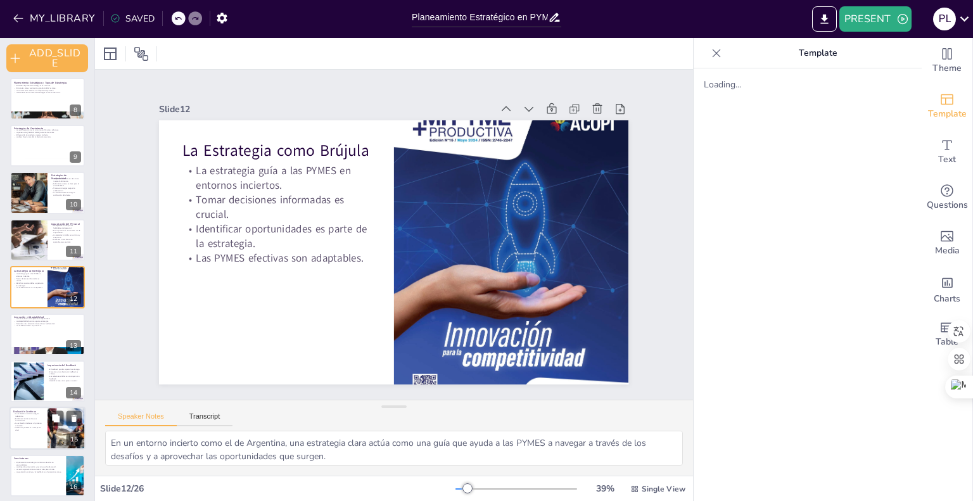
click at [40, 419] on p "Establecer métricas claras es fundamental." at bounding box center [28, 420] width 30 height 4
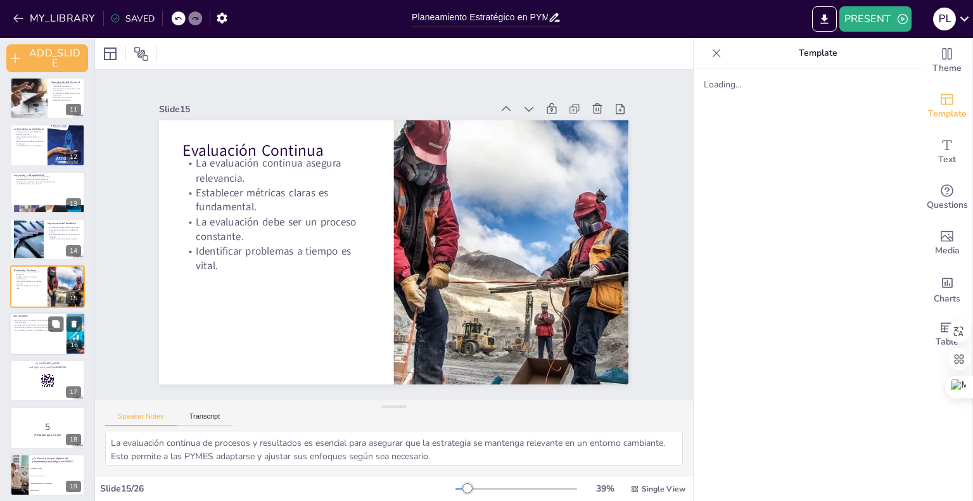
click at [42, 342] on div at bounding box center [48, 333] width 76 height 43
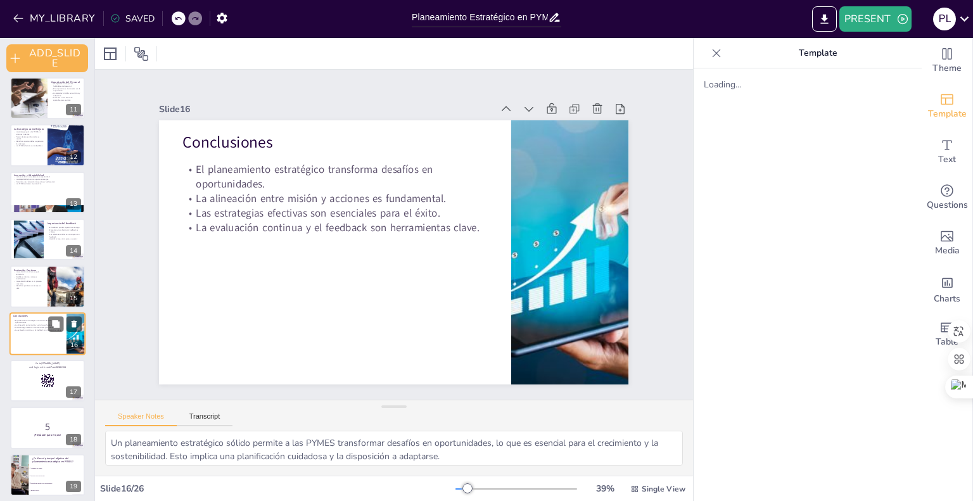
scroll to position [523, 0]
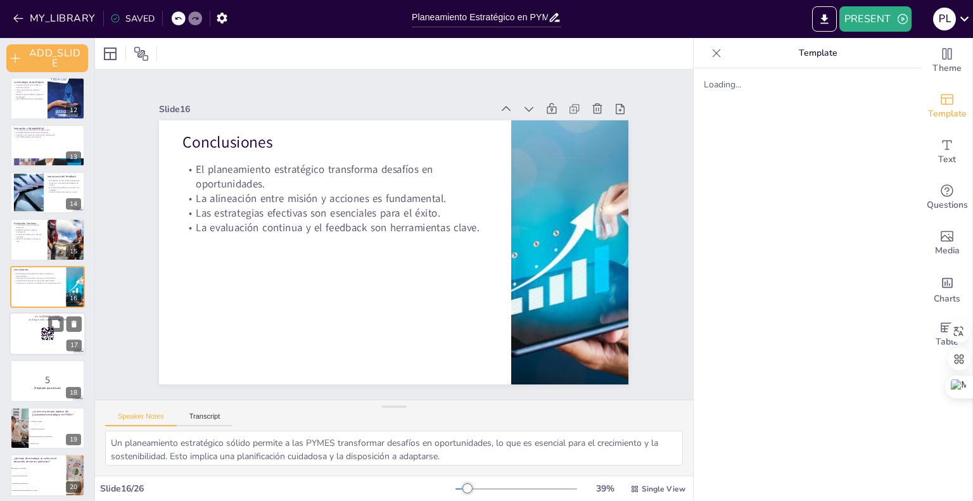
click at [28, 342] on div at bounding box center [48, 333] width 76 height 43
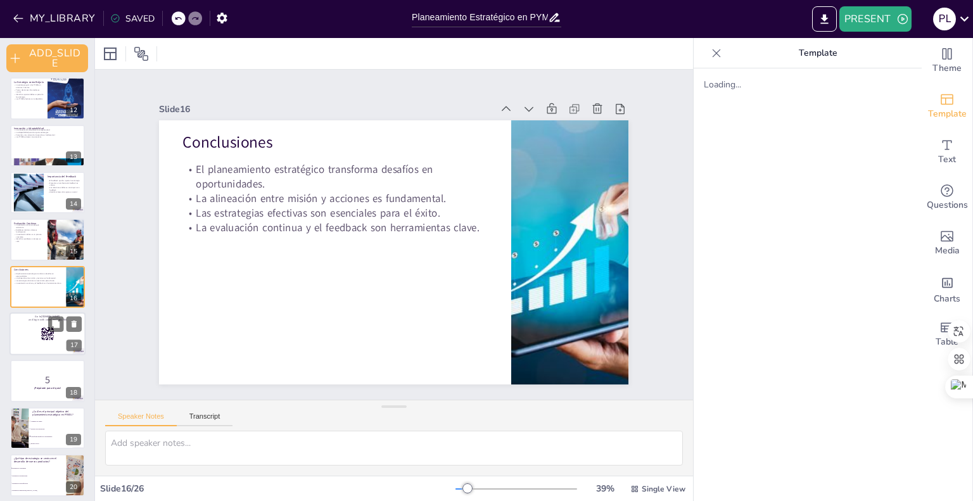
scroll to position [570, 0]
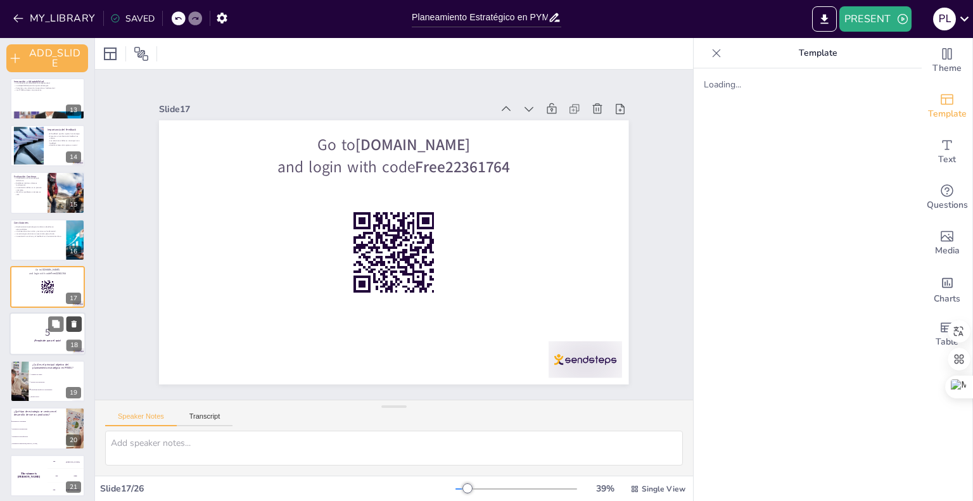
click at [72, 323] on icon at bounding box center [74, 324] width 5 height 7
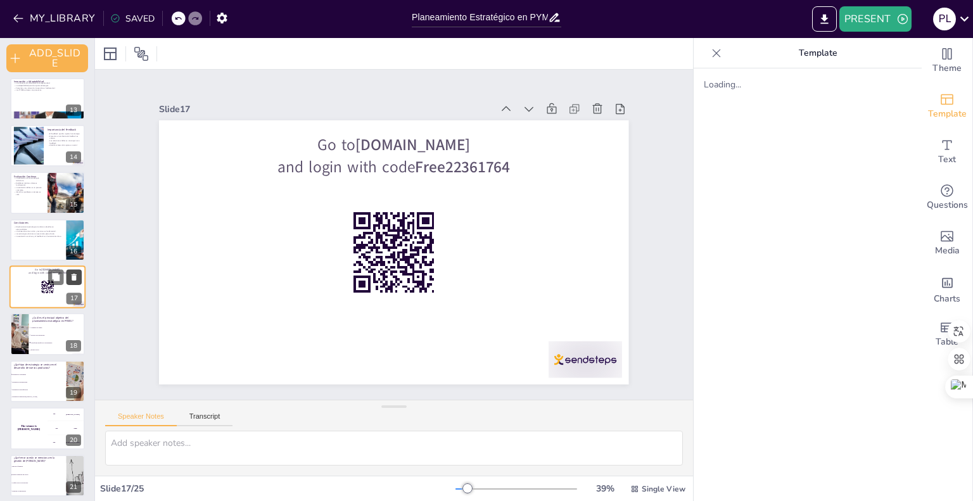
click at [74, 281] on icon at bounding box center [74, 277] width 9 height 9
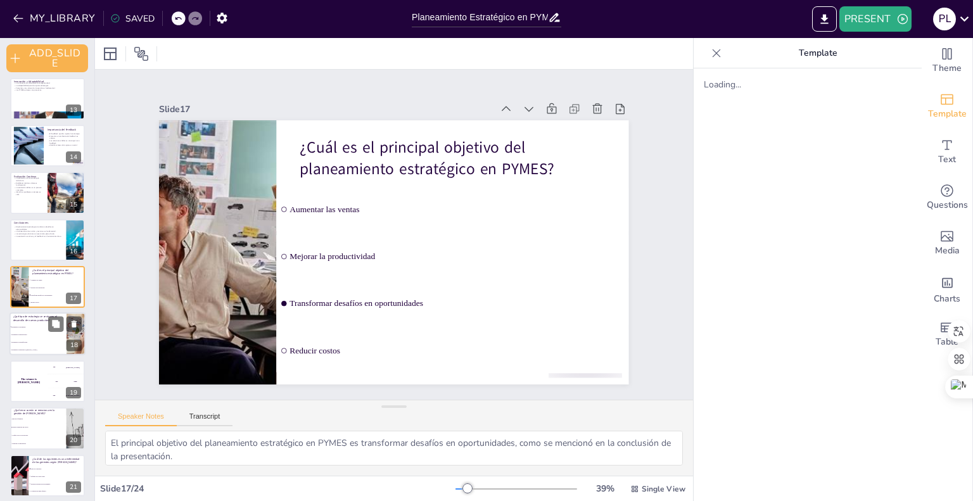
click at [39, 343] on li "Estrategia de diversificación" at bounding box center [38, 343] width 57 height 8
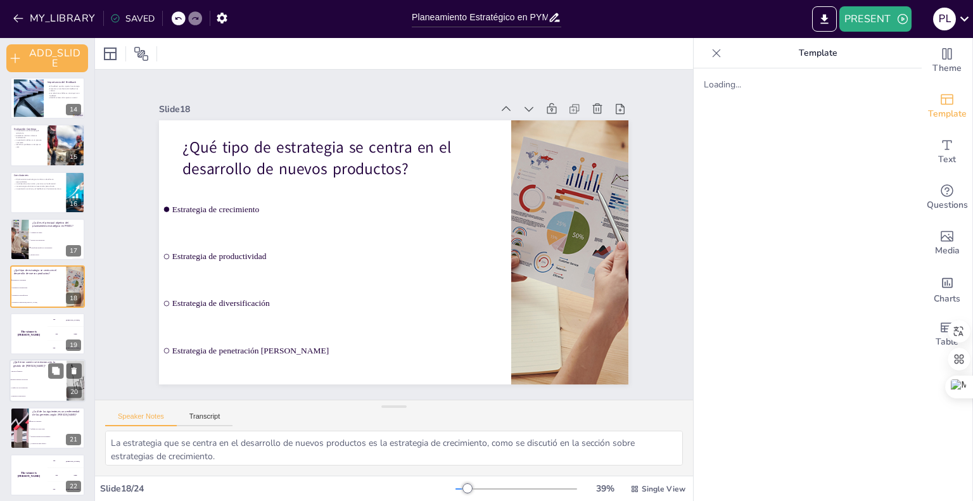
click at [31, 382] on li "Esperar resultados sin acción" at bounding box center [38, 380] width 57 height 8
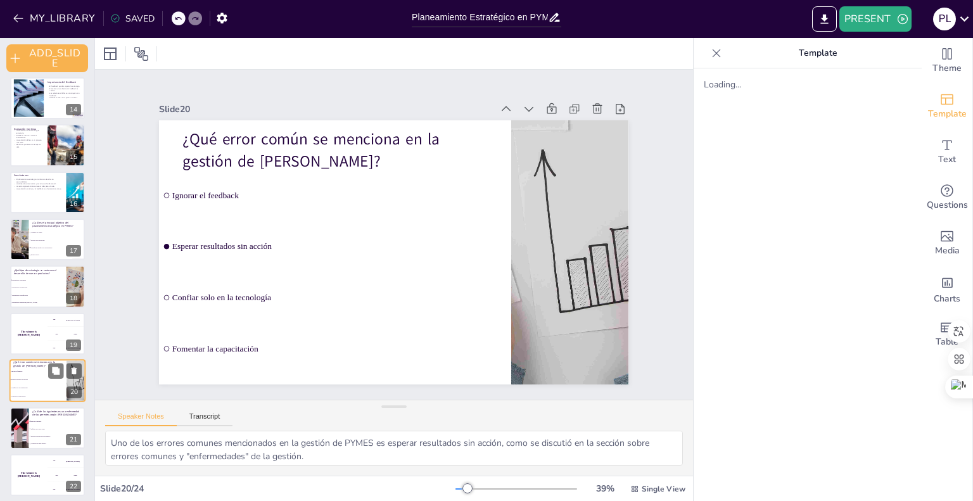
scroll to position [712, 0]
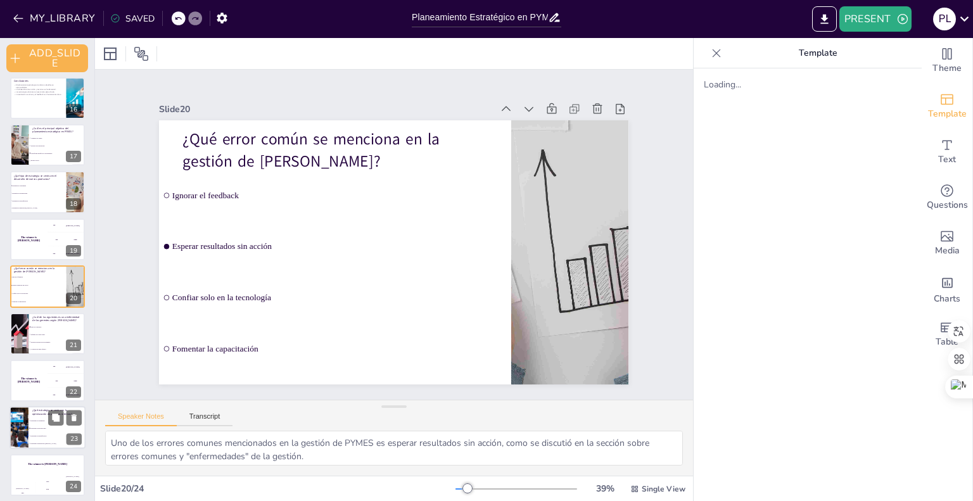
click at [27, 425] on div at bounding box center [18, 428] width 77 height 43
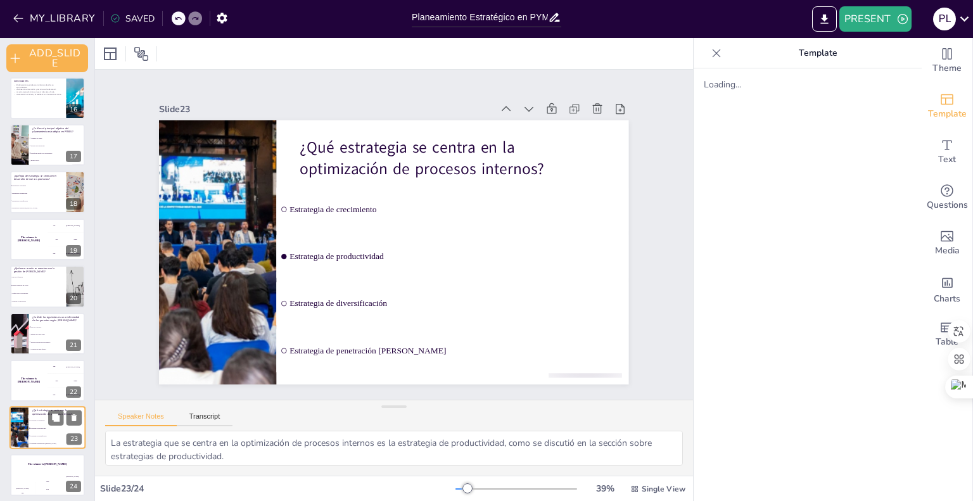
scroll to position [717, 0]
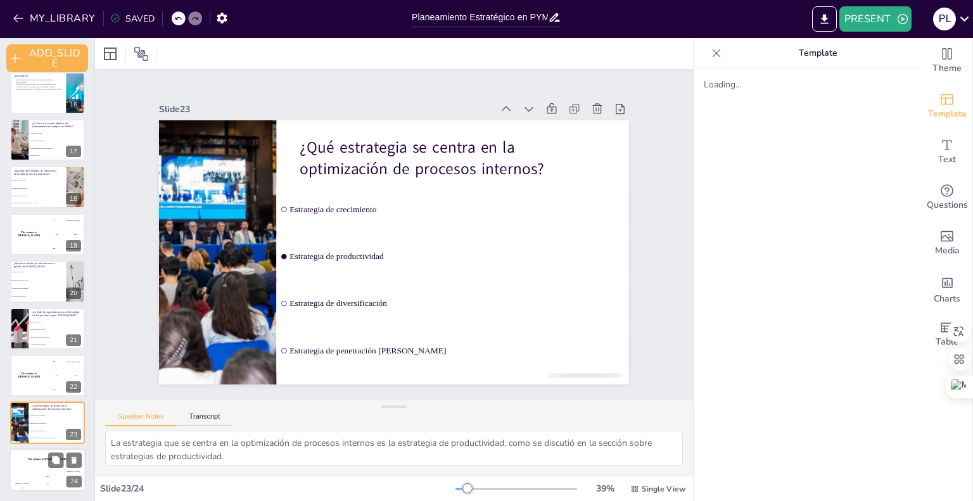
click at [34, 468] on div "The winner is Niels 🏆" at bounding box center [48, 460] width 76 height 22
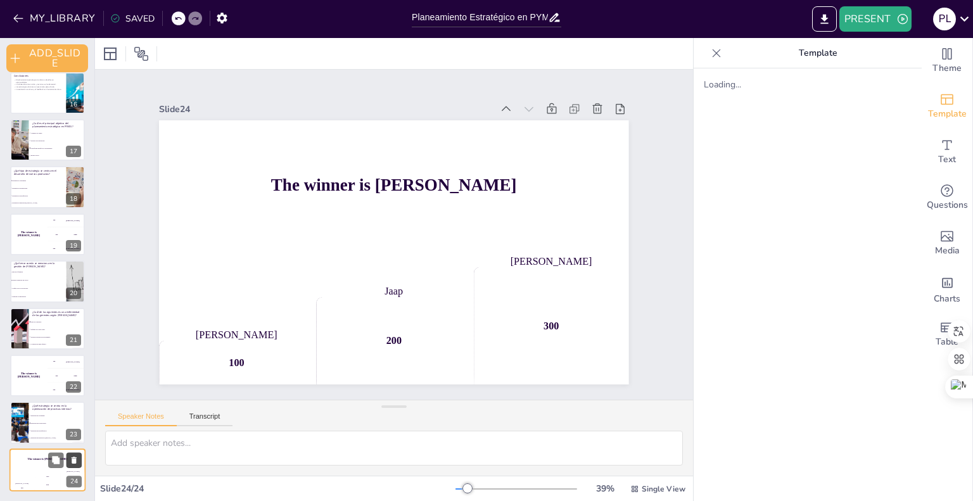
click at [73, 458] on icon at bounding box center [74, 460] width 9 height 9
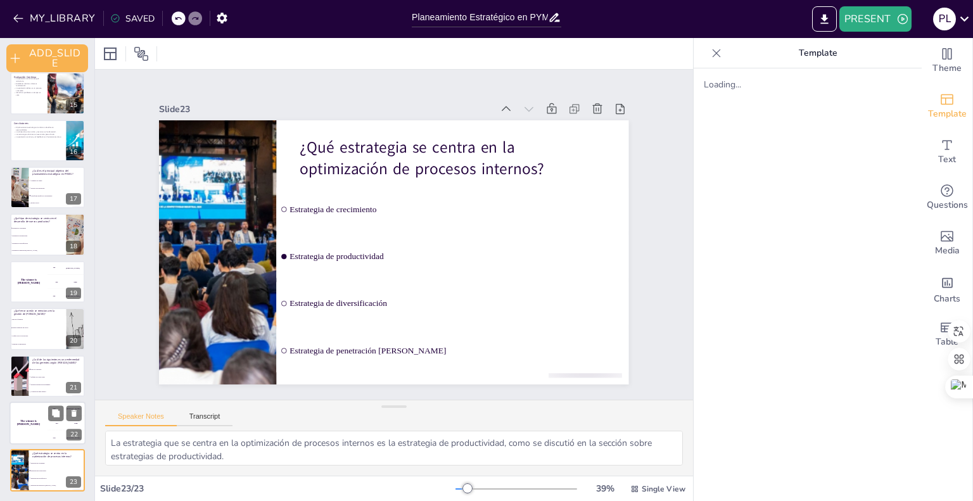
click at [49, 432] on div "300 Niels" at bounding box center [67, 438] width 38 height 14
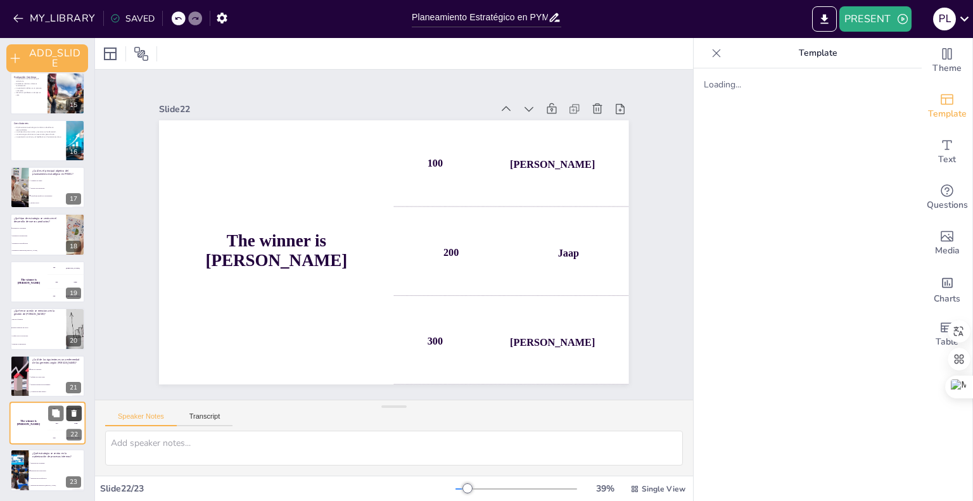
click at [75, 413] on icon at bounding box center [74, 413] width 5 height 7
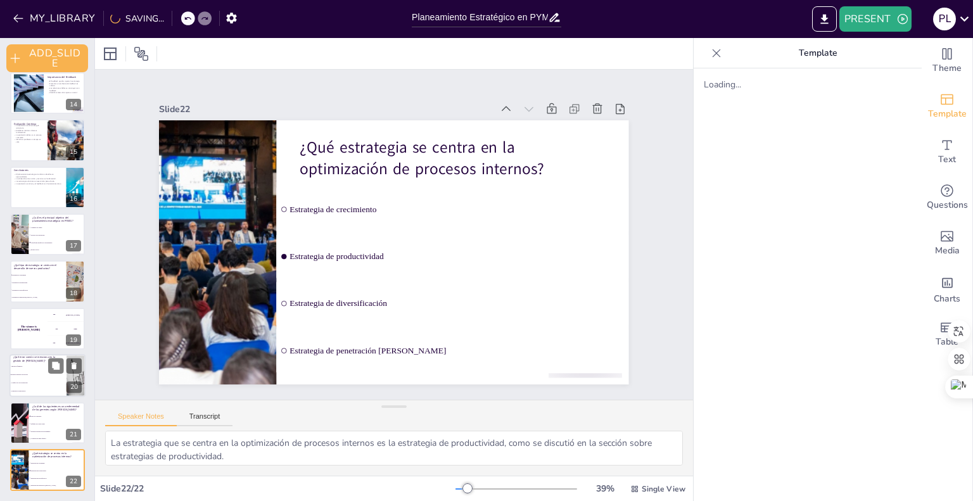
click at [33, 371] on li "Esperar resultados sin acción" at bounding box center [38, 375] width 57 height 8
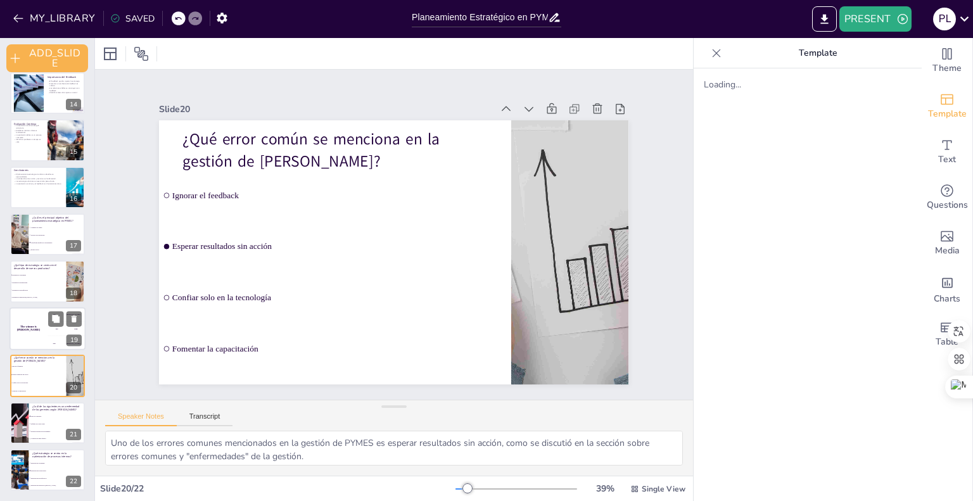
click at [30, 323] on div "The winner is Niels 🏆" at bounding box center [29, 328] width 38 height 43
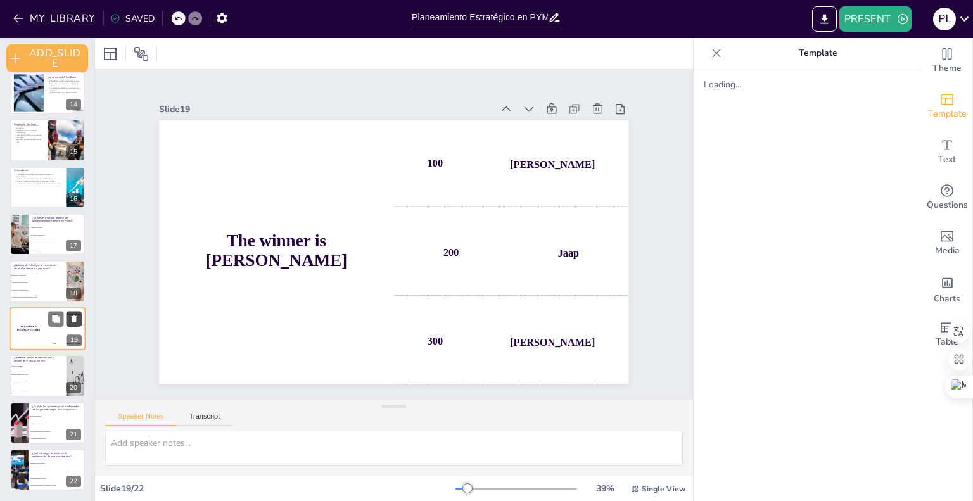
click at [72, 317] on icon at bounding box center [74, 319] width 5 height 7
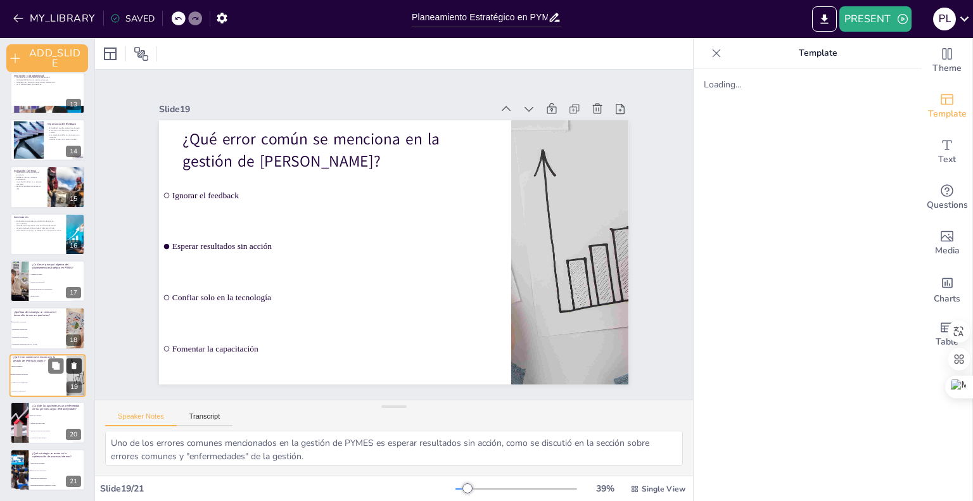
scroll to position [575, 0]
click at [33, 291] on li "Transformar desafíos en oportunidades" at bounding box center [57, 291] width 57 height 8
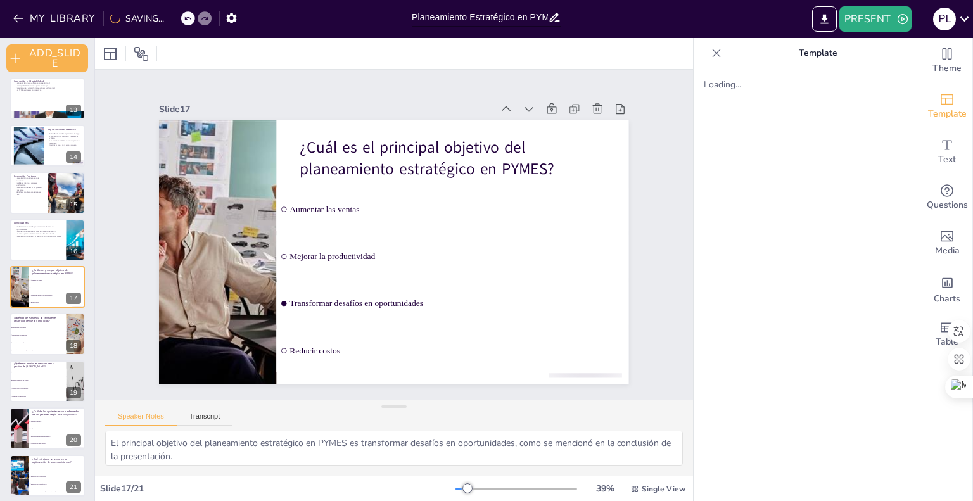
click at [35, 260] on div "Conclusiones El planeamiento estratégico transforma desafíos en oportunidades. …" at bounding box center [47, 240] width 75 height 42
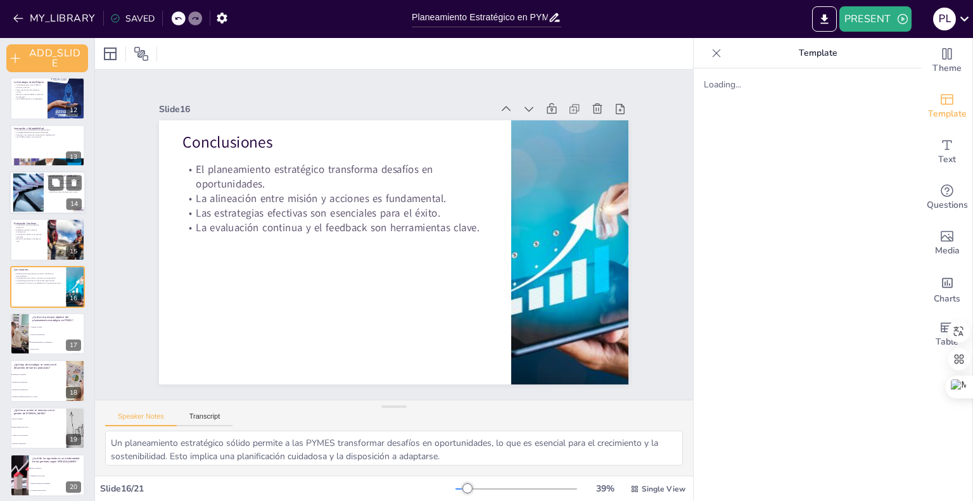
click at [43, 196] on div at bounding box center [28, 193] width 58 height 39
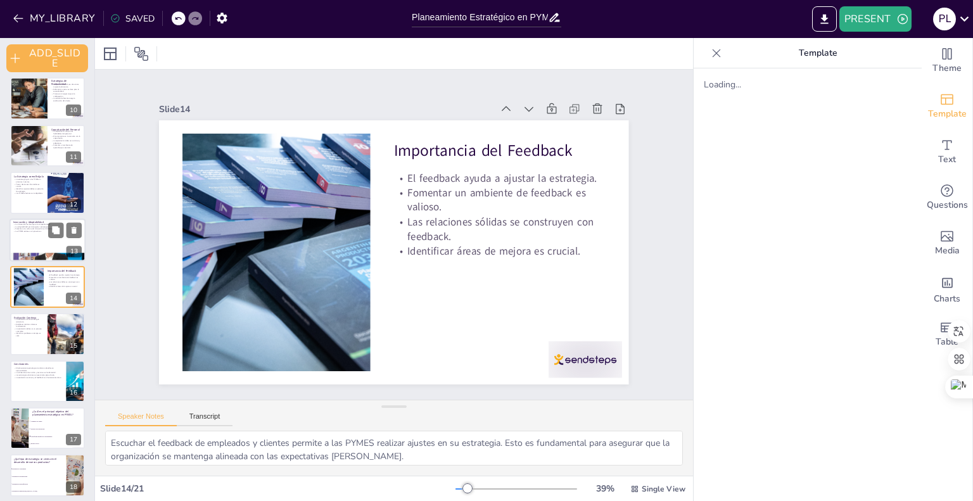
scroll to position [0, 0]
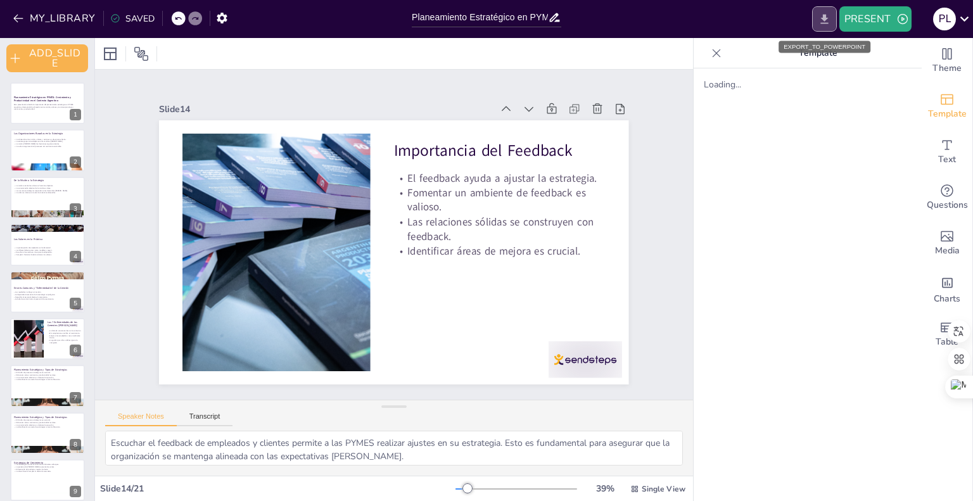
click at [824, 20] on icon "EXPORT_TO_POWERPOINT" at bounding box center [825, 19] width 8 height 10
click at [822, 21] on icon "EXPORT_TO_POWERPOINT" at bounding box center [824, 19] width 13 height 13
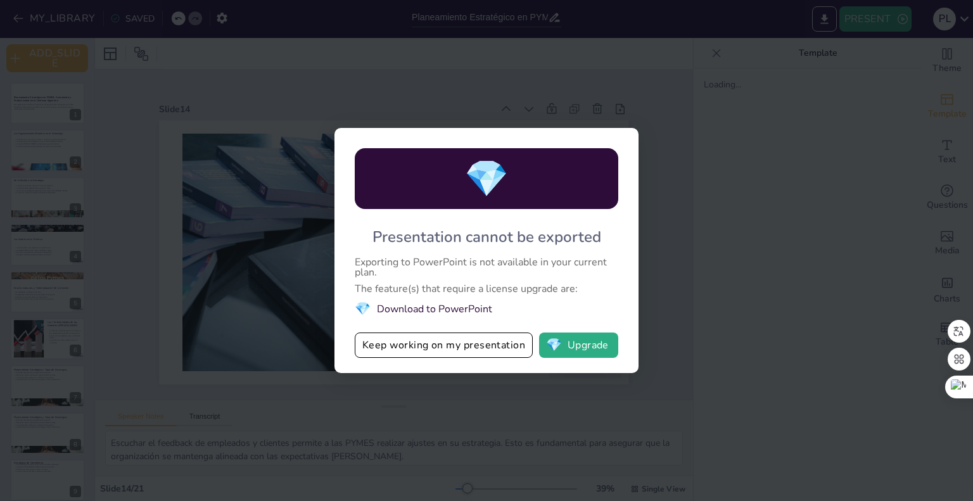
click at [602, 359] on div "💎 Presentation cannot be exported Exporting to PowerPoint is not available in y…" at bounding box center [487, 250] width 304 height 245
click at [598, 346] on button "💎 Upgrade" at bounding box center [578, 345] width 79 height 25
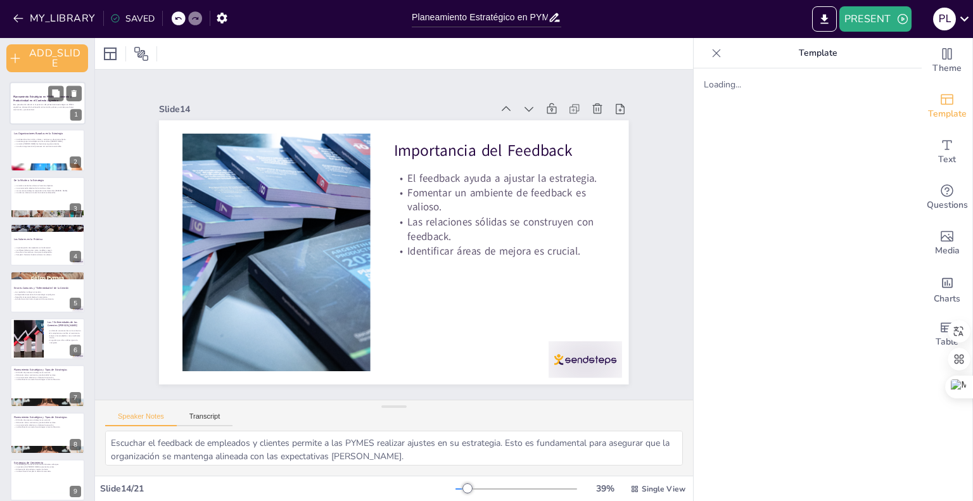
click at [42, 108] on p "Esta presentación aborda la importancia del planeamiento estratégico en PYMES a…" at bounding box center [47, 107] width 68 height 7
